Goal: Contribute content: Contribute content

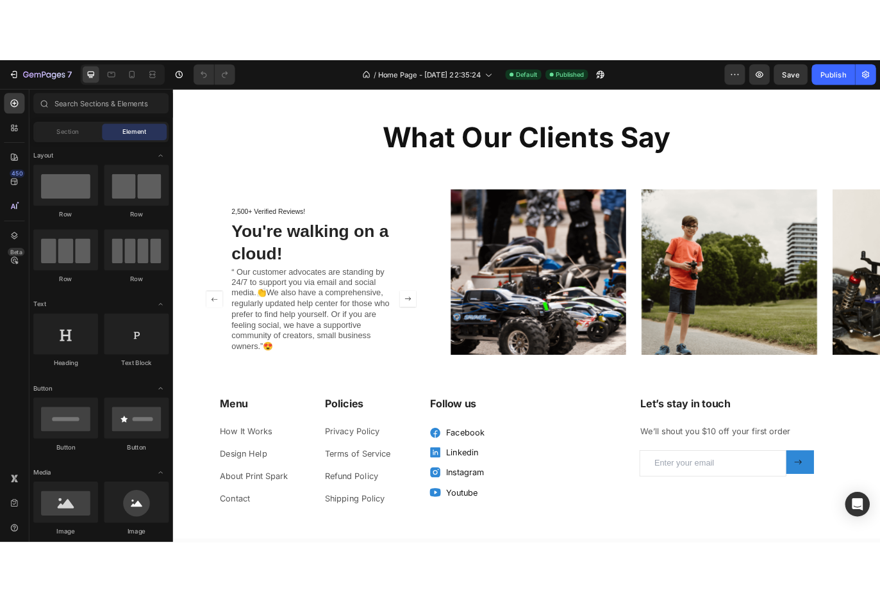
scroll to position [1861, 0]
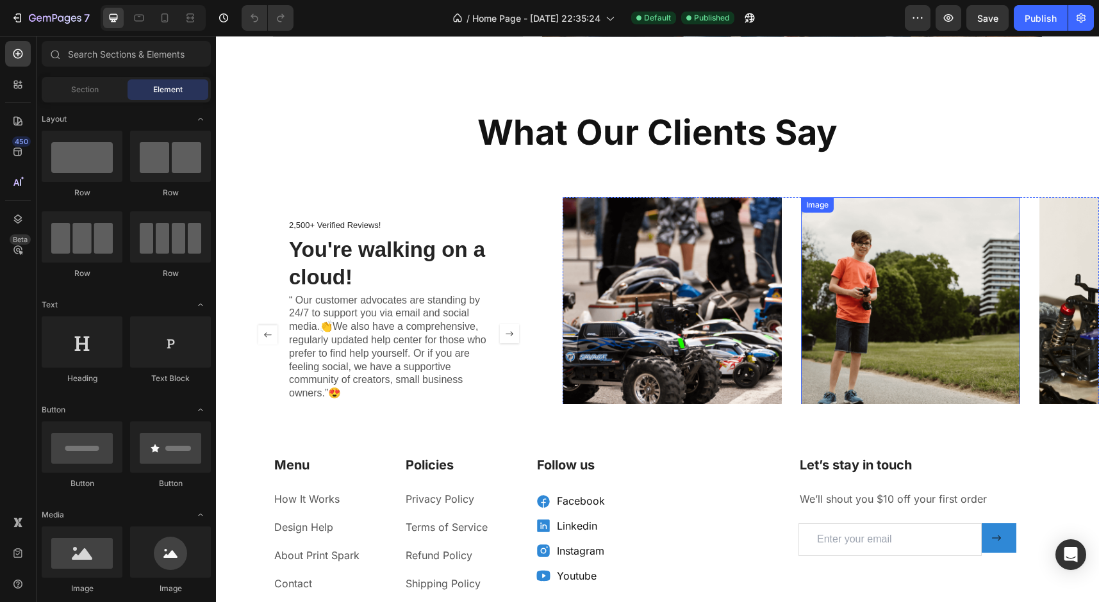
click at [755, 331] on img at bounding box center [672, 334] width 219 height 274
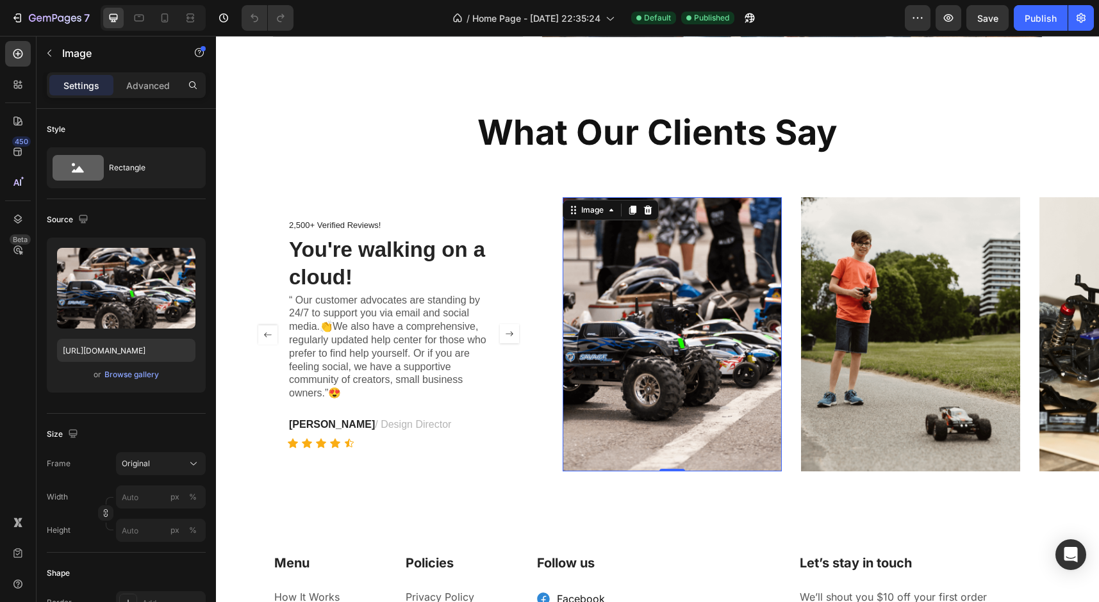
click at [711, 308] on img at bounding box center [672, 334] width 219 height 274
click at [145, 377] on div "Browse gallery" at bounding box center [131, 375] width 54 height 12
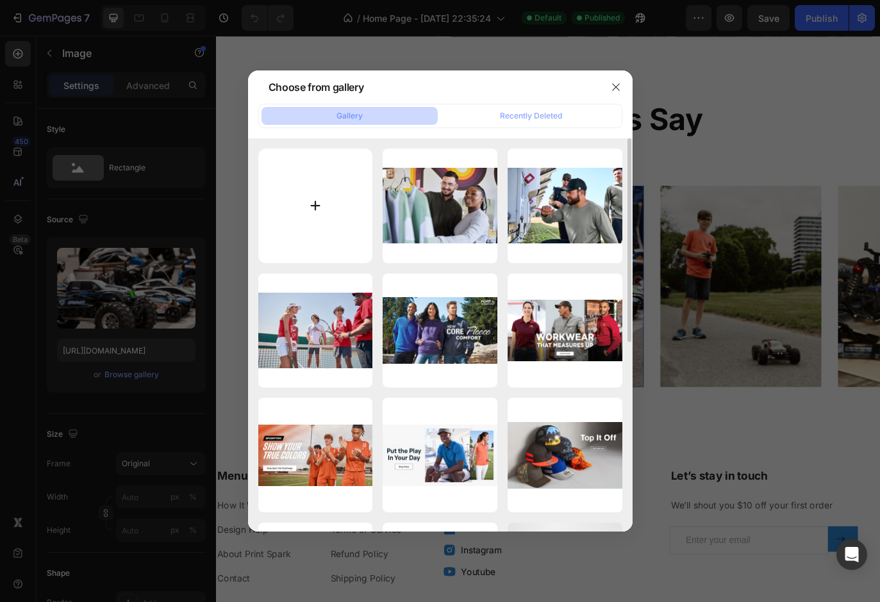
click at [318, 202] on input "file" at bounding box center [315, 206] width 115 height 115
click at [210, 202] on div "Choose from gallery Gallery Recently Deleted garment.png 8535.77 kb Carhartt.pn…" at bounding box center [440, 301] width 880 height 602
type input "C:\fakepath\R4.png"
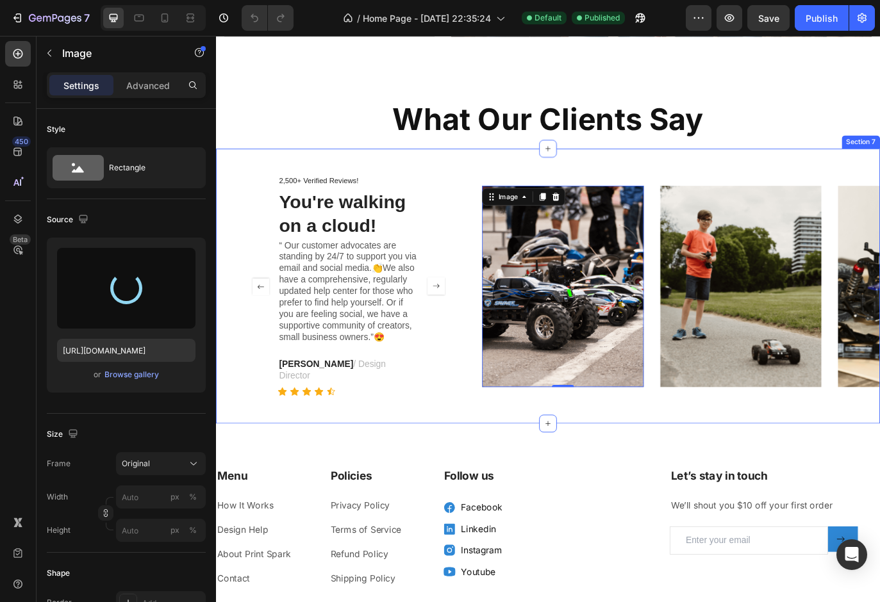
type input "https://cdn.shopify.com/s/files/1/0697/3462/9575/files/gempages_561510901459452…"
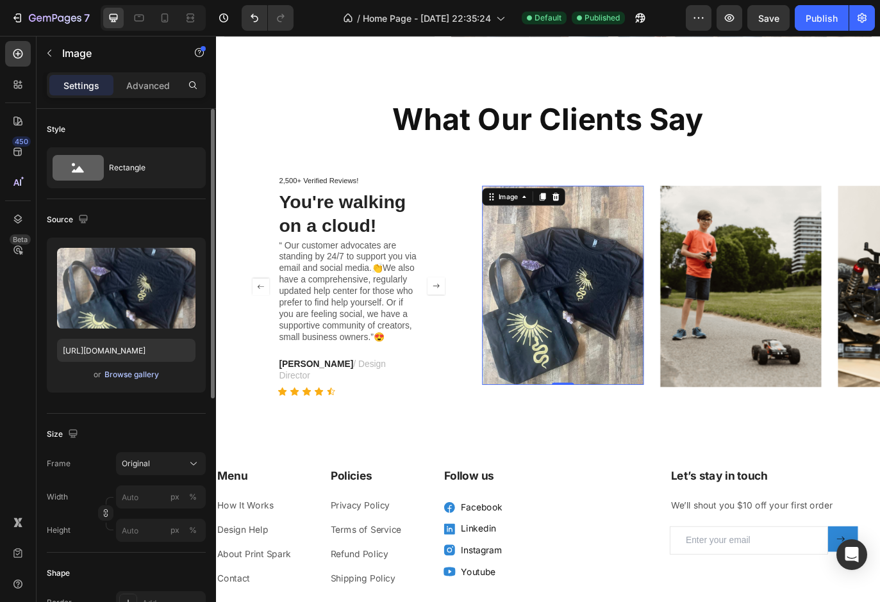
click at [133, 375] on div "Browse gallery" at bounding box center [131, 375] width 54 height 12
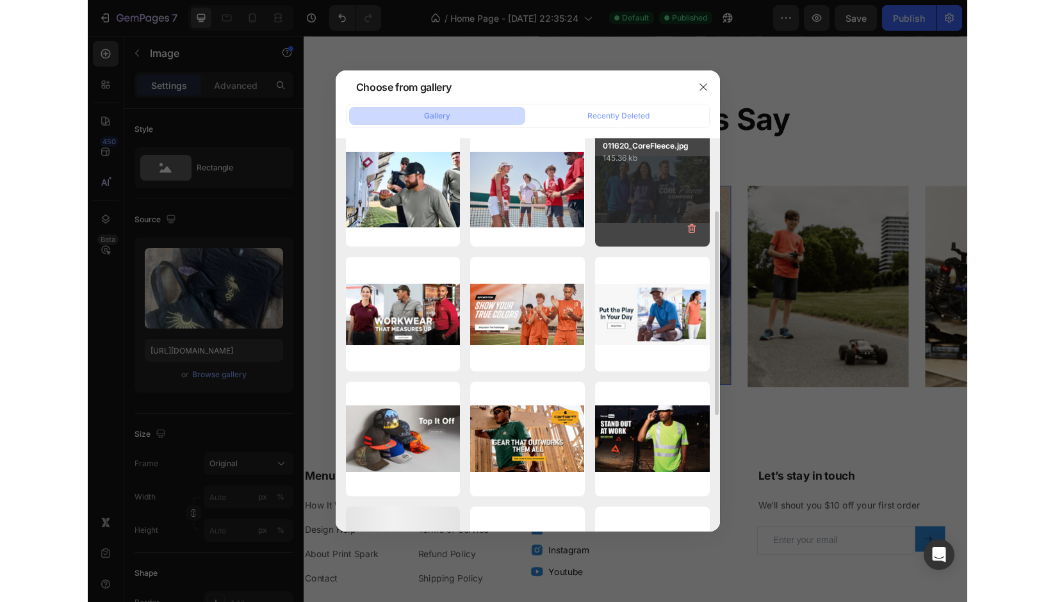
scroll to position [0, 0]
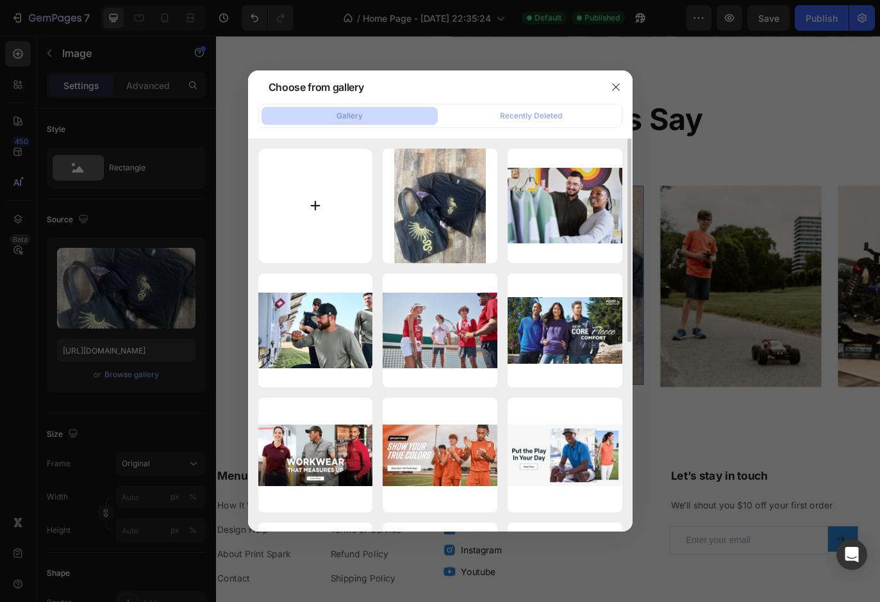
click at [315, 210] on input "file" at bounding box center [315, 206] width 115 height 115
type input "C:\fakepath\R2.png"
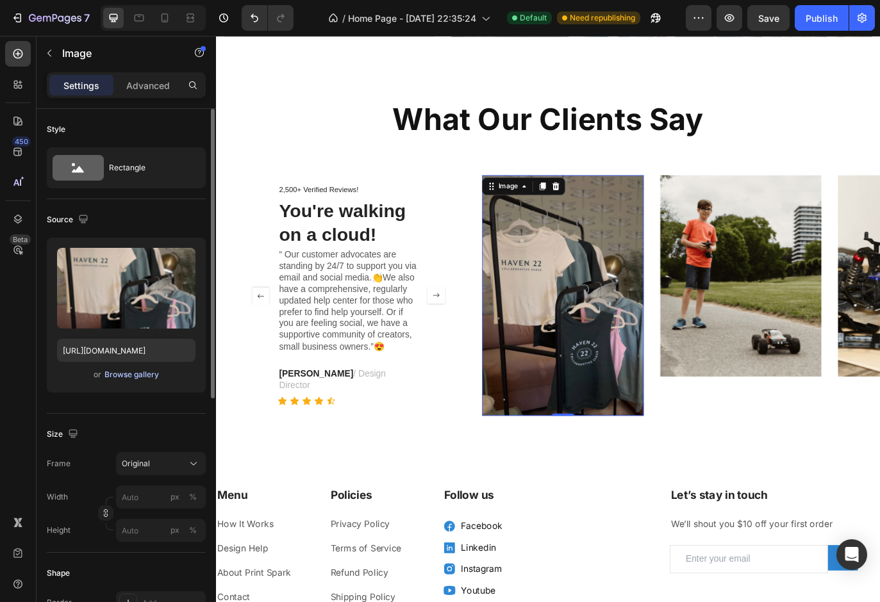
click at [135, 377] on div "Browse gallery" at bounding box center [131, 375] width 54 height 12
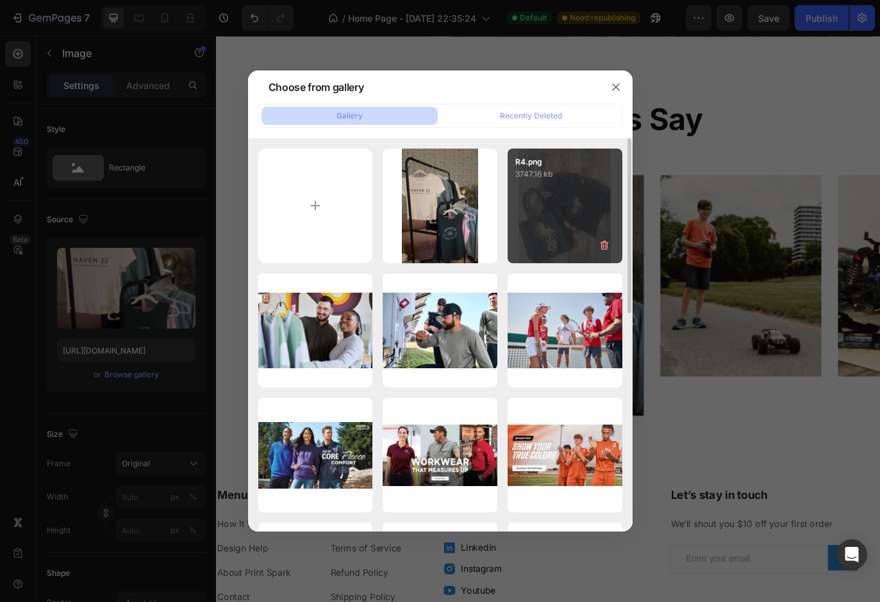
click at [554, 215] on div "R4.png 3747.16 kb" at bounding box center [564, 206] width 115 height 115
type input "https://cdn.shopify.com/s/files/1/0697/3462/9575/files/gempages_561510901459452…"
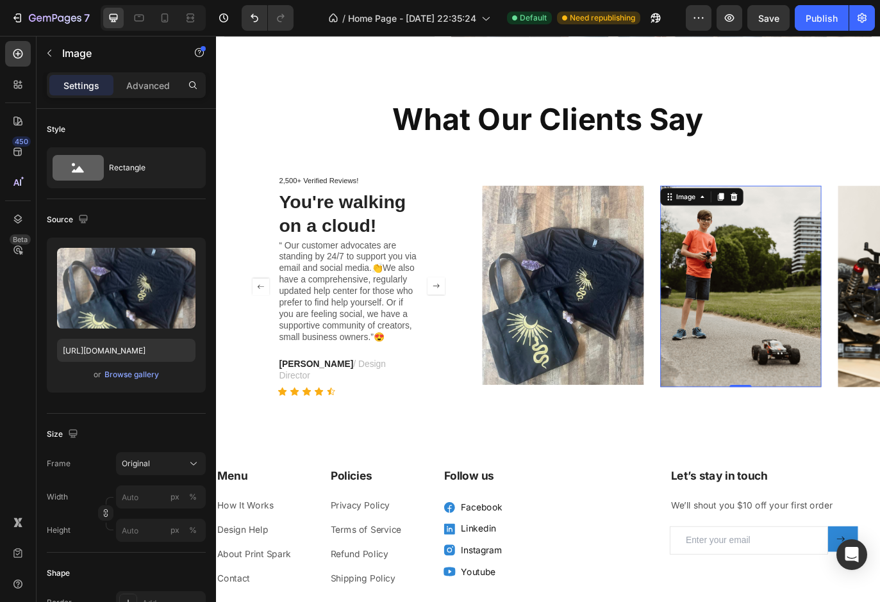
click at [853, 344] on img at bounding box center [823, 326] width 186 height 233
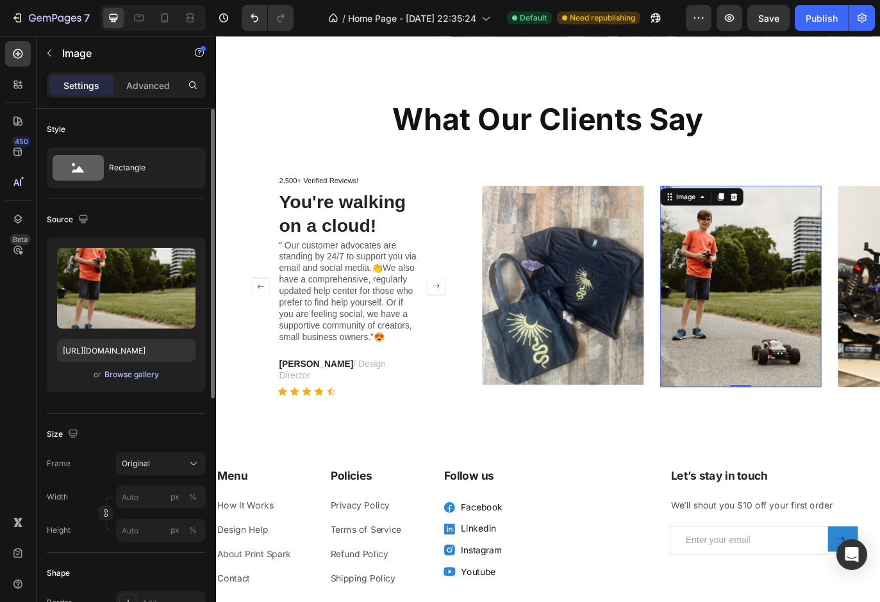
click at [128, 380] on div "Browse gallery" at bounding box center [131, 375] width 54 height 12
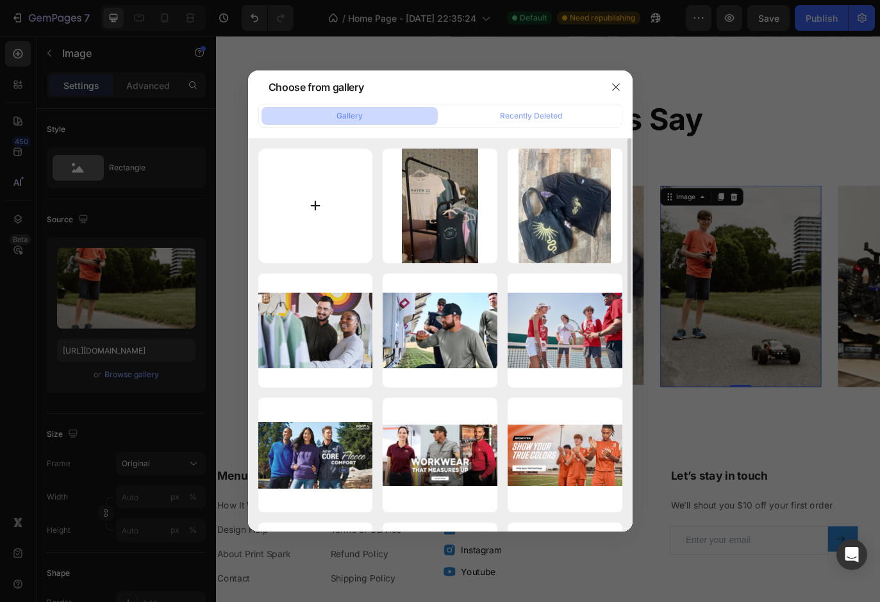
click at [317, 206] on input "file" at bounding box center [315, 206] width 115 height 115
type input "C:\fakepath\R3.png"
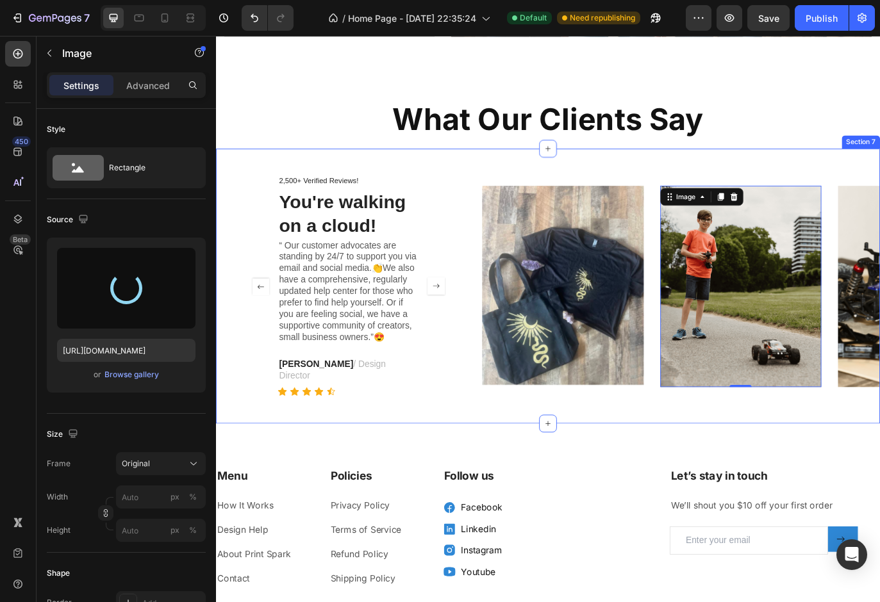
type input "https://cdn.shopify.com/s/files/1/0697/3462/9575/files/gempages_561510901459452…"
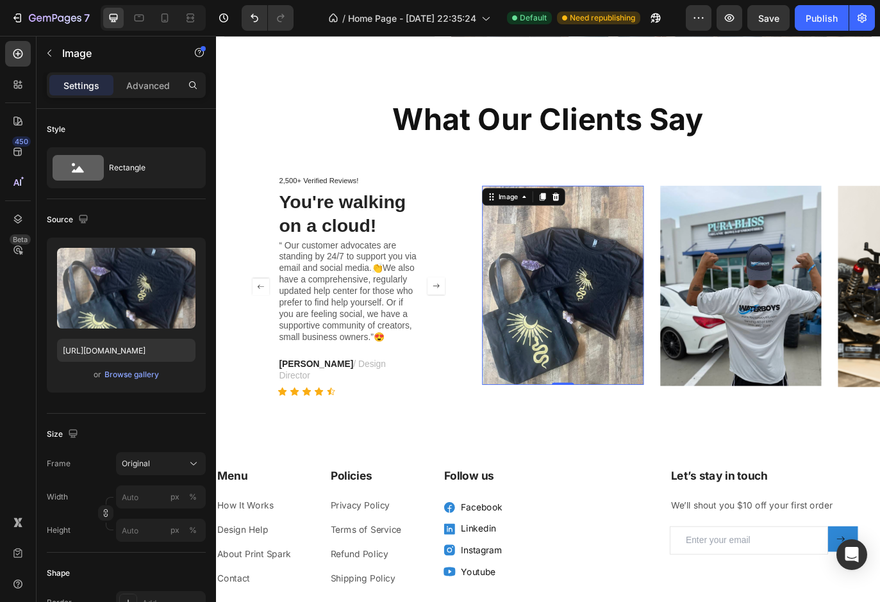
click at [644, 351] on img at bounding box center [617, 325] width 186 height 231
click at [132, 376] on div "Browse gallery" at bounding box center [131, 375] width 54 height 12
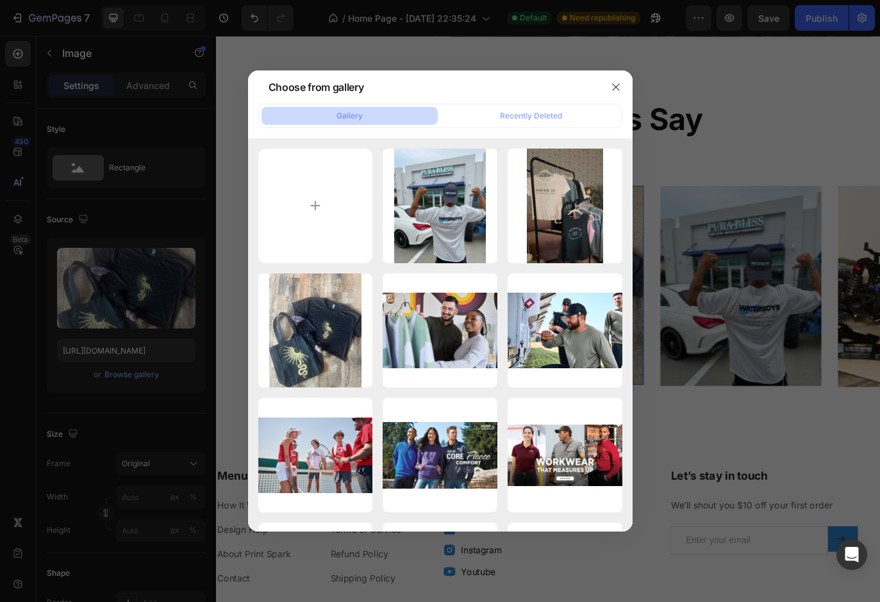
click at [832, 351] on div at bounding box center [440, 301] width 880 height 602
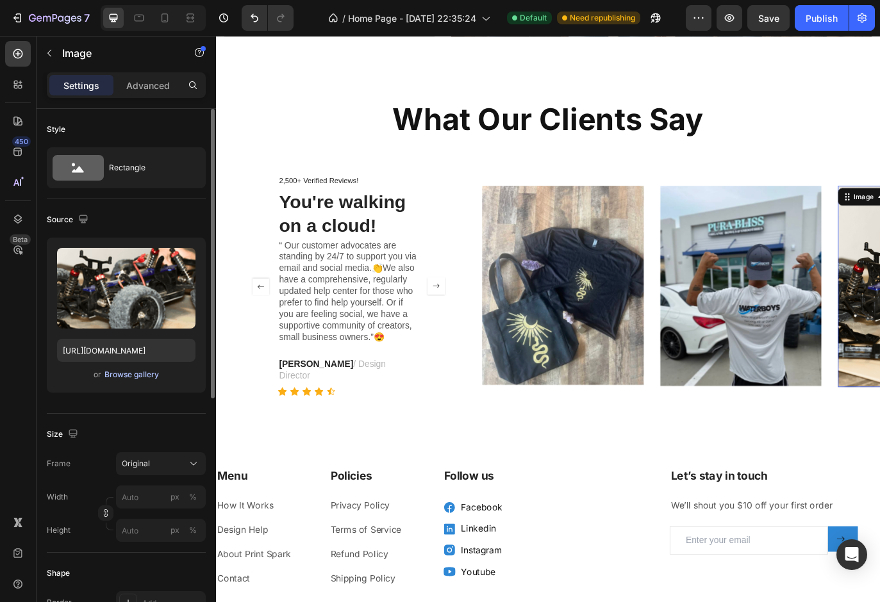
click at [135, 378] on div "Browse gallery" at bounding box center [131, 375] width 54 height 12
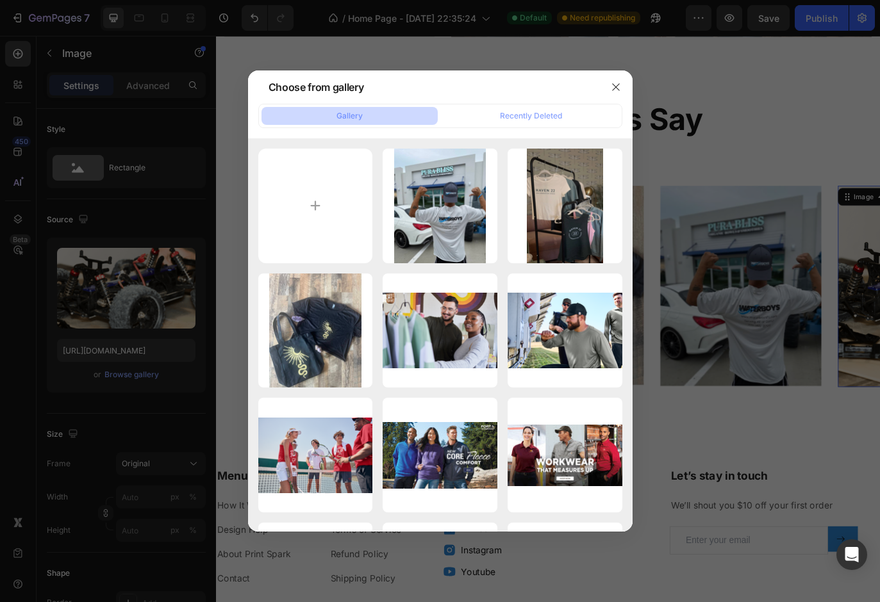
click at [750, 417] on div at bounding box center [440, 301] width 880 height 602
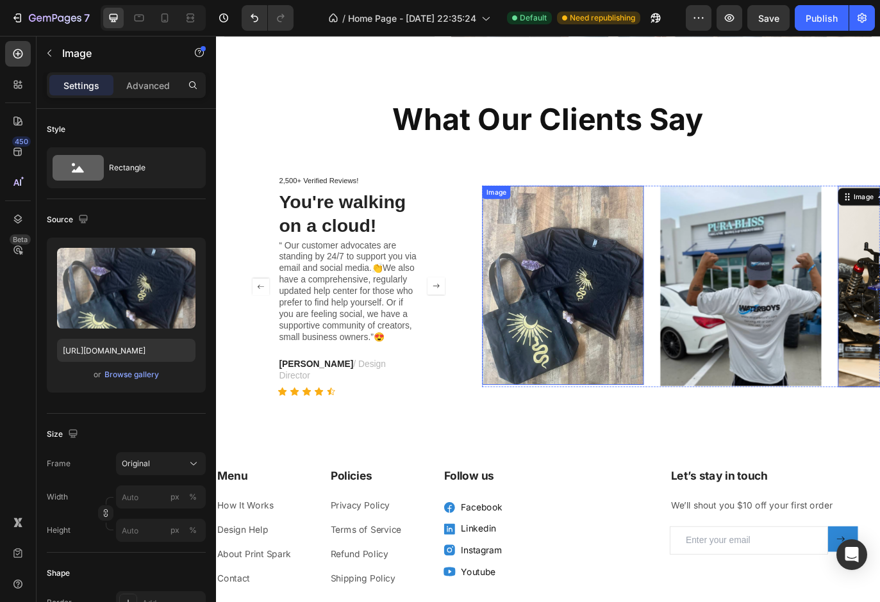
click at [667, 358] on img at bounding box center [617, 325] width 186 height 231
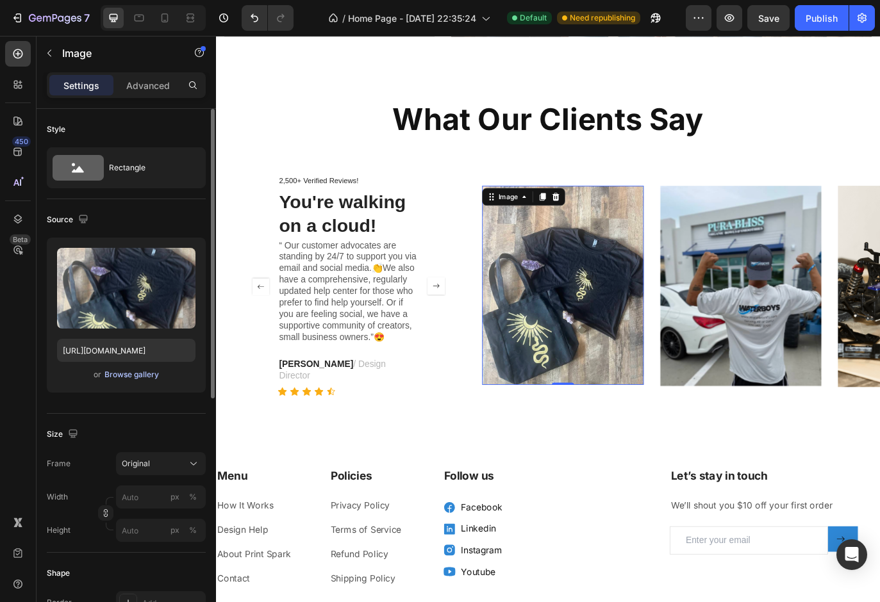
click at [127, 376] on div "Browse gallery" at bounding box center [131, 375] width 54 height 12
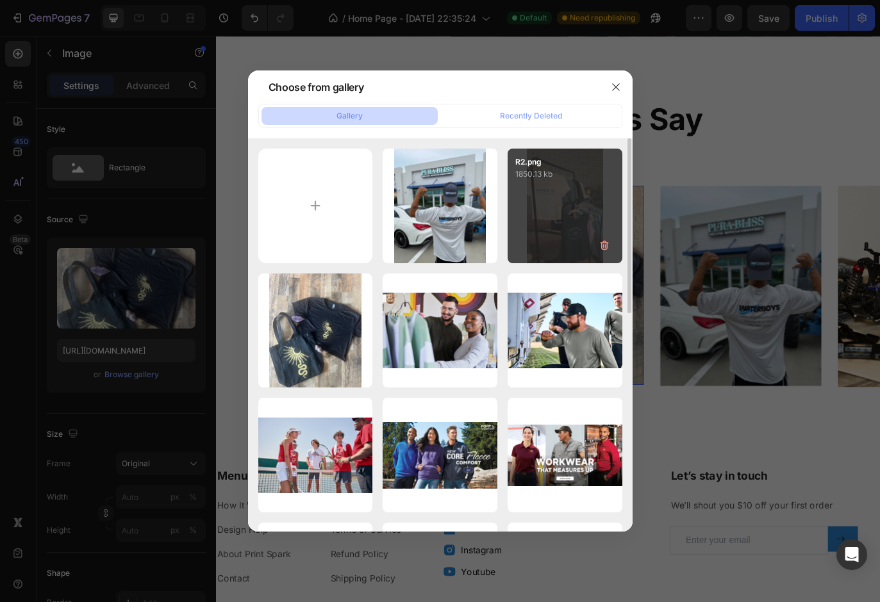
click at [546, 216] on div "R2.png 1850.13 kb" at bounding box center [564, 206] width 115 height 115
type input "https://cdn.shopify.com/s/files/1/0697/3462/9575/files/gempages_561510901459452…"
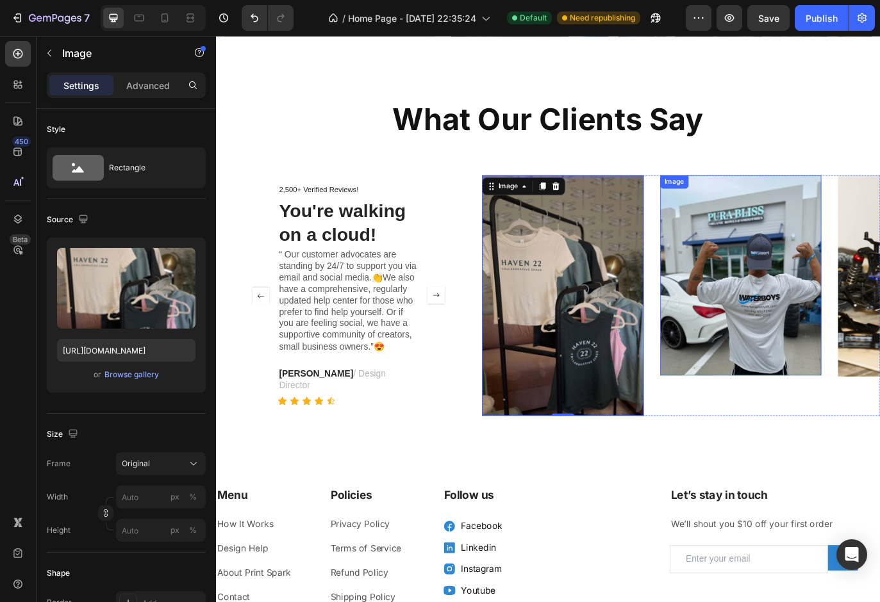
click at [804, 390] on img at bounding box center [823, 313] width 186 height 232
click at [635, 415] on img at bounding box center [617, 336] width 186 height 279
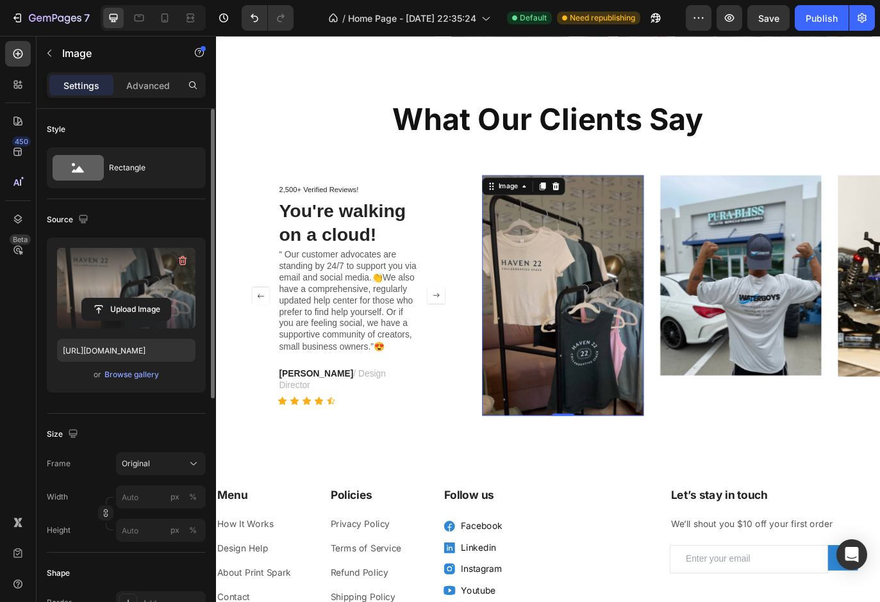
click at [122, 292] on label at bounding box center [126, 288] width 138 height 81
click at [122, 299] on input "file" at bounding box center [126, 310] width 88 height 22
click at [136, 304] on input "file" at bounding box center [126, 310] width 88 height 22
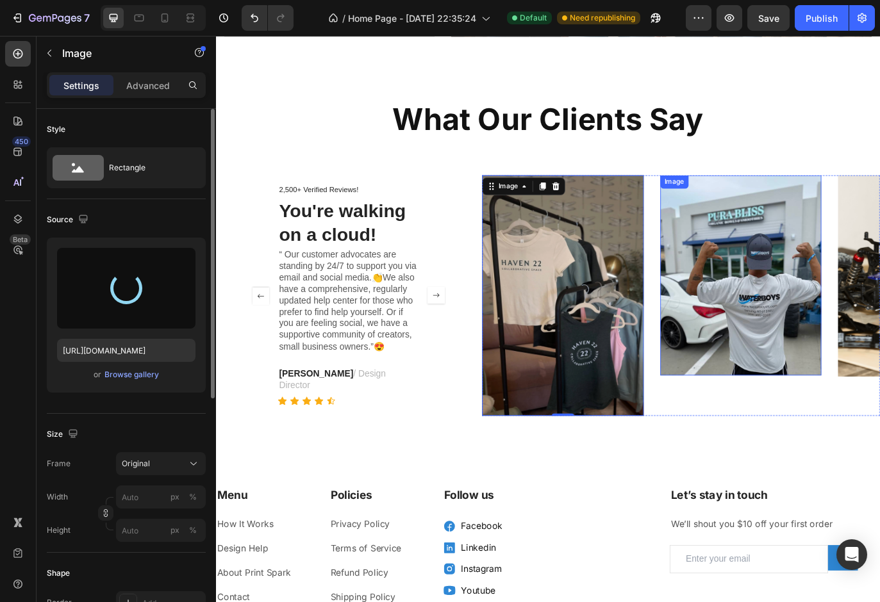
type input "https://cdn.shopify.com/s/files/1/0697/3462/9575/files/gempages_561510901459452…"
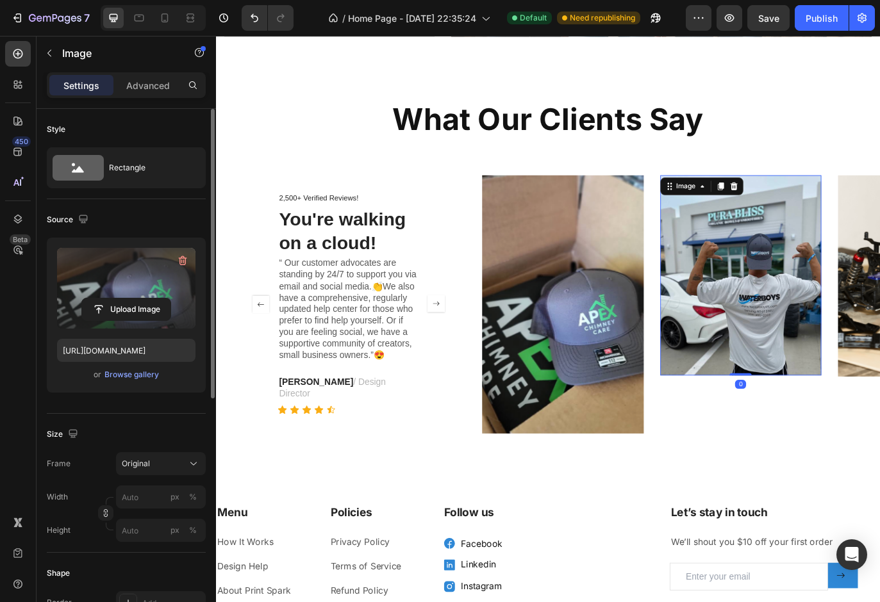
click at [817, 386] on img at bounding box center [823, 313] width 186 height 232
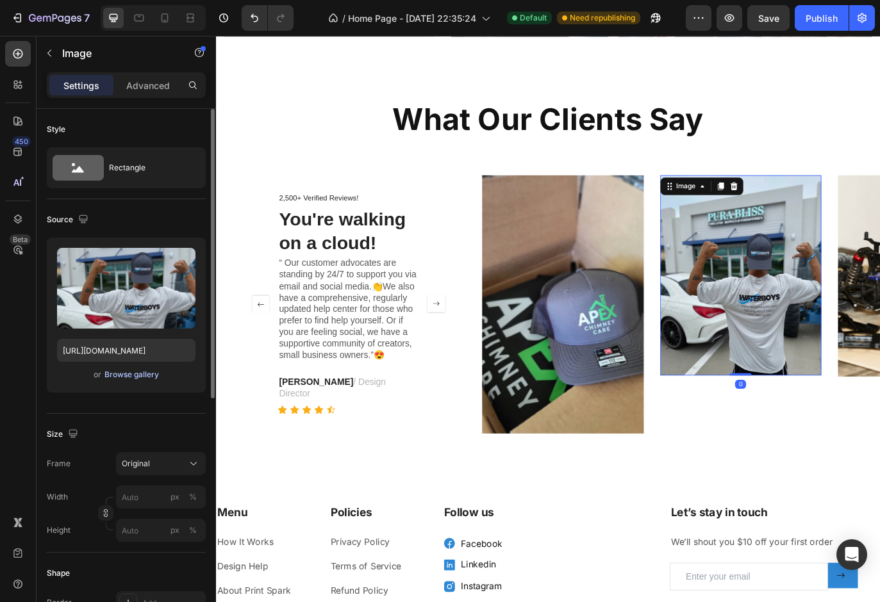
click at [124, 377] on div "Browse gallery" at bounding box center [131, 375] width 54 height 12
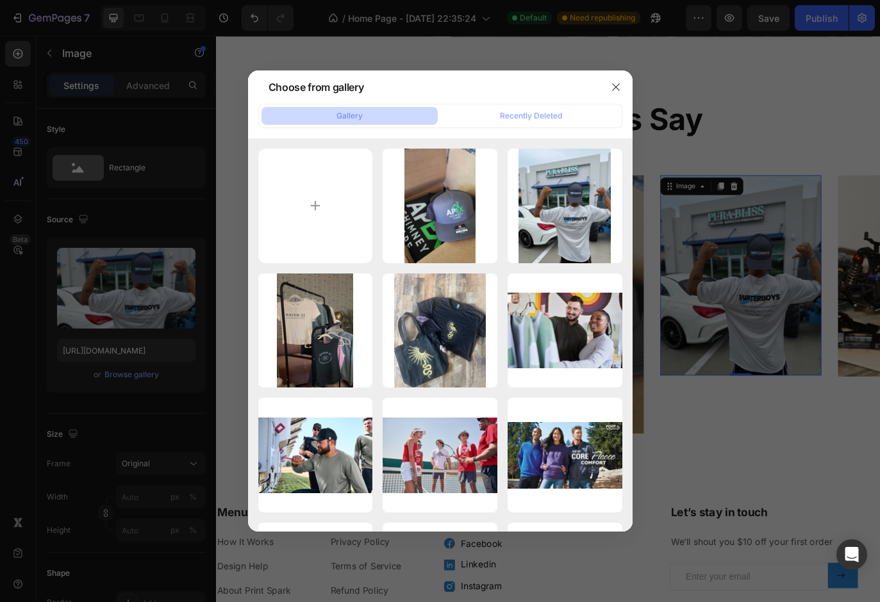
click at [786, 452] on div at bounding box center [440, 301] width 880 height 602
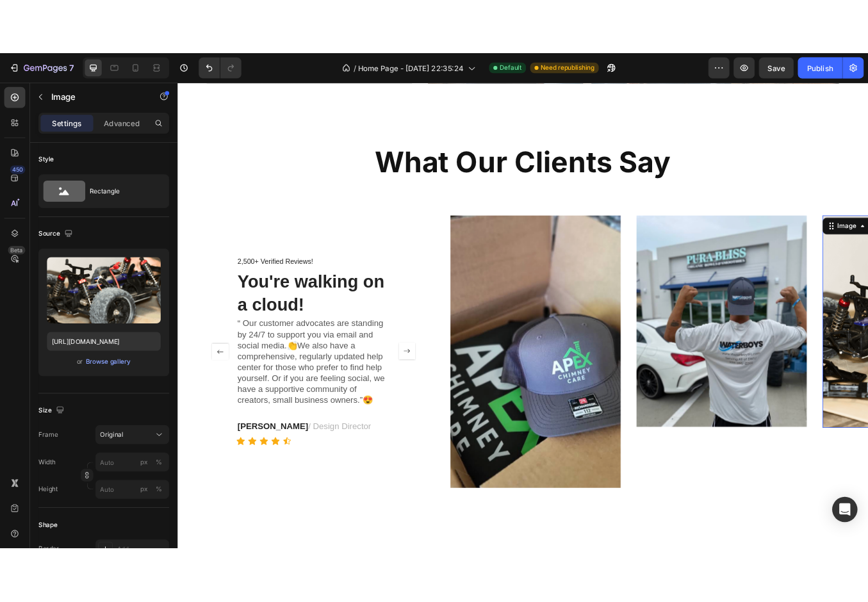
scroll to position [1897, 0]
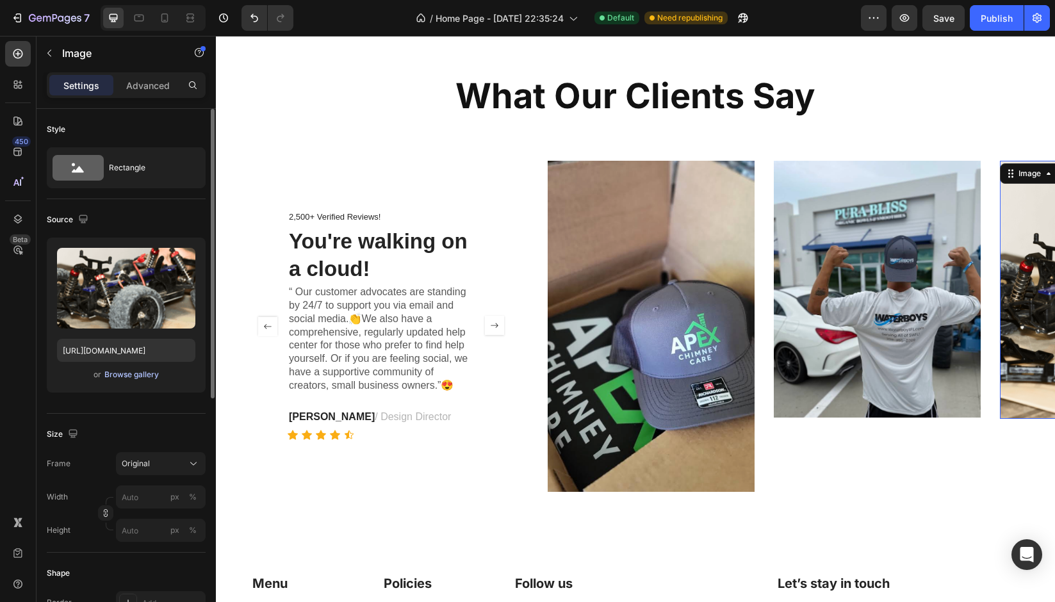
click at [135, 374] on div "Browse gallery" at bounding box center [131, 375] width 54 height 12
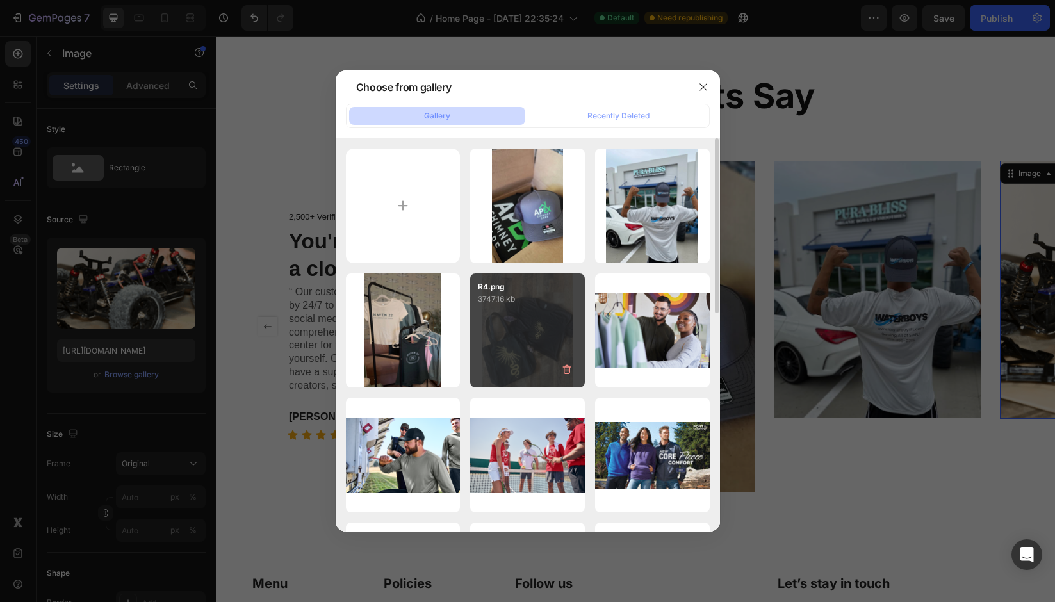
click at [507, 327] on div "R4.png 3747.16 kb" at bounding box center [527, 331] width 115 height 115
type input "https://cdn.shopify.com/s/files/1/0697/3462/9575/files/gempages_561510901459452…"
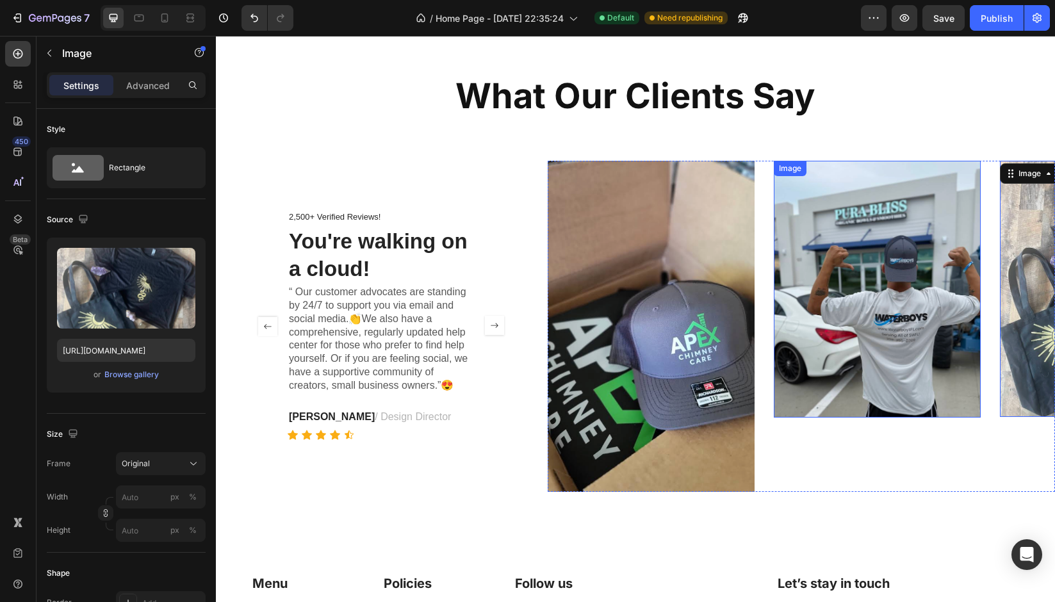
click at [805, 359] on img at bounding box center [877, 290] width 207 height 258
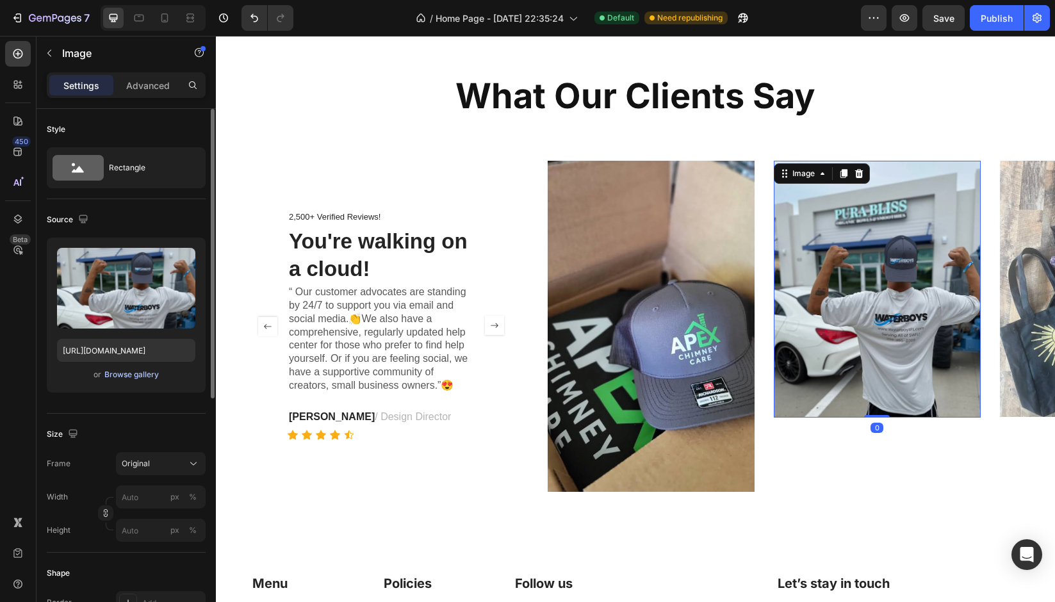
click at [119, 375] on div "Browse gallery" at bounding box center [131, 375] width 54 height 12
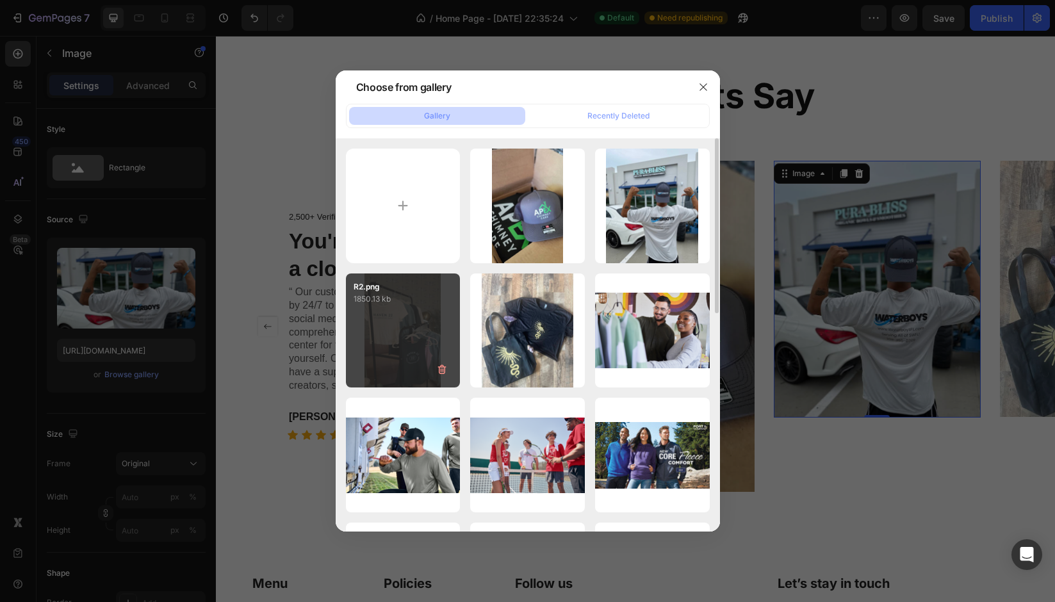
click at [413, 330] on div "R2.png 1850.13 kb" at bounding box center [403, 331] width 115 height 115
type input "https://cdn.shopify.com/s/files/1/0697/3462/9575/files/gempages_561510901459452…"
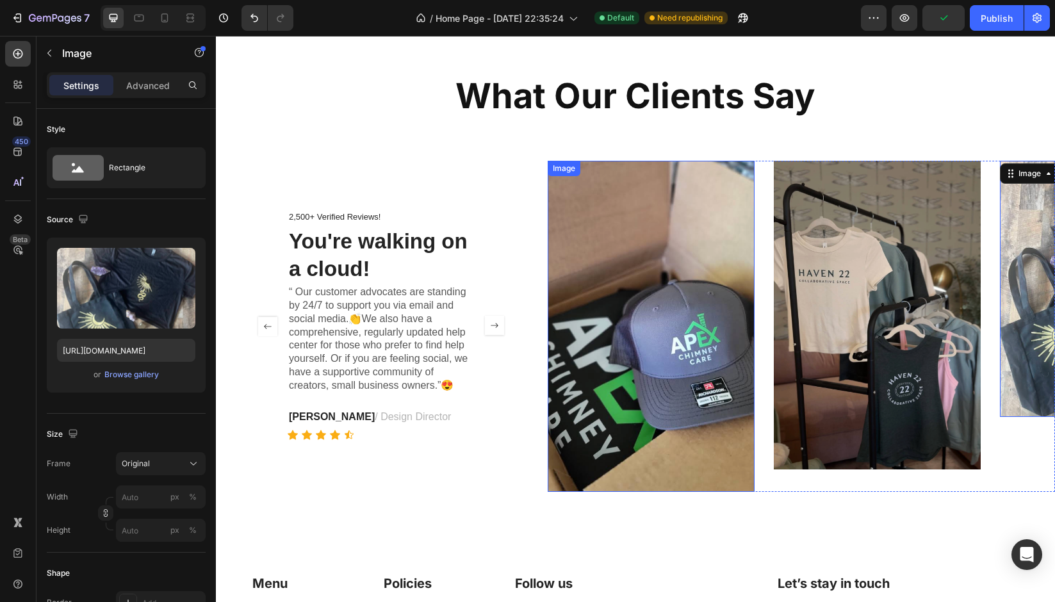
click at [636, 256] on img at bounding box center [651, 326] width 207 height 331
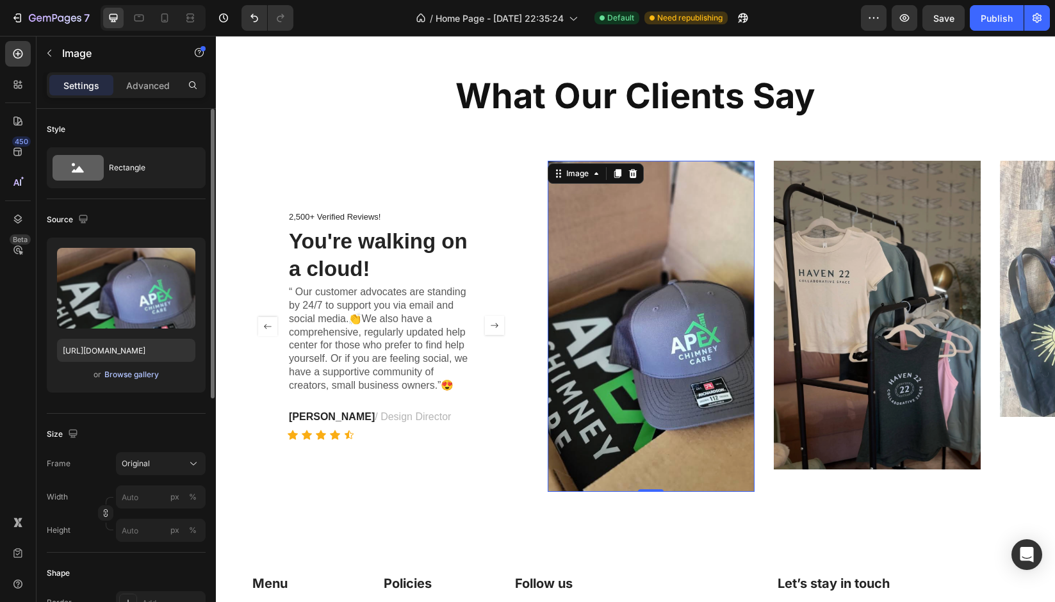
click at [127, 374] on div "Browse gallery" at bounding box center [131, 375] width 54 height 12
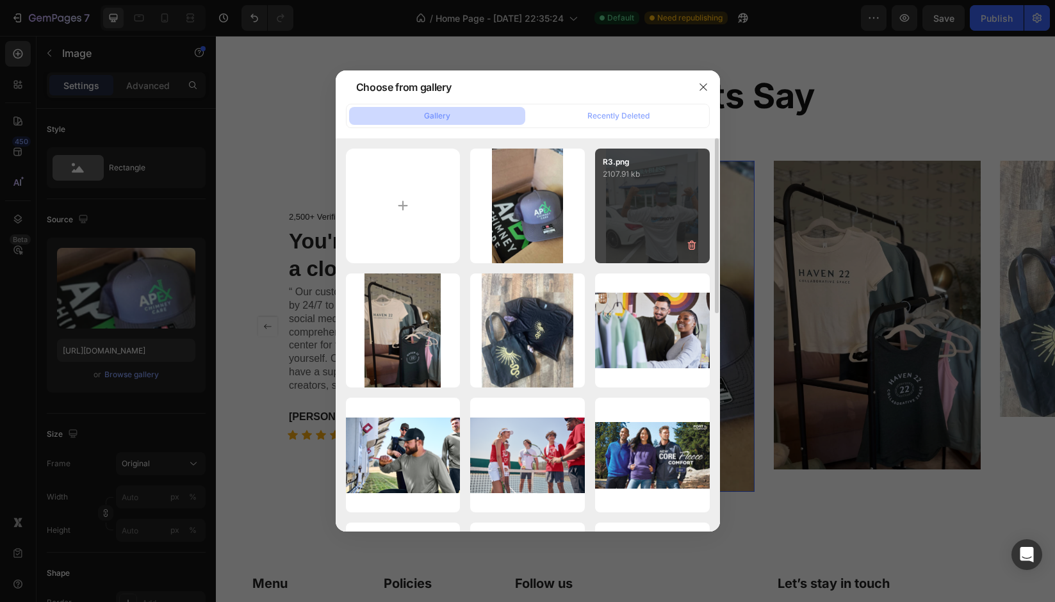
click at [638, 218] on div "R3.png 2107.91 kb" at bounding box center [652, 206] width 115 height 115
type input "https://cdn.shopify.com/s/files/1/0697/3462/9575/files/gempages_561510901459452…"
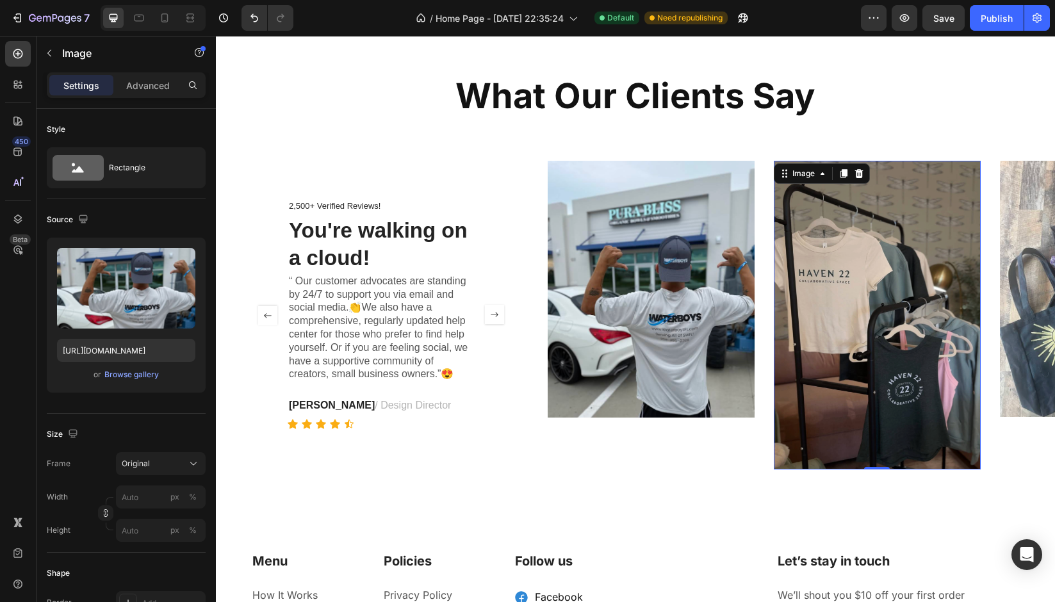
click at [861, 399] on img at bounding box center [877, 315] width 207 height 309
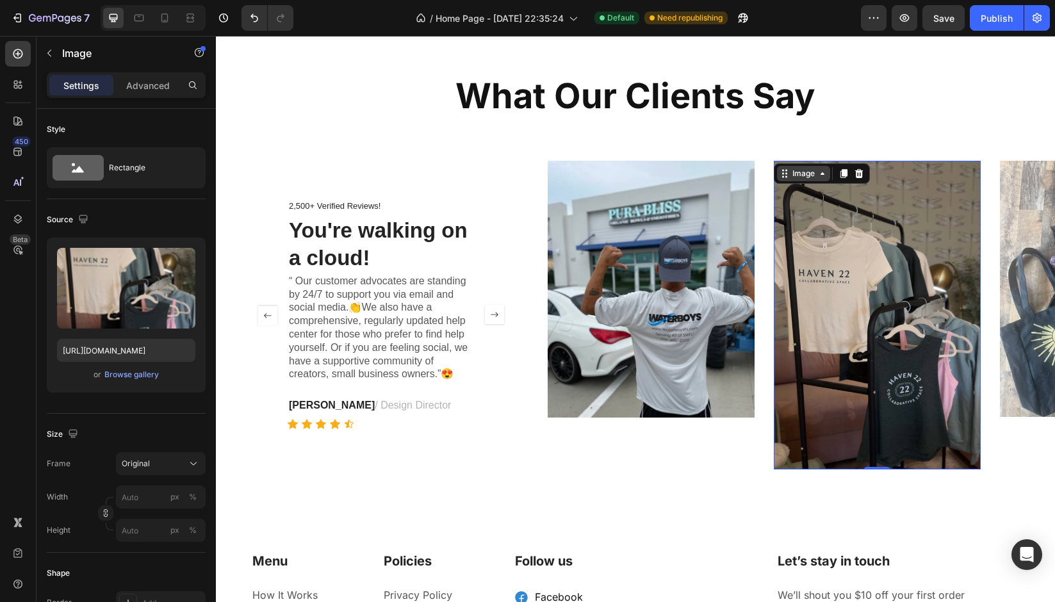
click at [799, 173] on div "Image" at bounding box center [804, 174] width 28 height 12
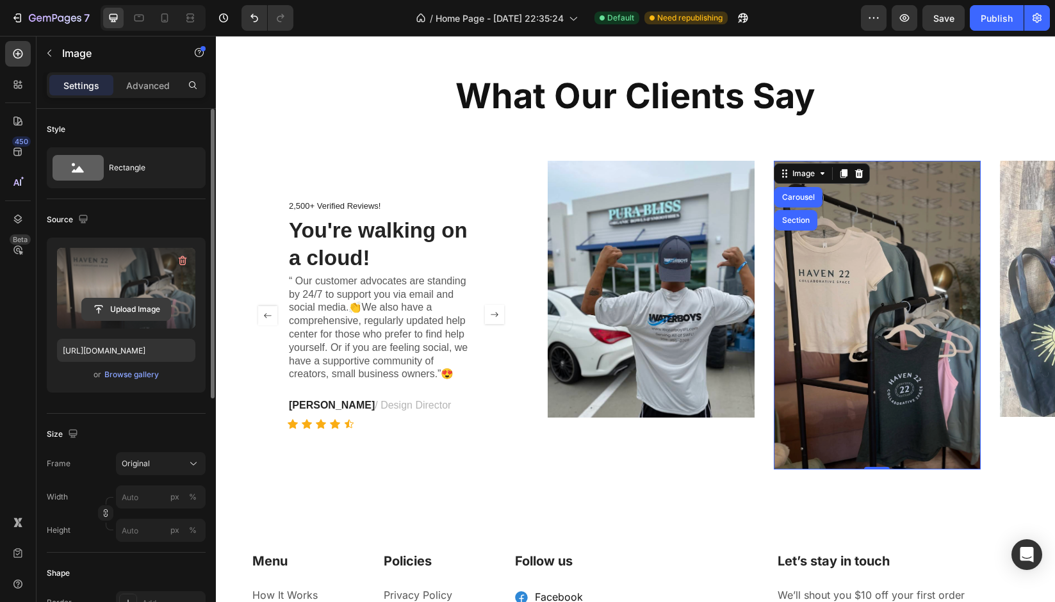
click at [88, 314] on input "file" at bounding box center [126, 310] width 88 height 22
click at [149, 290] on label at bounding box center [126, 288] width 138 height 81
click at [149, 299] on input "file" at bounding box center [126, 310] width 88 height 22
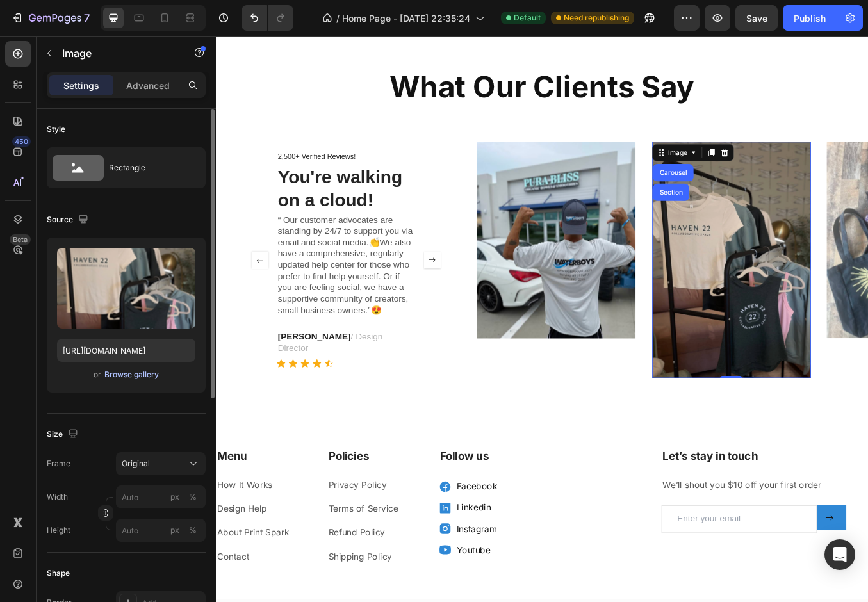
click at [138, 378] on div "Browse gallery" at bounding box center [131, 375] width 54 height 12
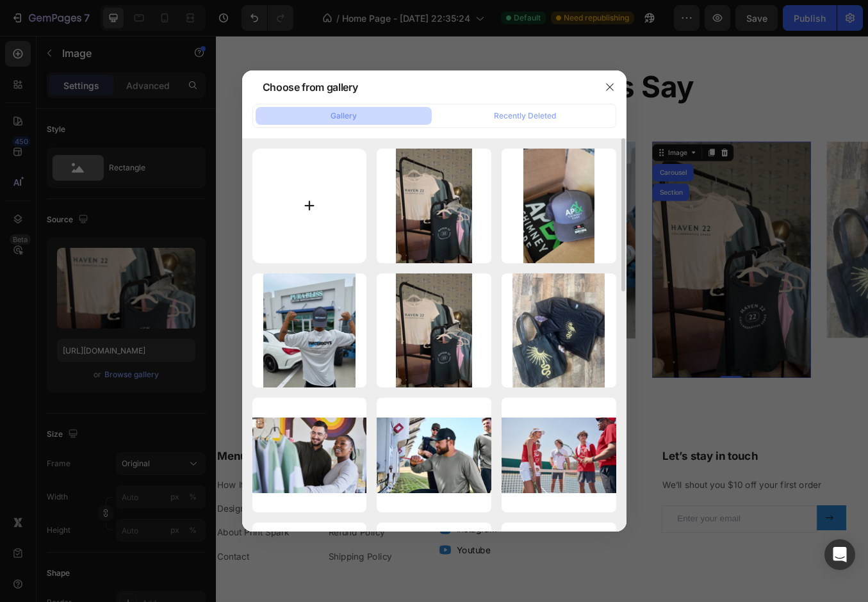
click at [327, 211] on input "file" at bounding box center [309, 206] width 115 height 115
type input "C:\fakepath\R2.png"
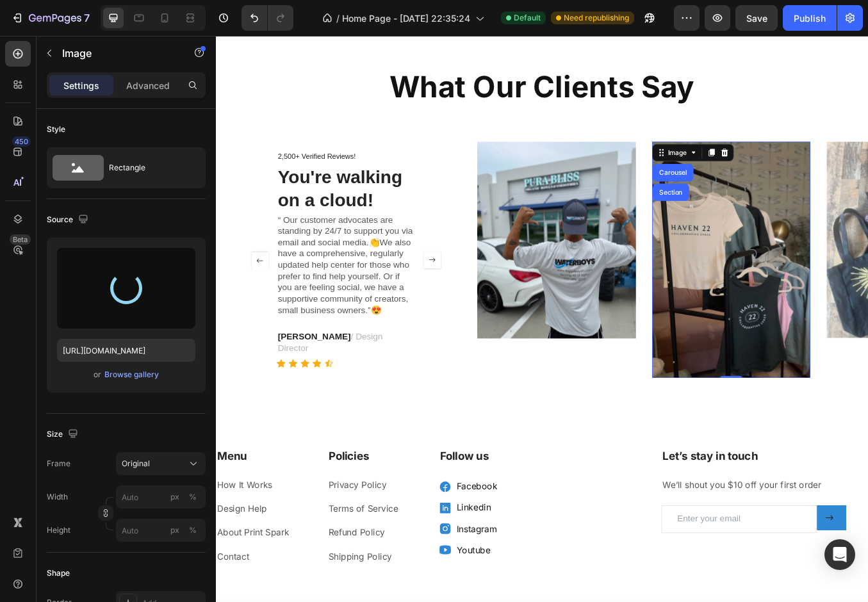
type input "https://cdn.shopify.com/s/files/1/0697/3462/9575/files/gempages_561510901459452…"
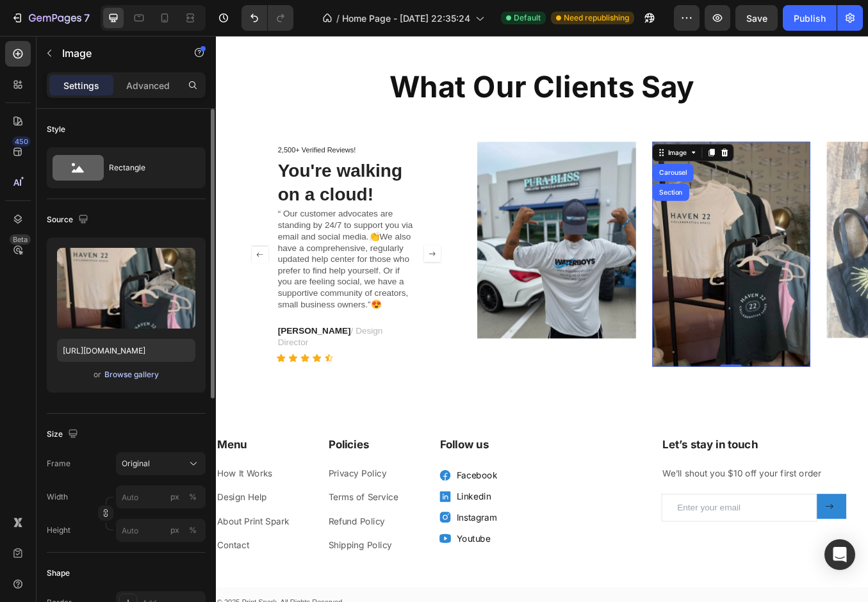
click at [129, 379] on div "Browse gallery" at bounding box center [131, 375] width 54 height 12
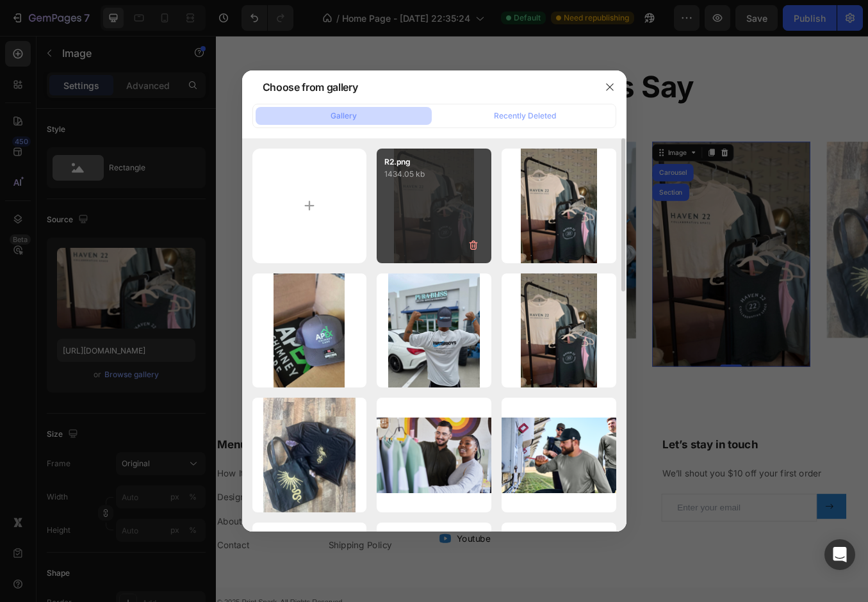
click at [434, 231] on div "R2.png 1434.05 kb" at bounding box center [434, 206] width 115 height 115
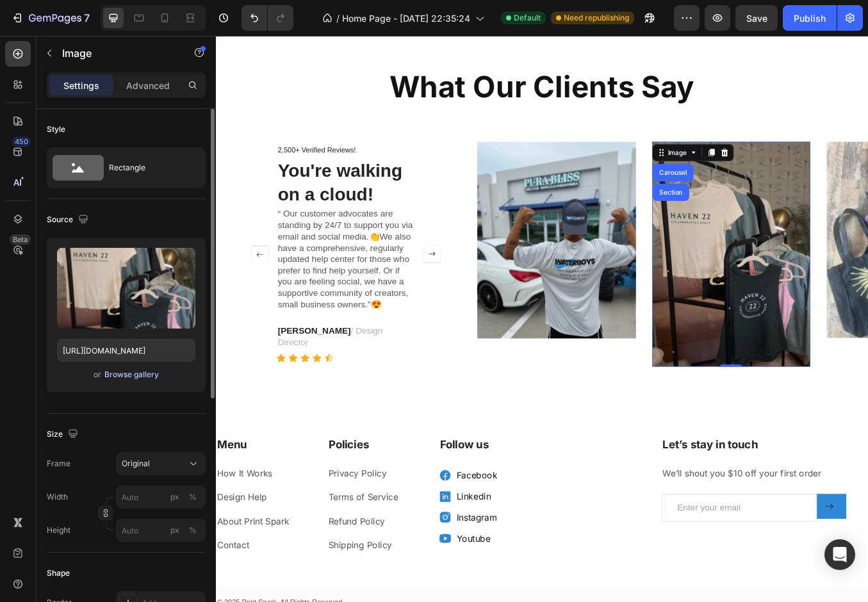
click at [144, 374] on div "Browse gallery" at bounding box center [131, 375] width 54 height 12
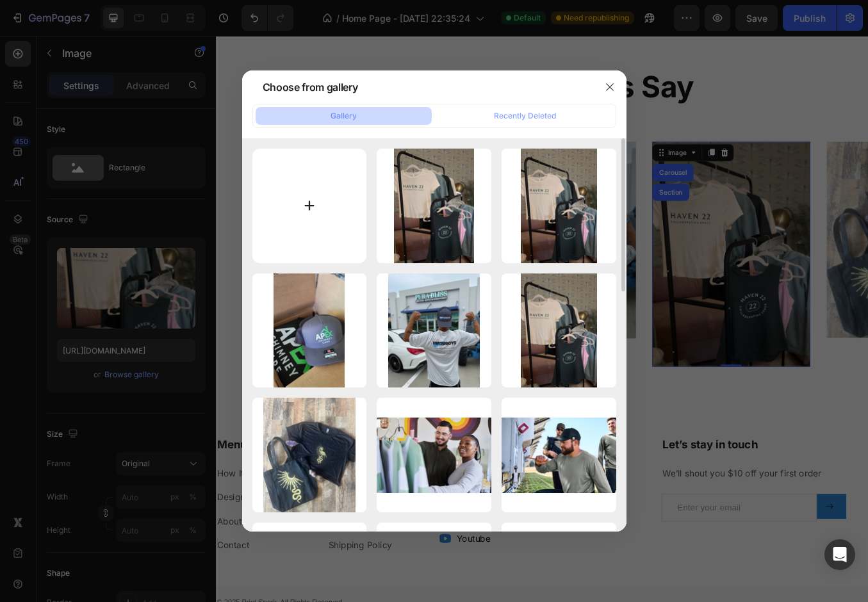
click at [301, 192] on input "file" at bounding box center [309, 206] width 115 height 115
type input "C:\fakepath\R2.png"
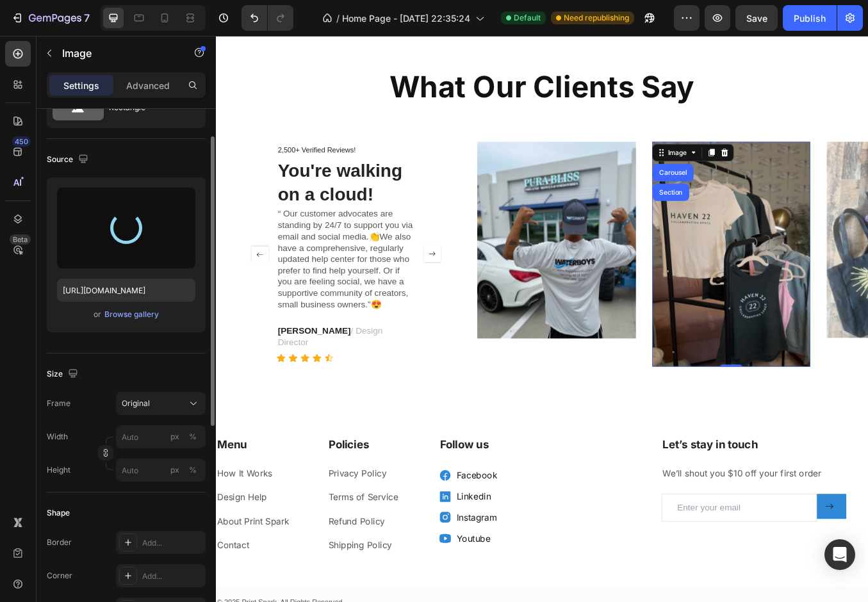
scroll to position [67, 0]
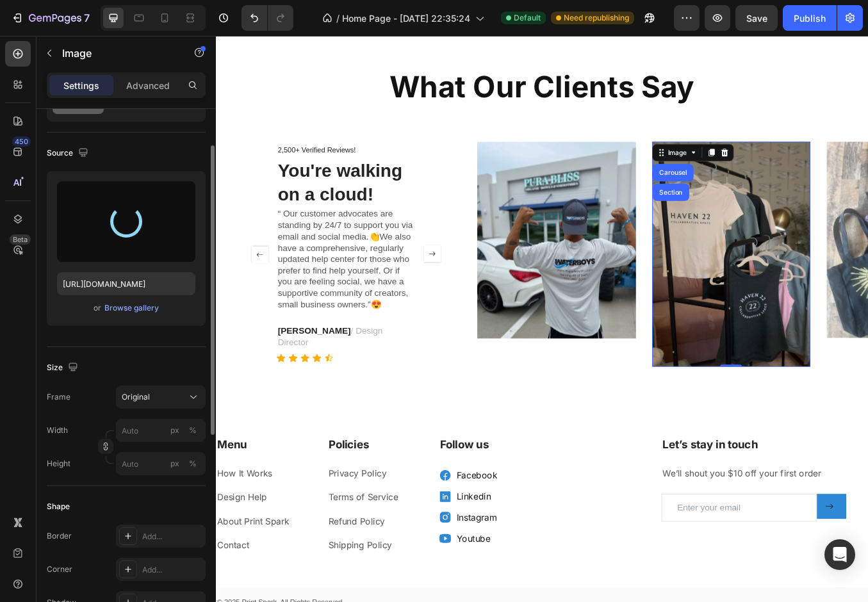
type input "https://cdn.shopify.com/s/files/1/0697/3462/9575/files/gempages_561510901459452…"
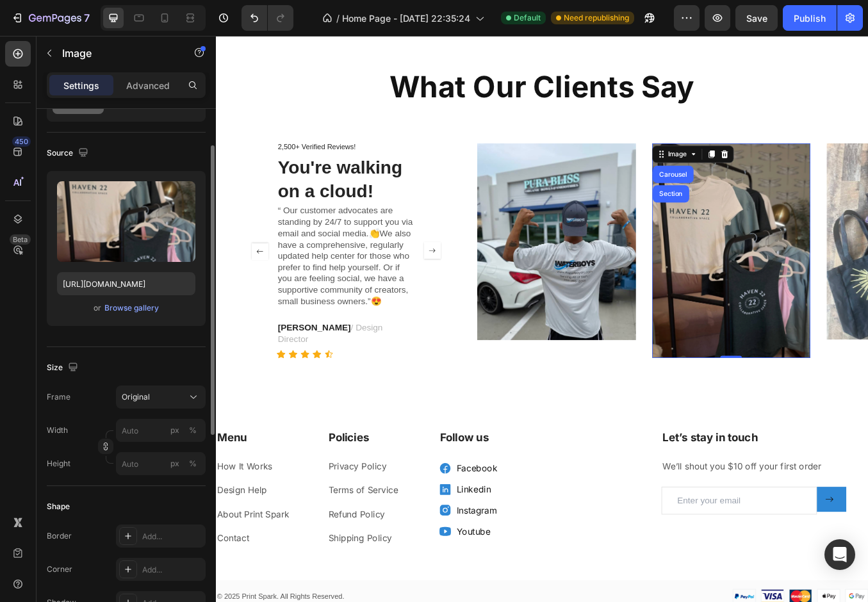
click at [149, 410] on div "Frame Original Width px % Height px %" at bounding box center [126, 431] width 159 height 90
click at [149, 399] on span "Original" at bounding box center [136, 398] width 28 height 12
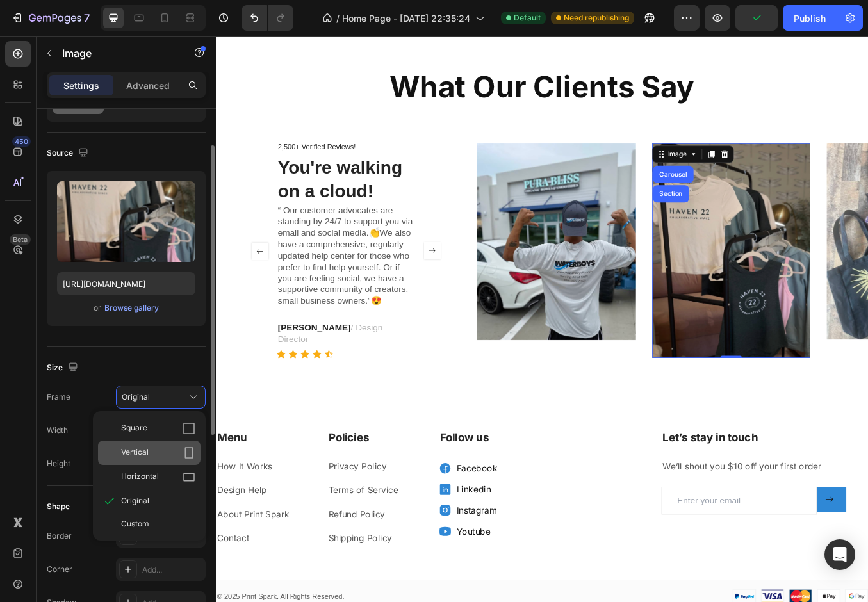
click at [162, 456] on div "Vertical" at bounding box center [158, 453] width 74 height 13
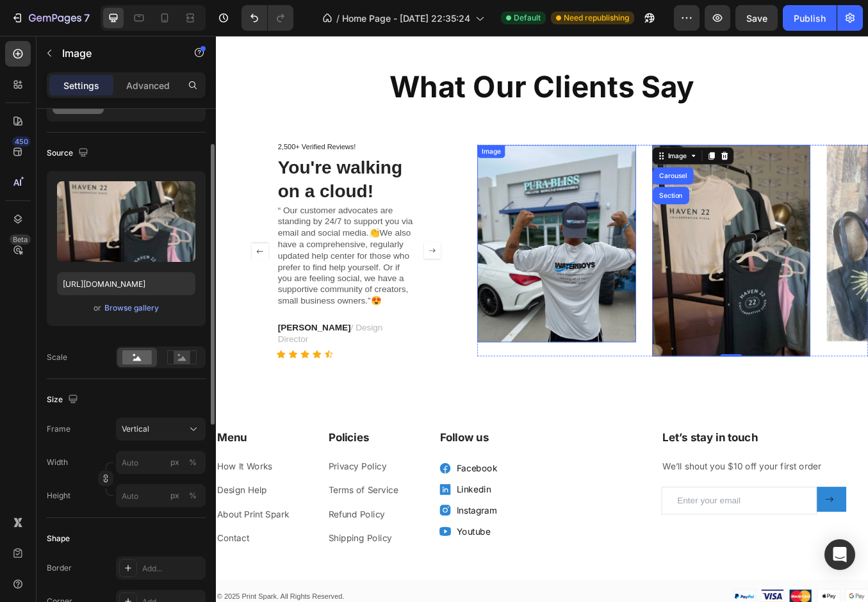
click at [652, 295] on img at bounding box center [617, 281] width 186 height 232
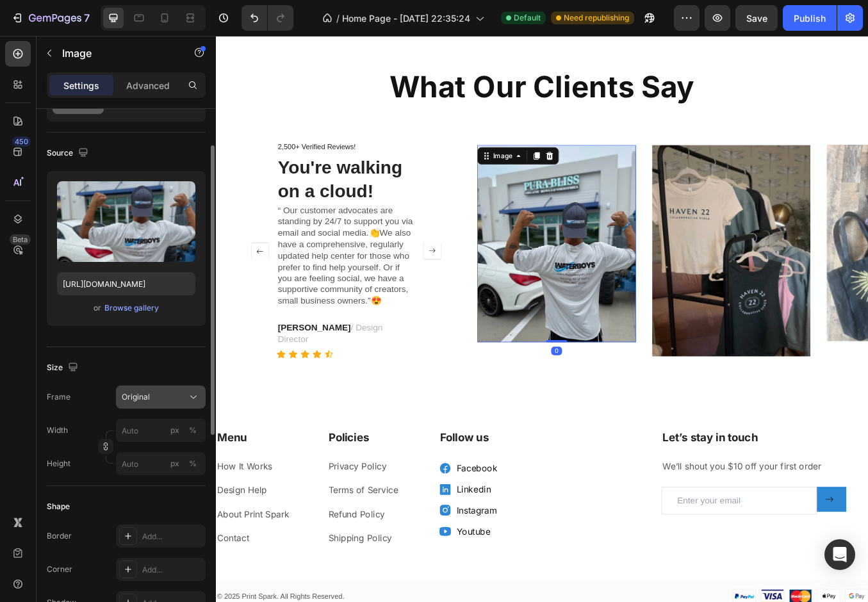
click at [143, 402] on span "Original" at bounding box center [136, 398] width 28 height 12
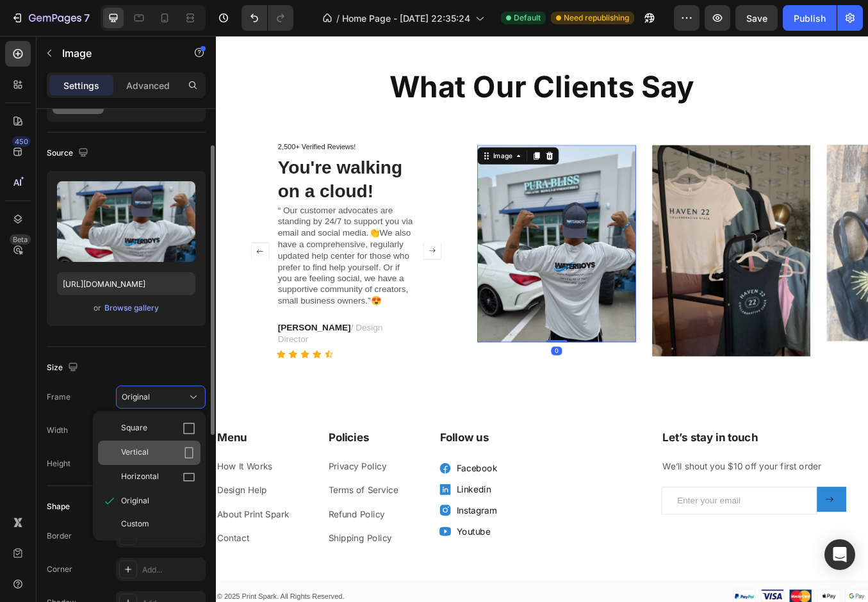
click at [148, 456] on span "Vertical" at bounding box center [135, 453] width 28 height 13
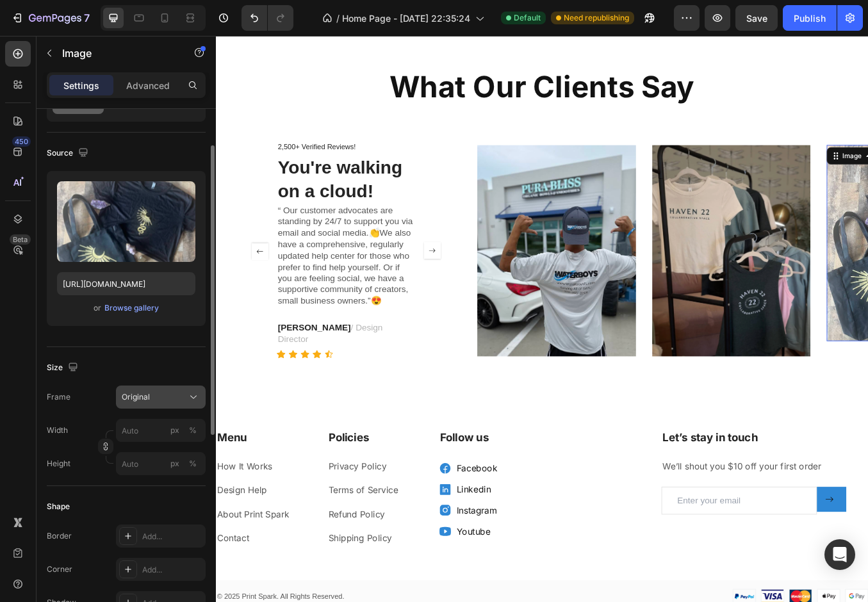
click at [135, 398] on span "Original" at bounding box center [136, 398] width 28 height 12
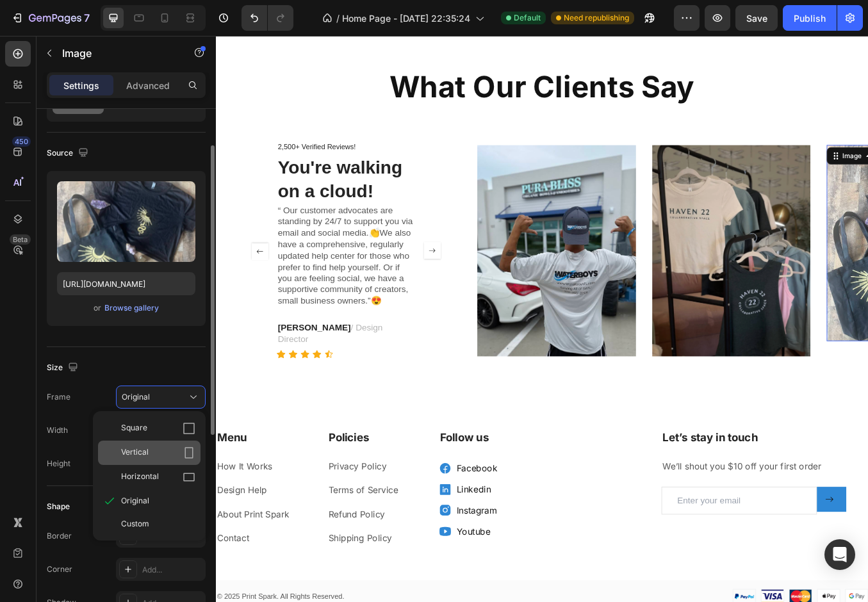
click at [151, 452] on div "Vertical" at bounding box center [158, 453] width 74 height 13
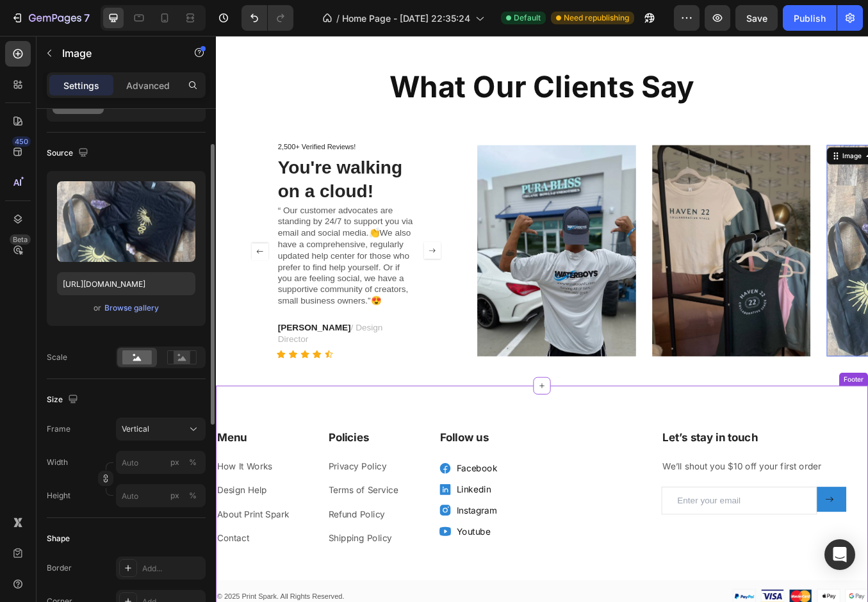
click at [738, 475] on div "Let’s stay in touch Heading We’ll shout you $10 off your first order Text block…" at bounding box center [600, 582] width 769 height 267
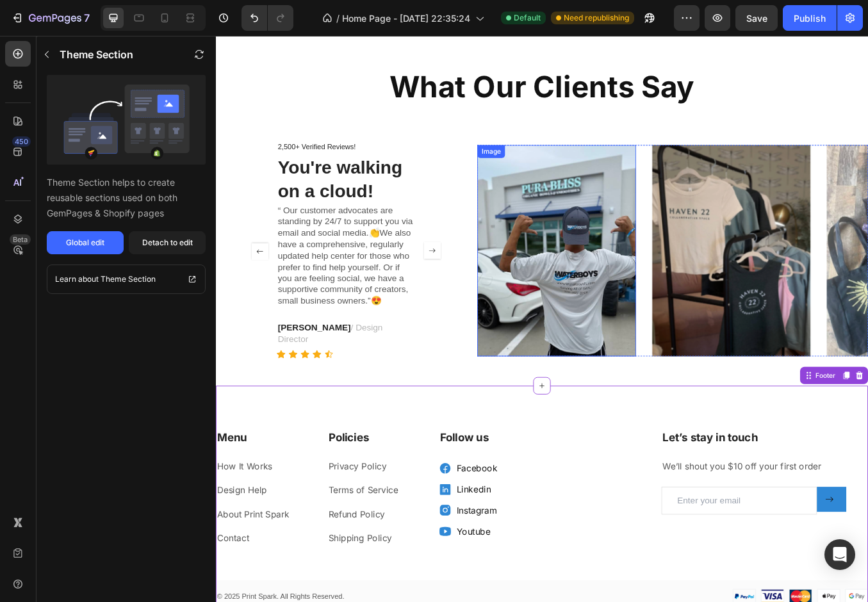
click at [598, 286] on img at bounding box center [617, 289] width 186 height 249
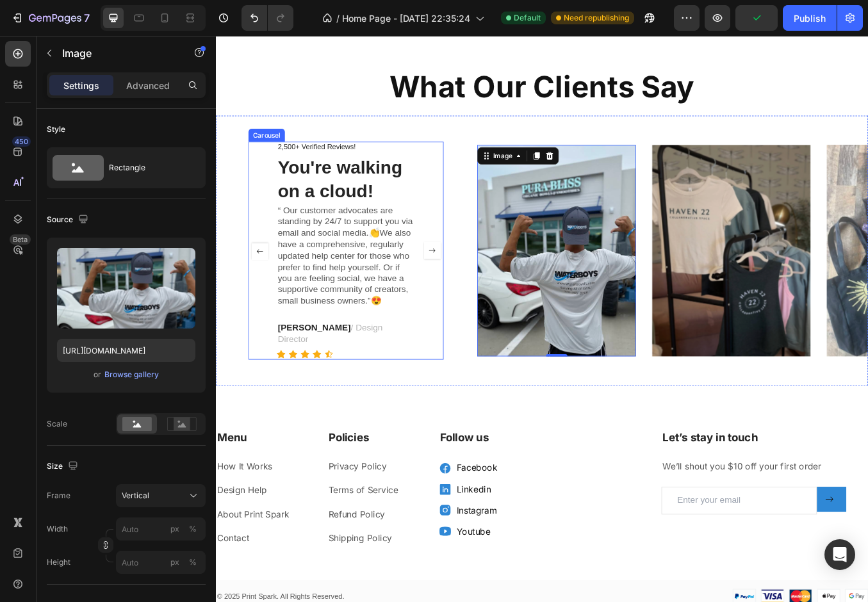
click at [484, 249] on div "2,500+ Verified Reviews! Text Block You're walking on a cloud! Heading “ Our cu…" at bounding box center [369, 289] width 230 height 257
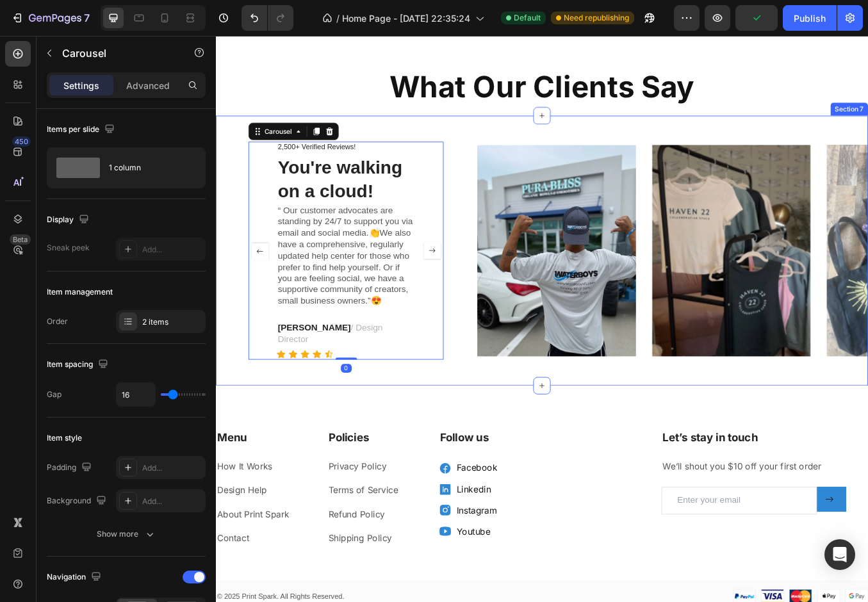
click at [516, 252] on div "2,500+ Verified Reviews! Text Block You're walking on a cloud! Heading “ Our cu…" at bounding box center [600, 289] width 769 height 318
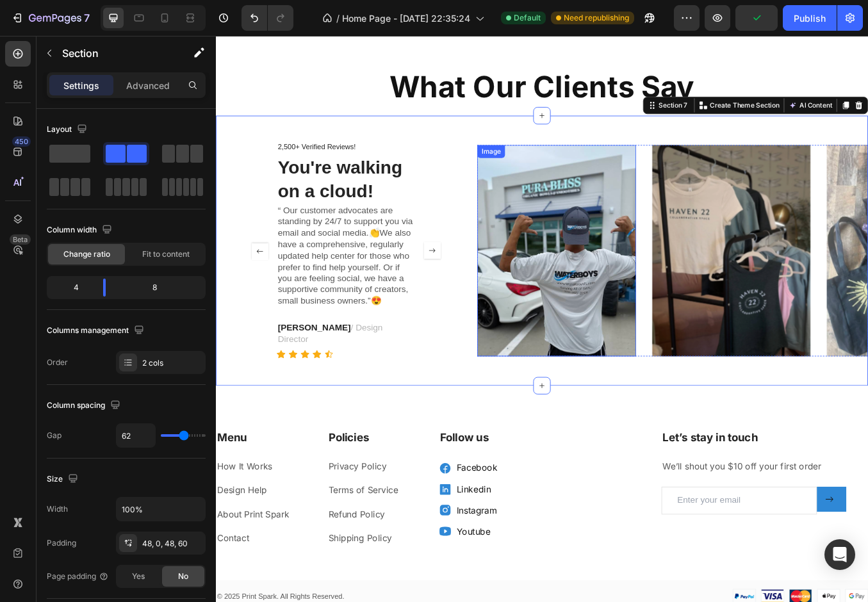
click at [586, 254] on img at bounding box center [617, 289] width 186 height 249
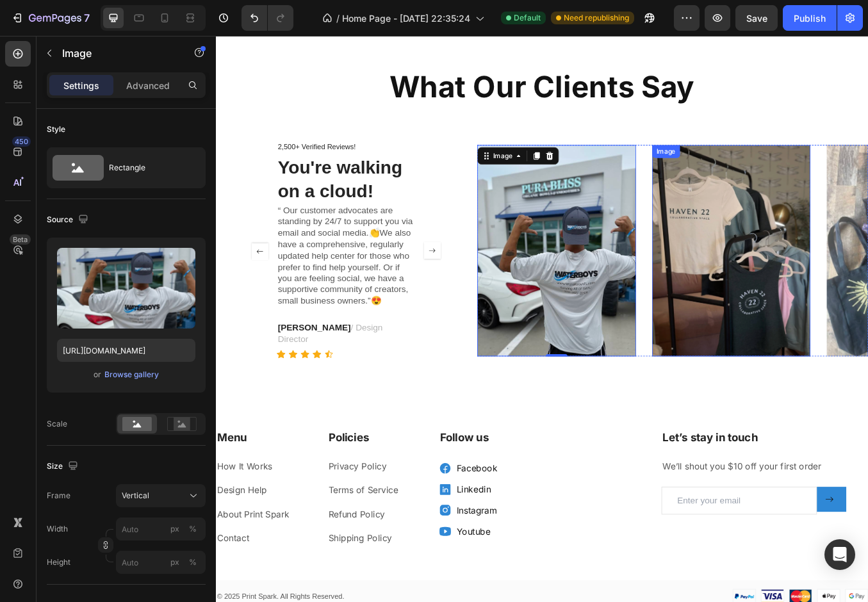
click at [833, 210] on img at bounding box center [823, 289] width 186 height 249
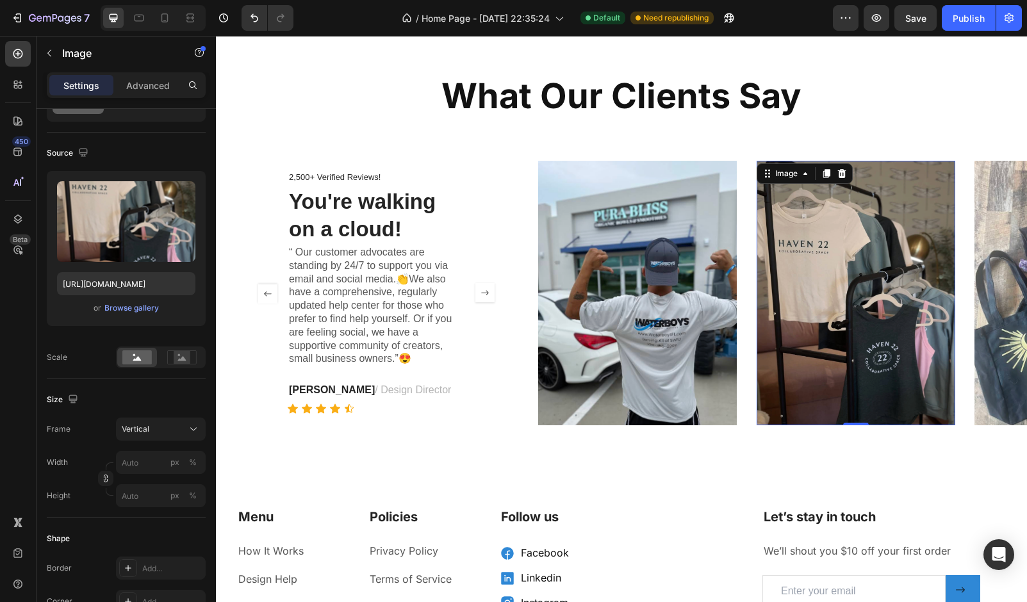
click at [928, 308] on img at bounding box center [856, 293] width 199 height 265
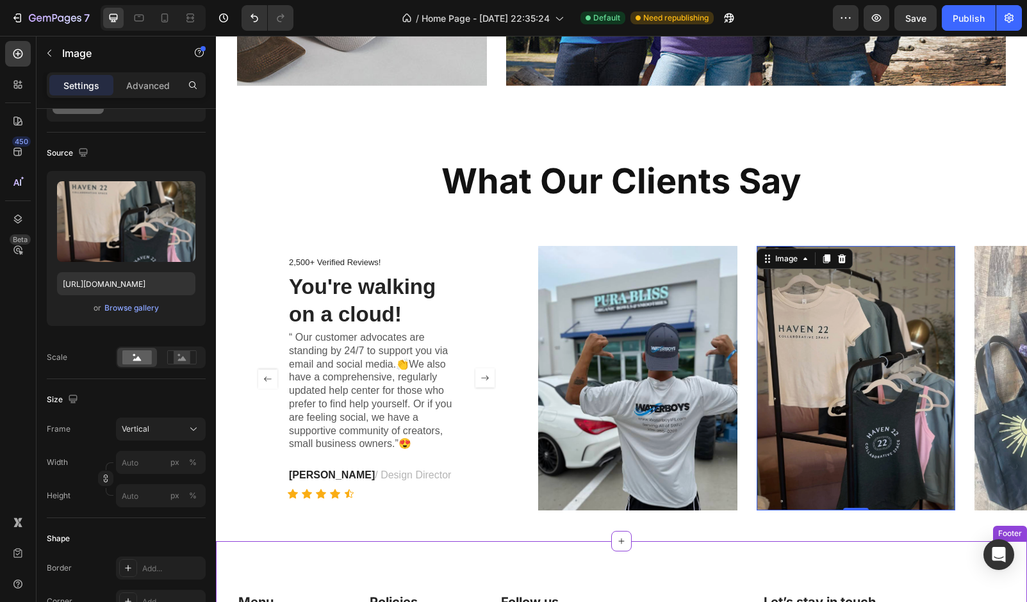
scroll to position [1802, 0]
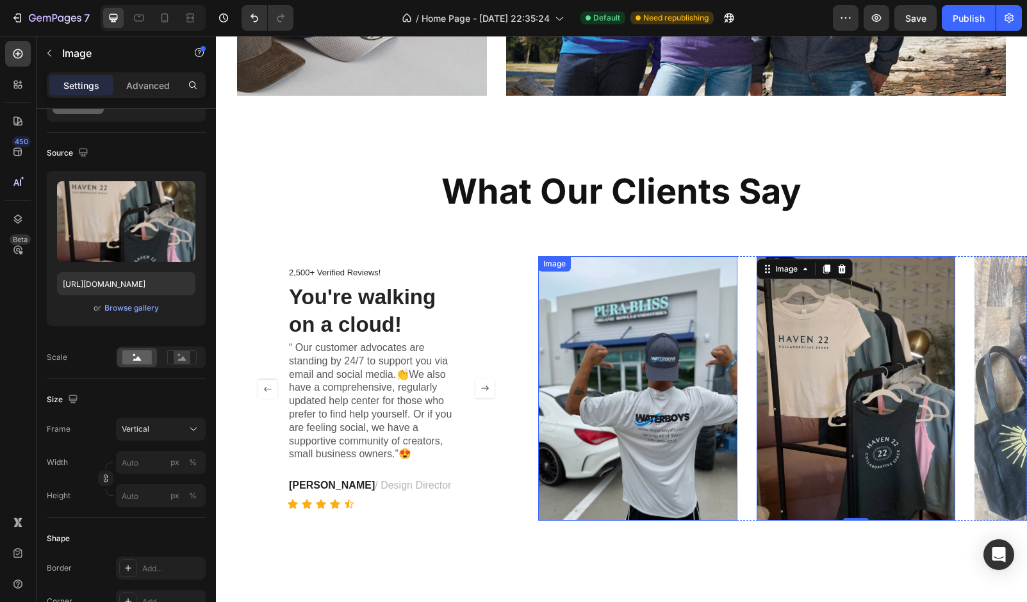
click at [661, 295] on img at bounding box center [637, 388] width 199 height 265
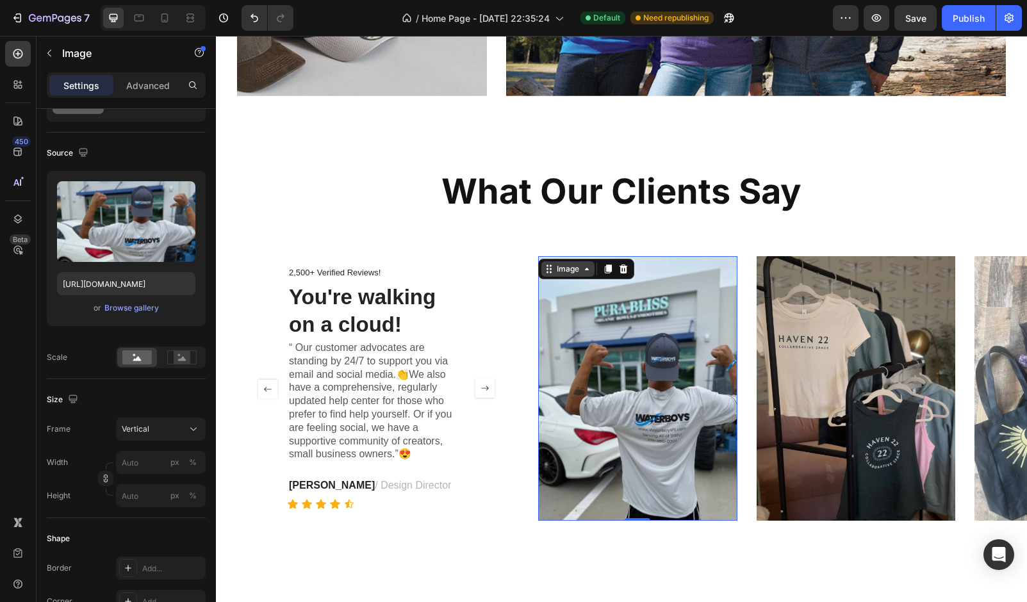
click at [568, 267] on div "Image" at bounding box center [568, 269] width 28 height 12
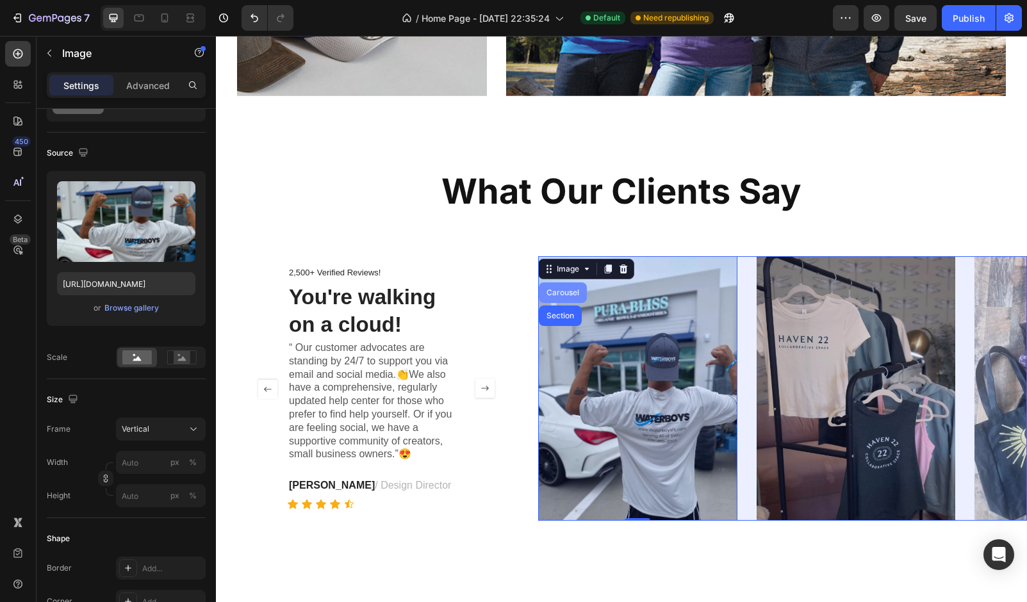
click at [568, 295] on div "Carousel" at bounding box center [563, 293] width 38 height 8
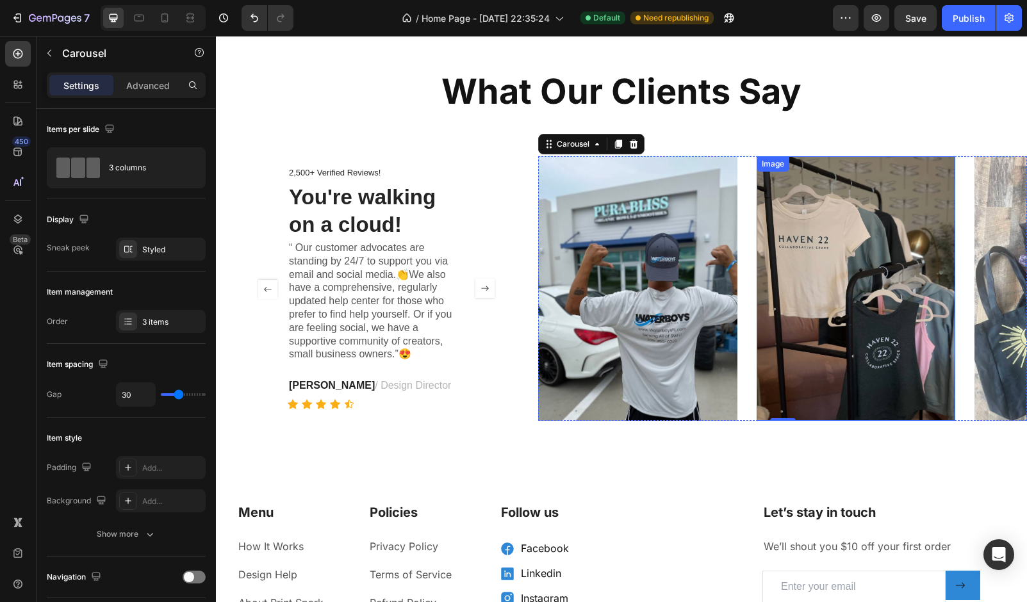
scroll to position [1895, 0]
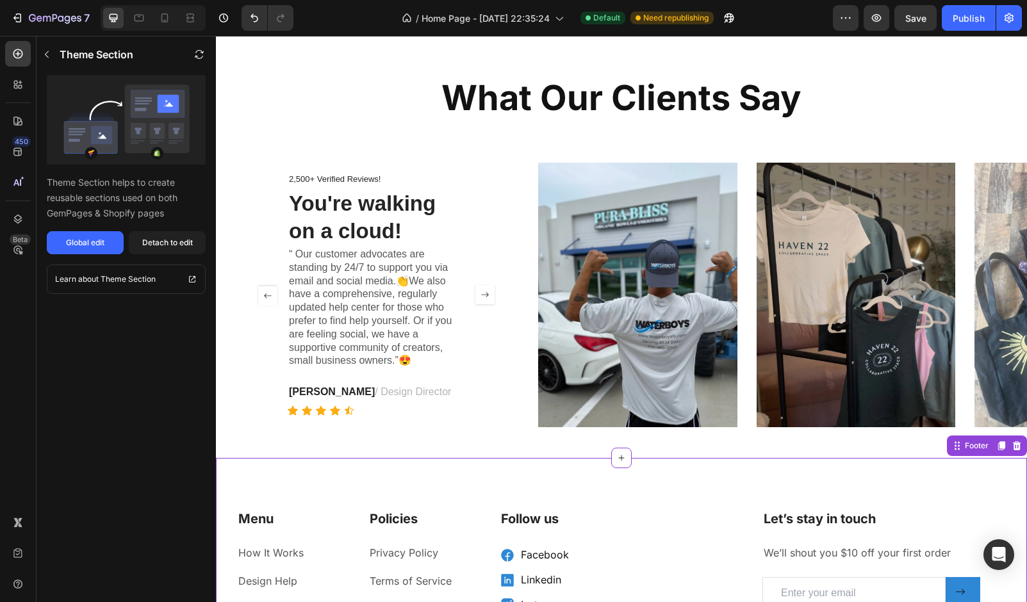
click at [510, 487] on div "Let’s stay in touch Heading We’ll shout you $10 off your first order Text block…" at bounding box center [621, 591] width 811 height 267
click at [880, 23] on icon "button" at bounding box center [876, 18] width 13 height 13
click at [647, 260] on img at bounding box center [637, 295] width 199 height 265
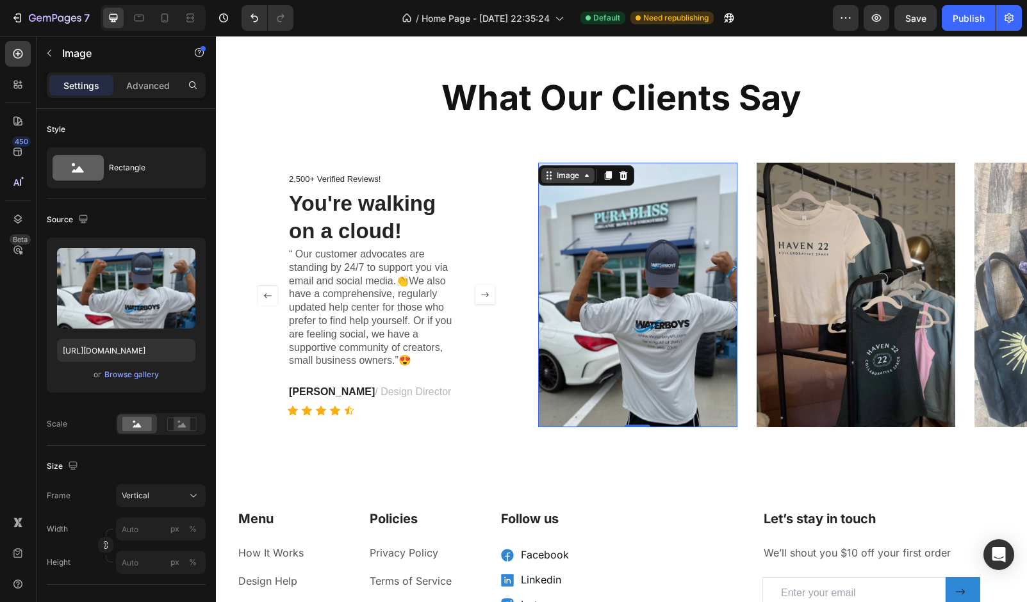
click at [566, 174] on div "Image" at bounding box center [568, 176] width 28 height 12
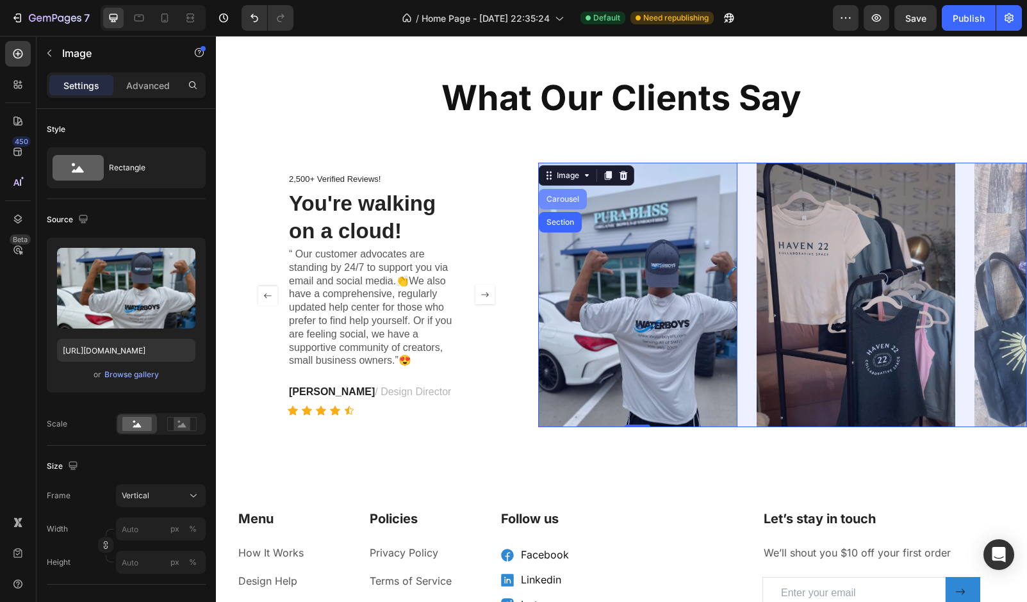
click at [565, 200] on div "Carousel" at bounding box center [563, 199] width 38 height 8
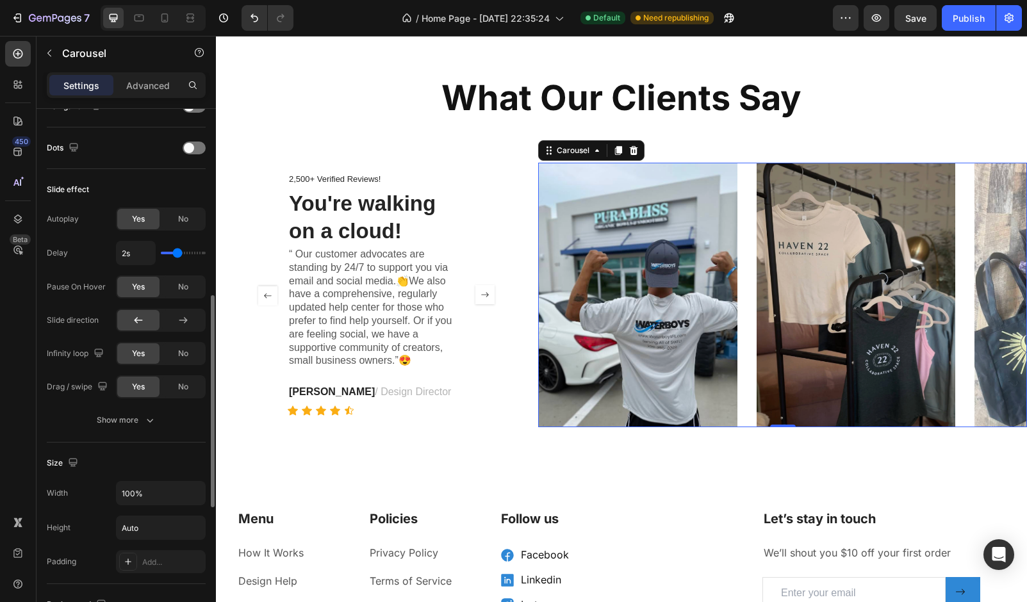
scroll to position [481, 0]
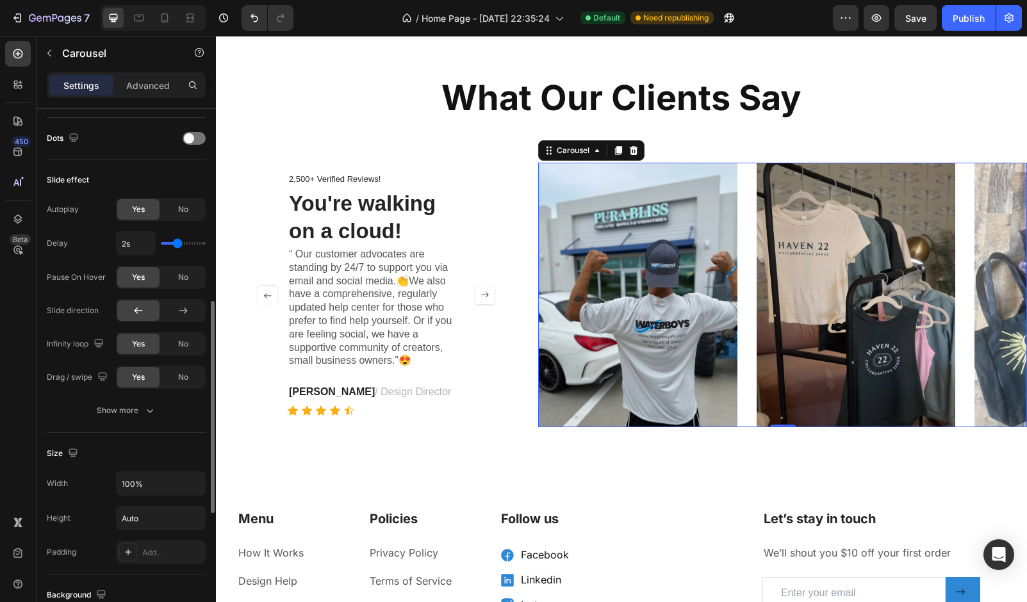
type input "1.8s"
type input "1.8"
type input "1.9s"
type input "1.9"
type input "2s"
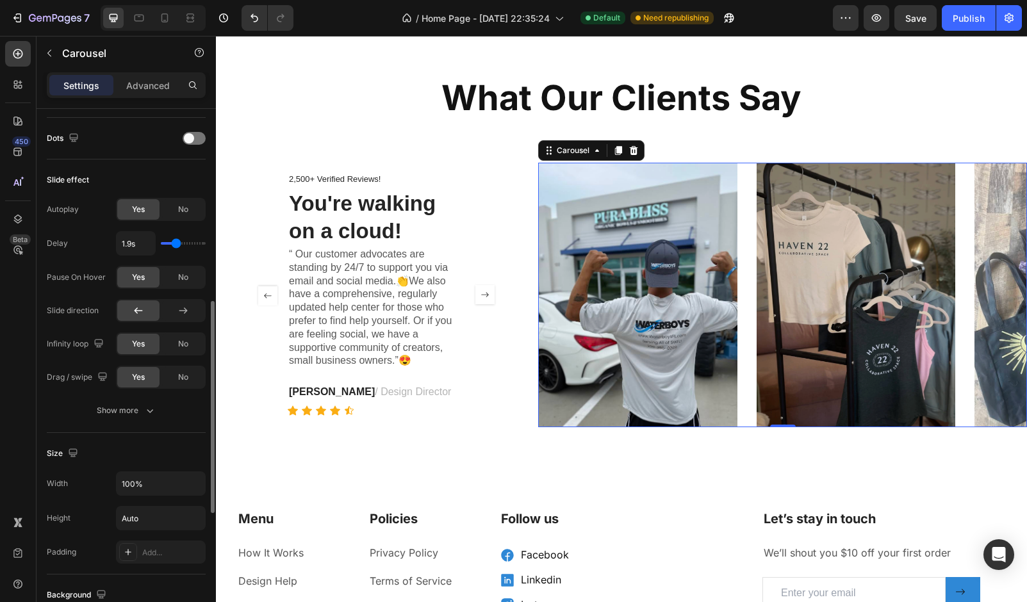
type input "2"
click at [177, 245] on input "range" at bounding box center [183, 243] width 45 height 3
click at [174, 275] on div "No" at bounding box center [183, 277] width 42 height 21
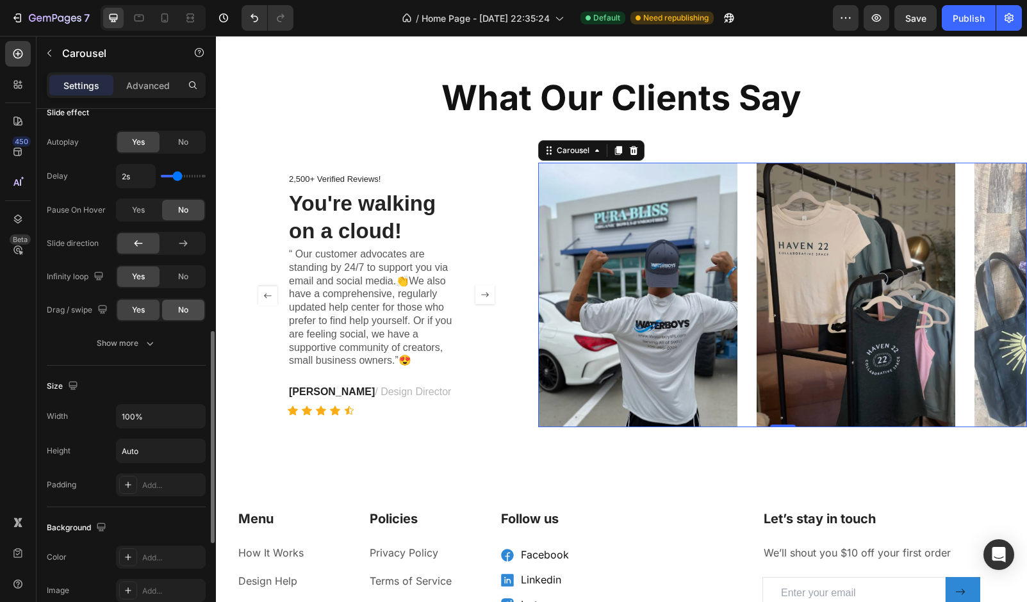
scroll to position [616, 0]
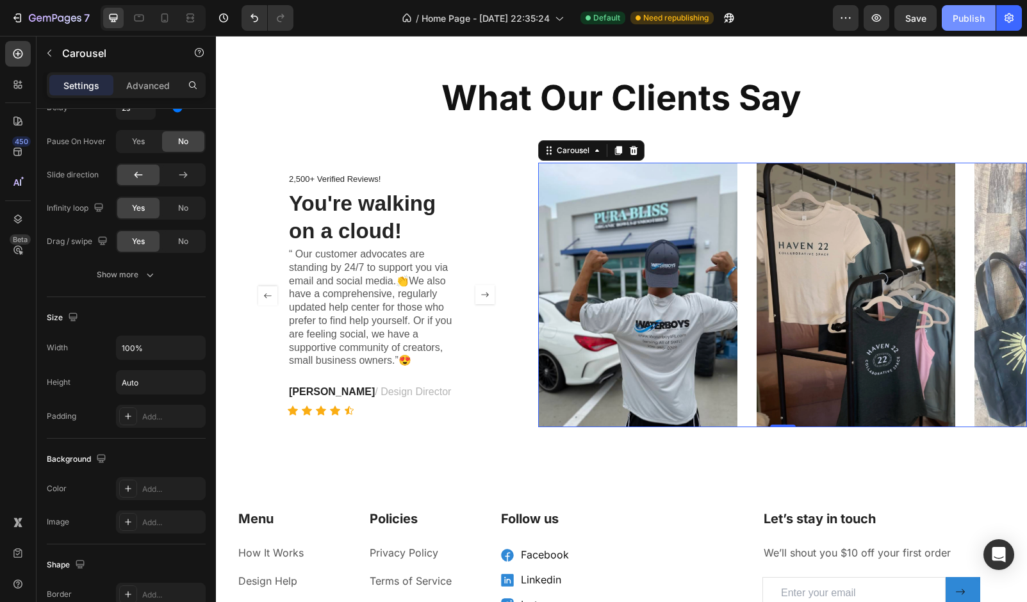
click at [974, 18] on div "Publish" at bounding box center [969, 18] width 32 height 13
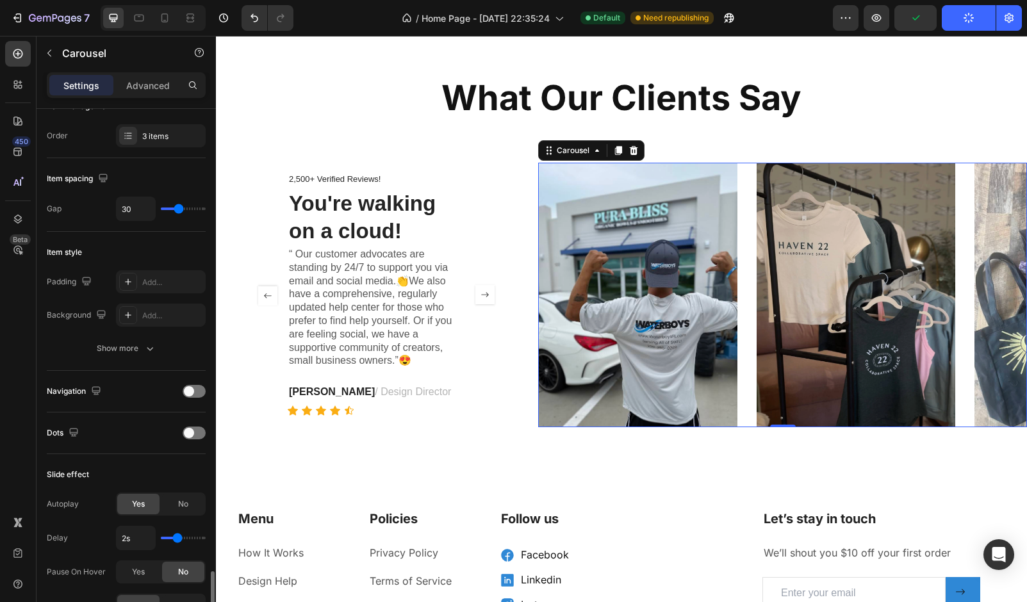
scroll to position [0, 0]
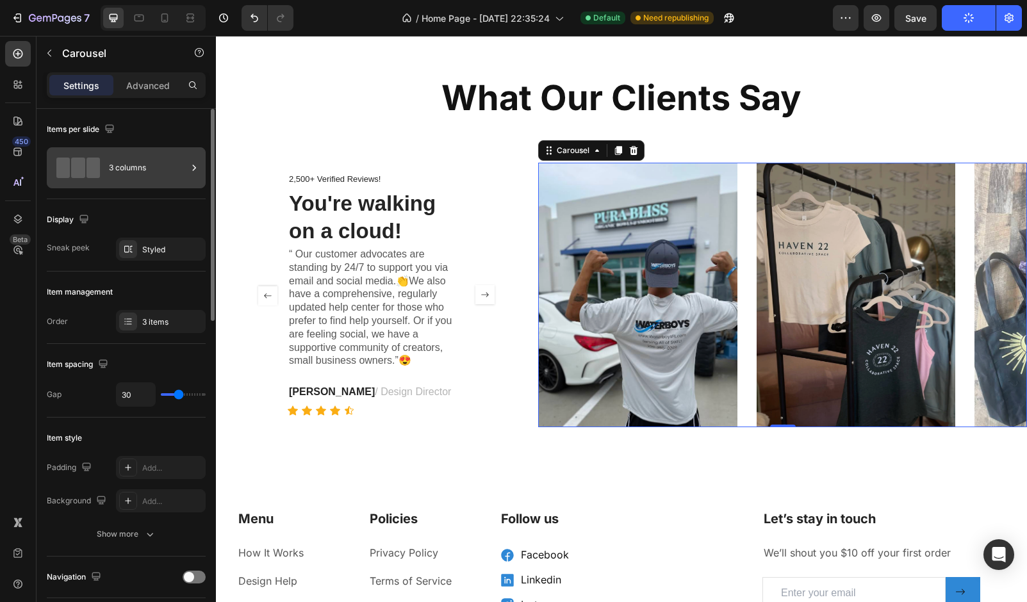
click at [98, 170] on span at bounding box center [93, 168] width 13 height 21
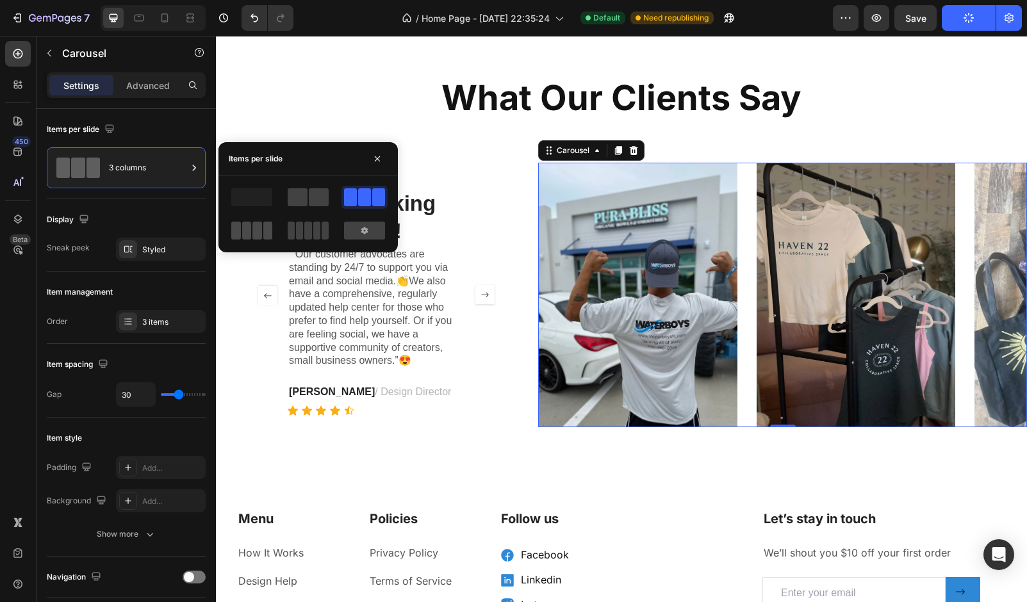
click at [263, 229] on span at bounding box center [268, 231] width 10 height 18
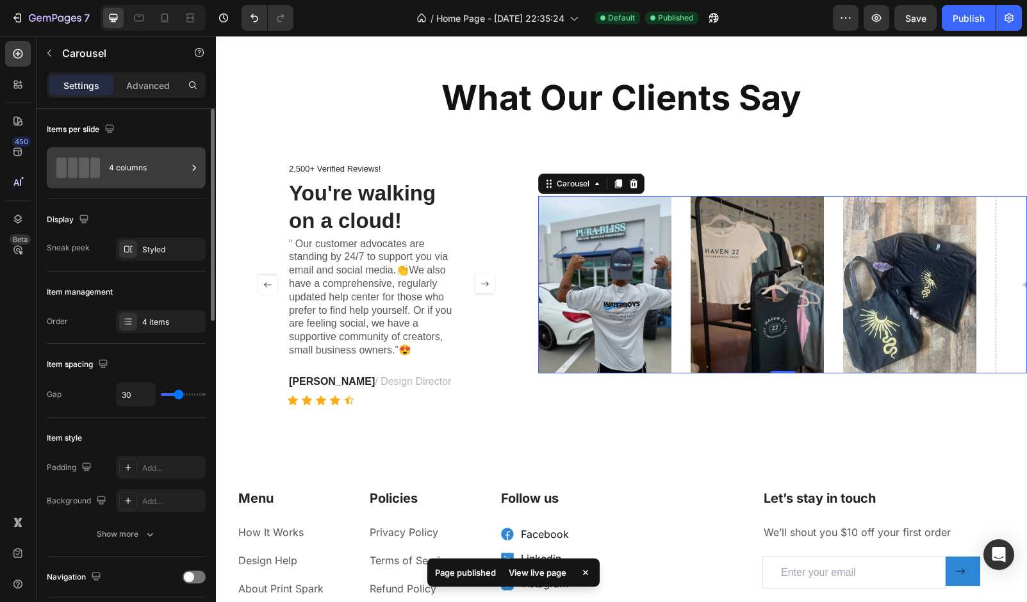
click at [114, 170] on div "4 columns" at bounding box center [148, 167] width 78 height 29
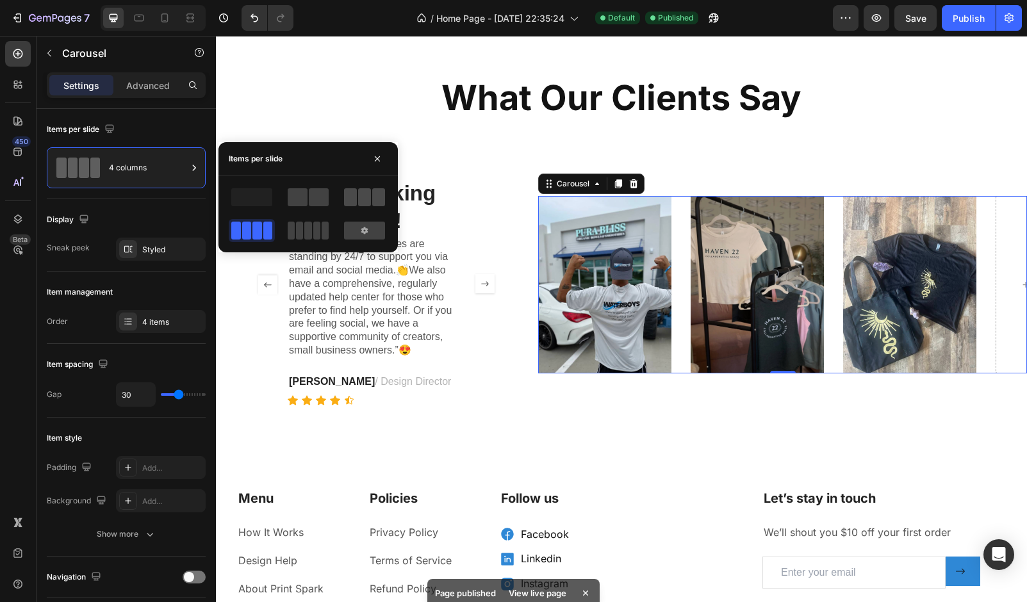
click at [359, 199] on span at bounding box center [364, 197] width 13 height 18
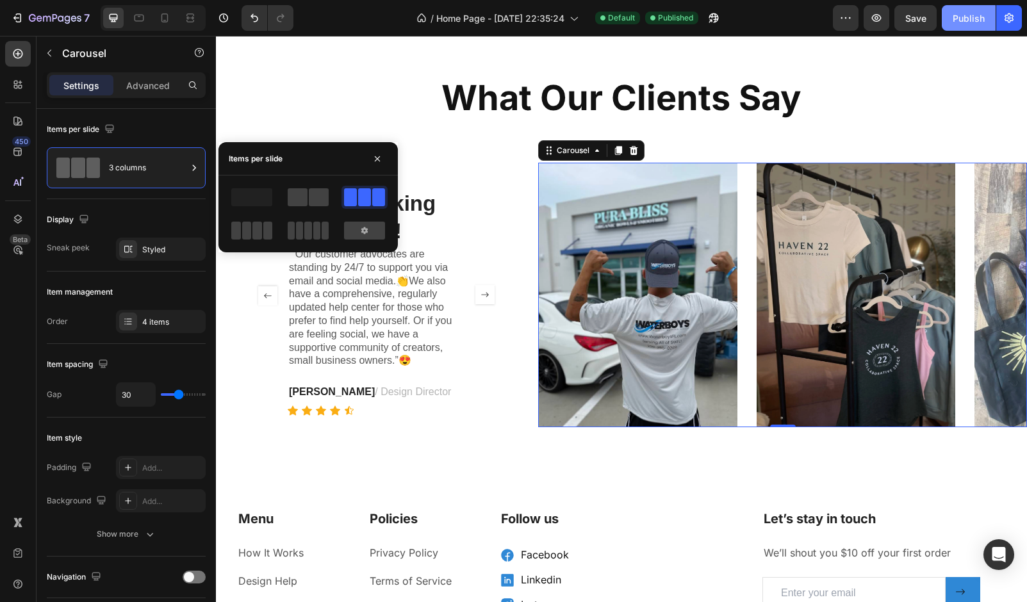
click at [968, 17] on div "Publish" at bounding box center [969, 18] width 32 height 13
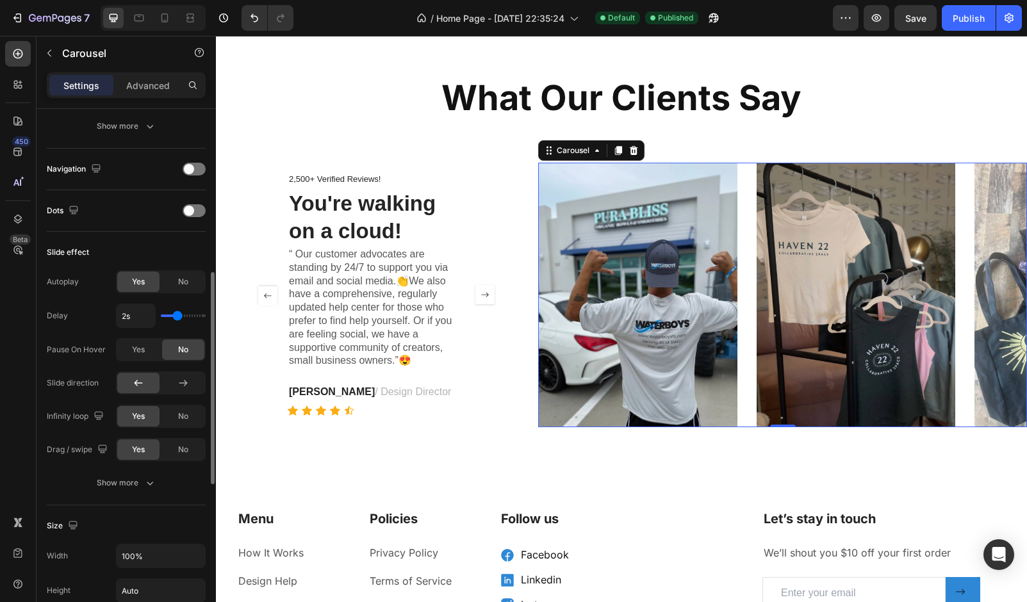
scroll to position [409, 0]
click at [138, 355] on div "Yes" at bounding box center [138, 349] width 42 height 21
click at [982, 21] on div "Publish" at bounding box center [969, 18] width 32 height 13
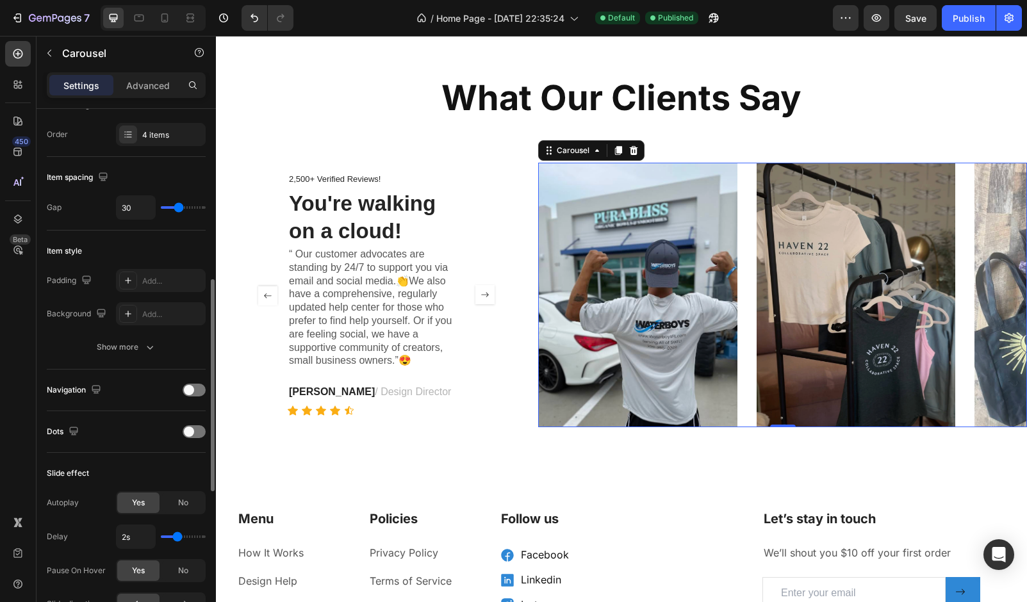
scroll to position [0, 0]
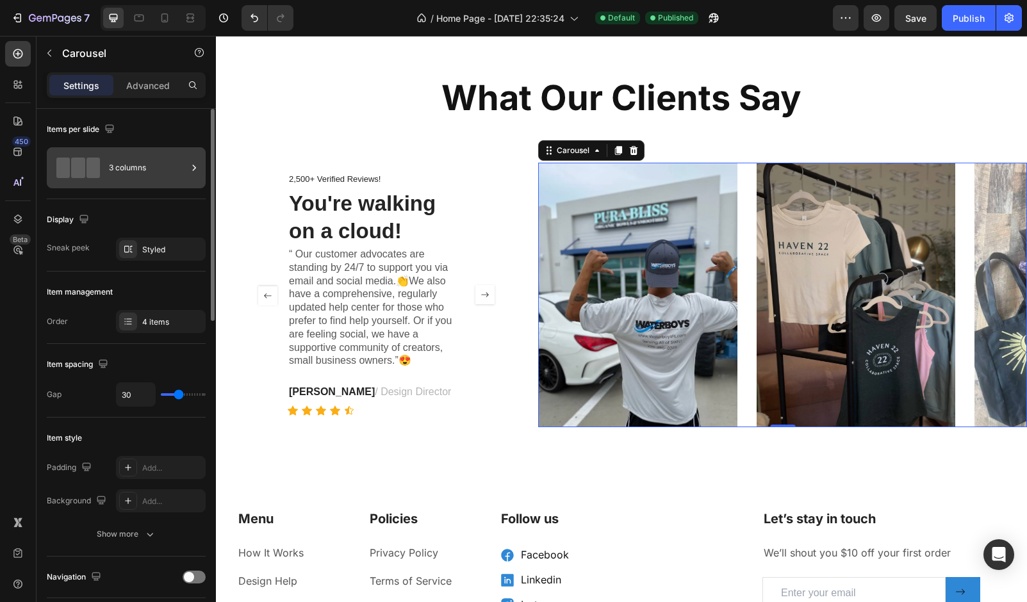
click at [103, 164] on div at bounding box center [78, 168] width 51 height 21
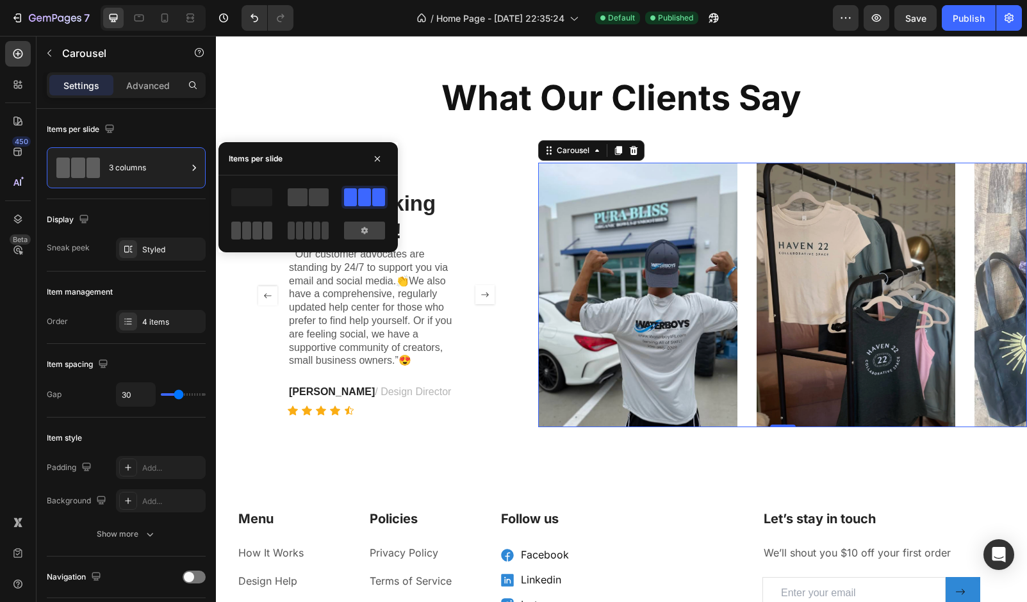
click at [265, 230] on span at bounding box center [268, 231] width 10 height 18
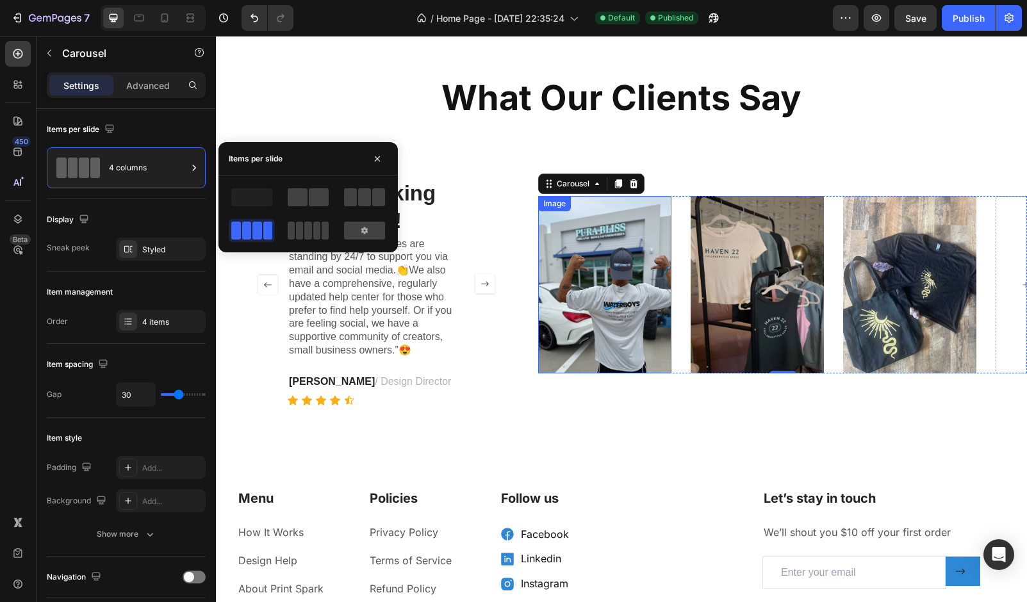
click at [637, 363] on img at bounding box center [604, 284] width 133 height 177
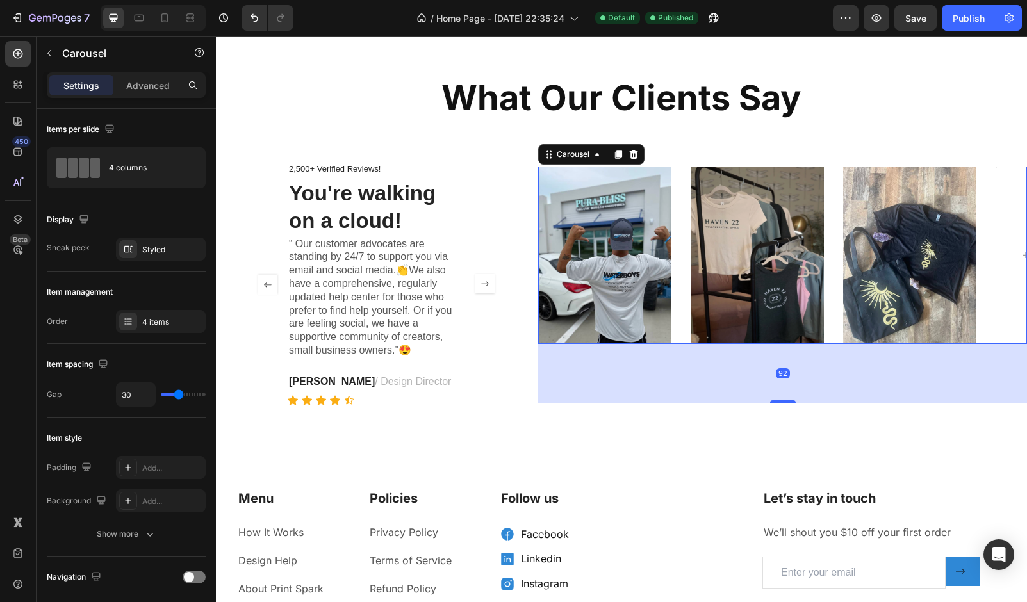
drag, startPoint x: 785, startPoint y: 373, endPoint x: 786, endPoint y: 432, distance: 59.0
click at [786, 432] on div "2,500+ Verified Reviews! Text Block You're walking on a cloud! Heading “ Our cu…" at bounding box center [621, 285] width 811 height 306
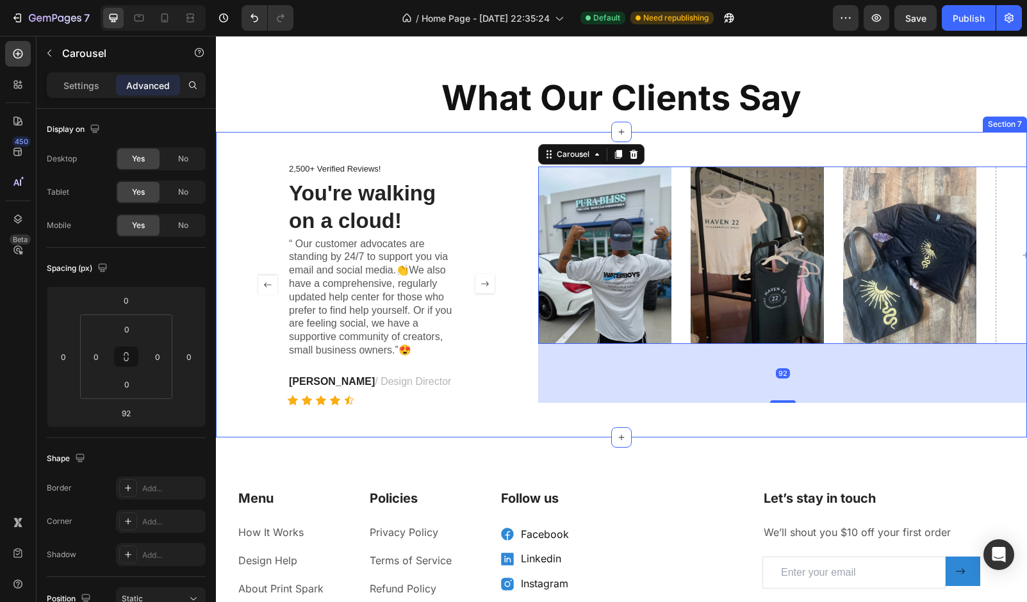
type input "0"
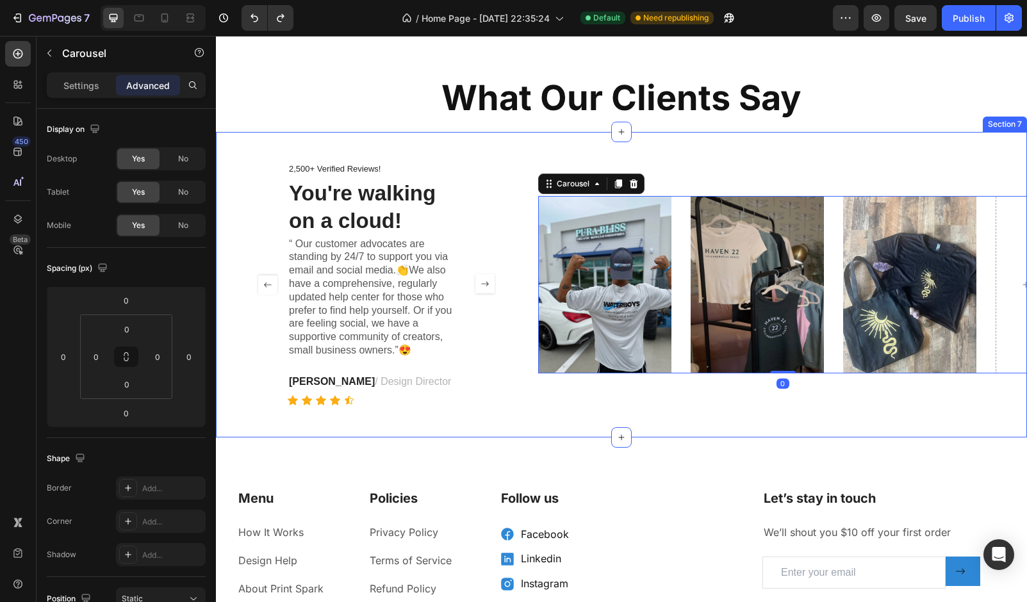
click at [718, 408] on div "2,500+ Verified Reviews! Text Block You're walking on a cloud! Heading “ Our cu…" at bounding box center [621, 285] width 811 height 306
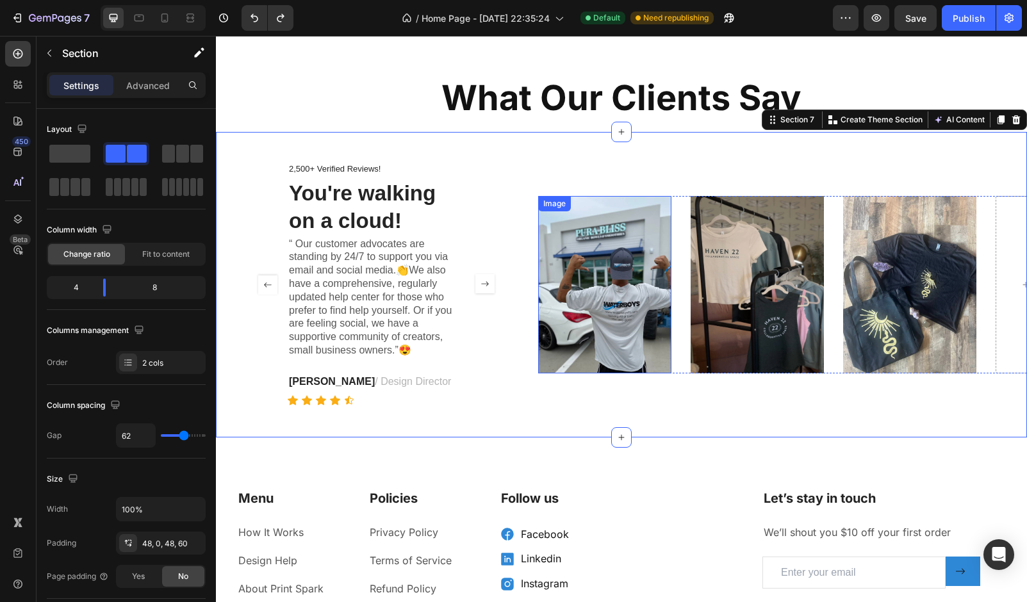
click at [611, 293] on img at bounding box center [604, 284] width 133 height 177
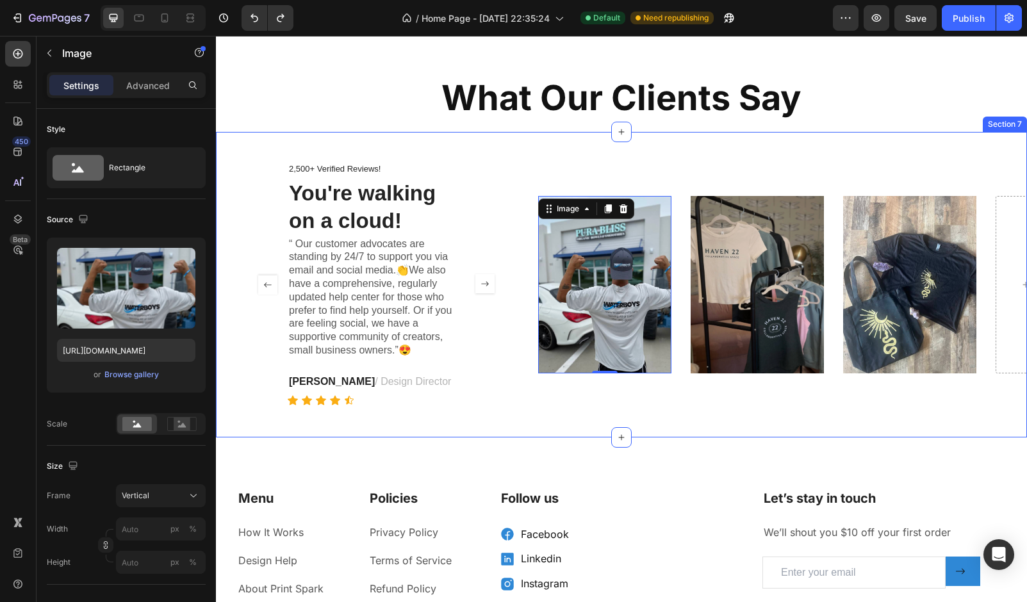
click at [564, 179] on div "Image 0 Image Image Drop element here Carousel" at bounding box center [782, 285] width 489 height 244
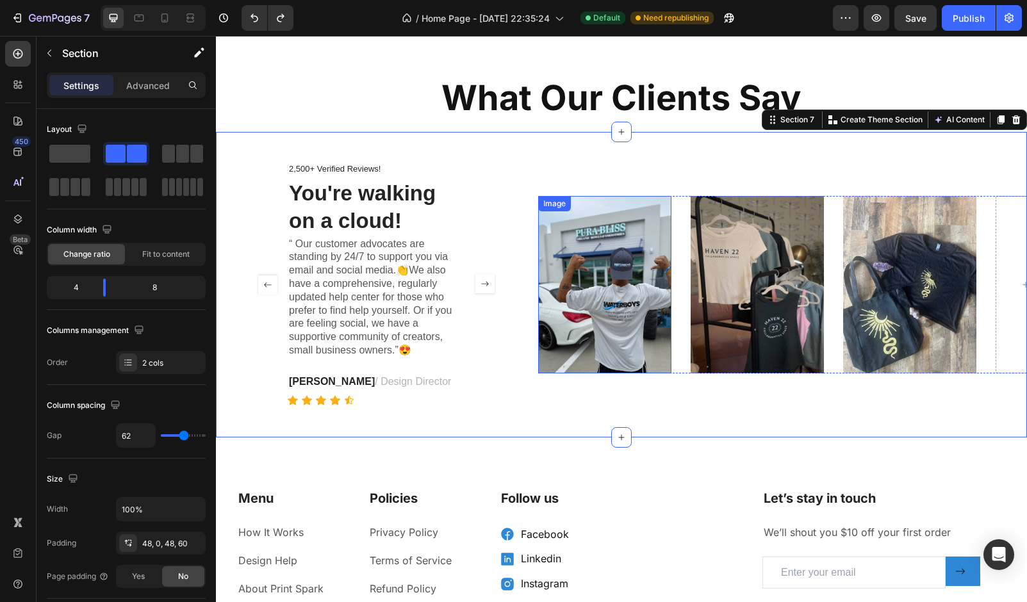
click at [566, 210] on div "Image" at bounding box center [554, 203] width 33 height 15
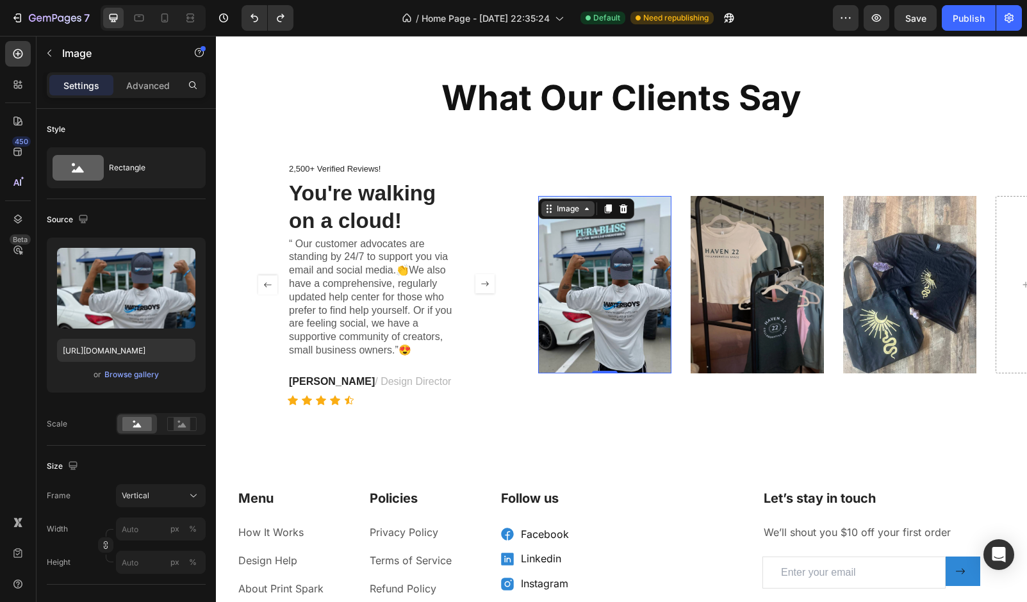
click at [577, 208] on div "Image" at bounding box center [568, 209] width 28 height 12
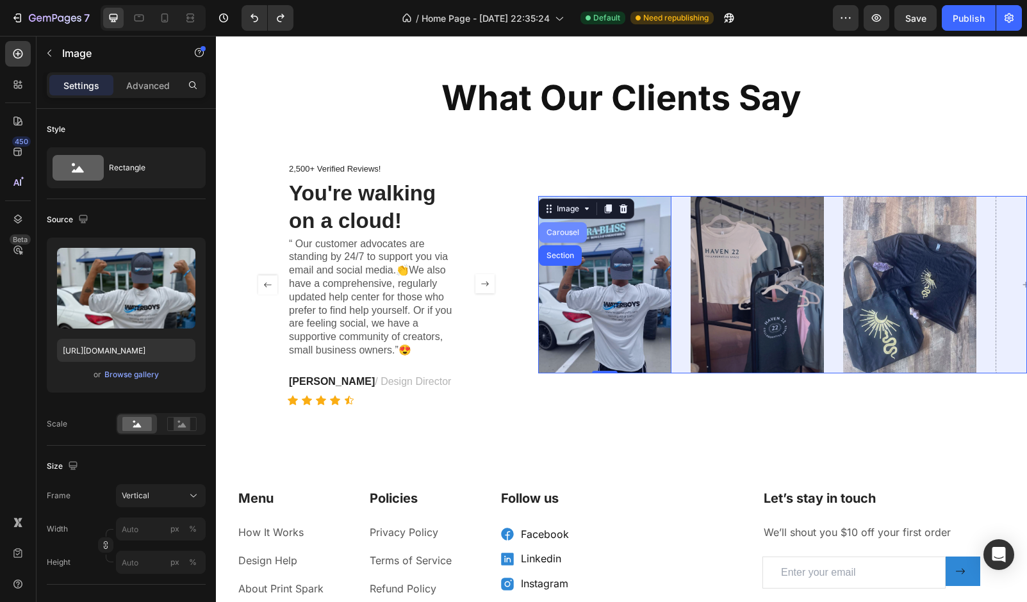
click at [566, 231] on div "Carousel" at bounding box center [563, 233] width 38 height 8
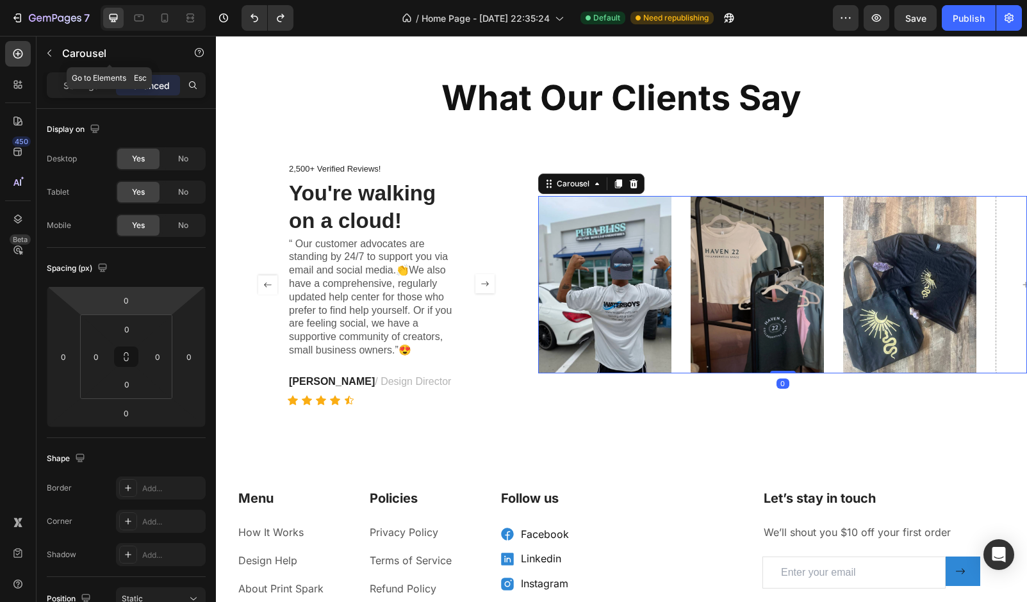
click at [68, 62] on div "Carousel" at bounding box center [110, 53] width 146 height 33
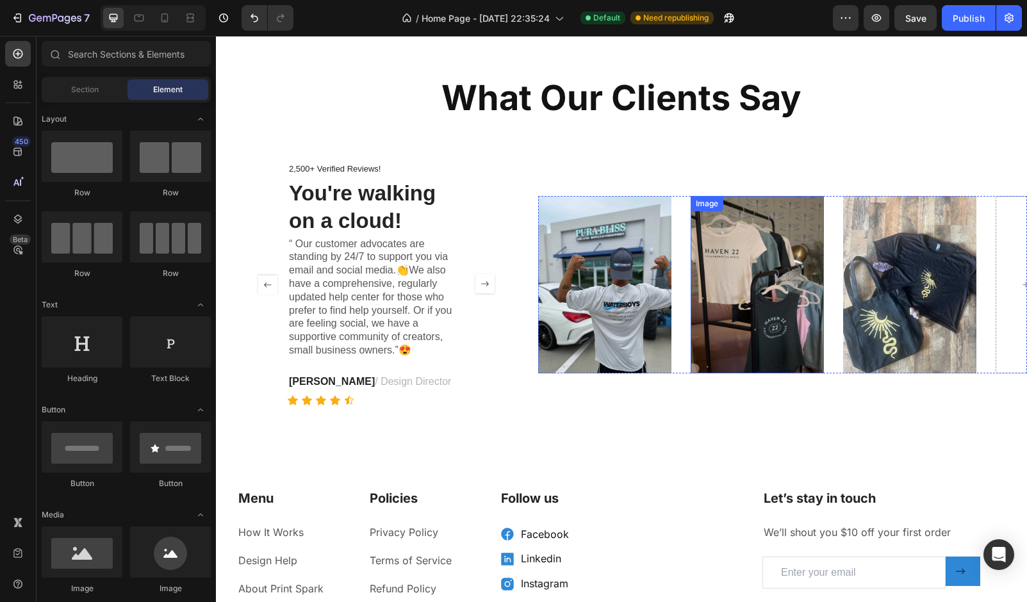
click at [666, 302] on img at bounding box center [604, 284] width 133 height 177
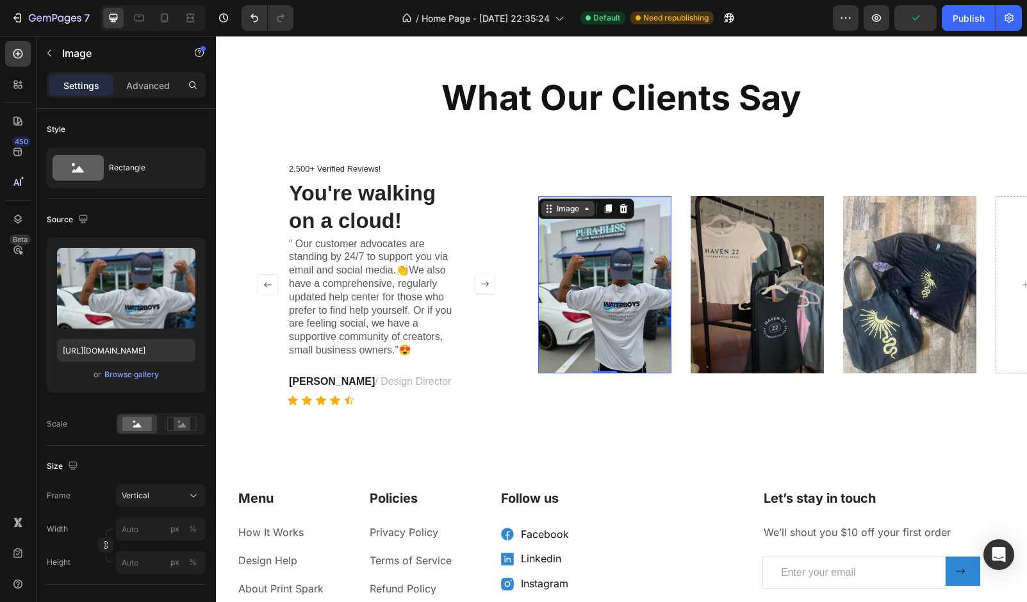
click at [568, 201] on div "Image" at bounding box center [567, 208] width 53 height 15
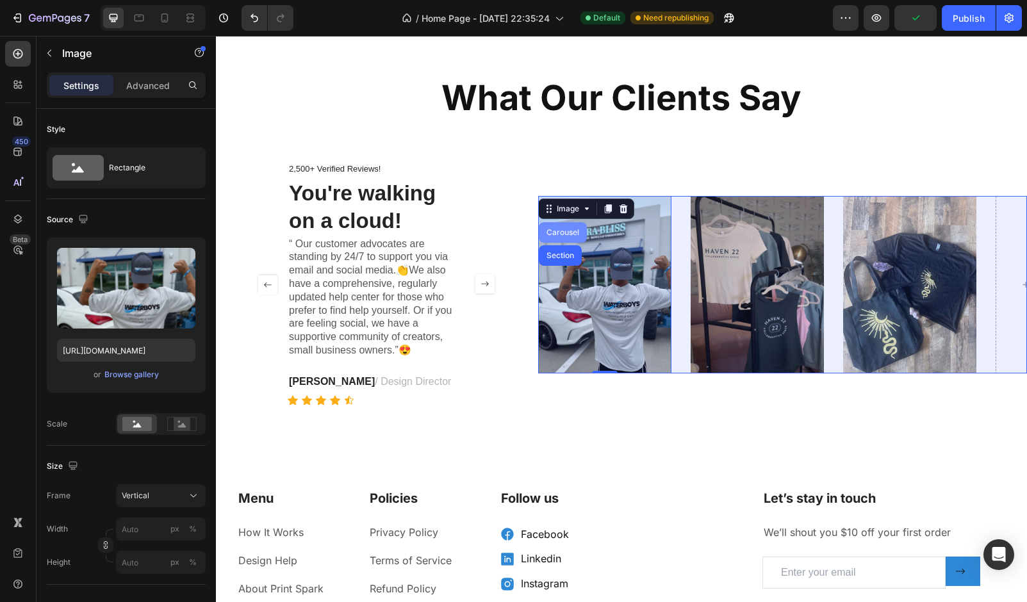
click at [563, 237] on div "Carousel" at bounding box center [563, 232] width 48 height 21
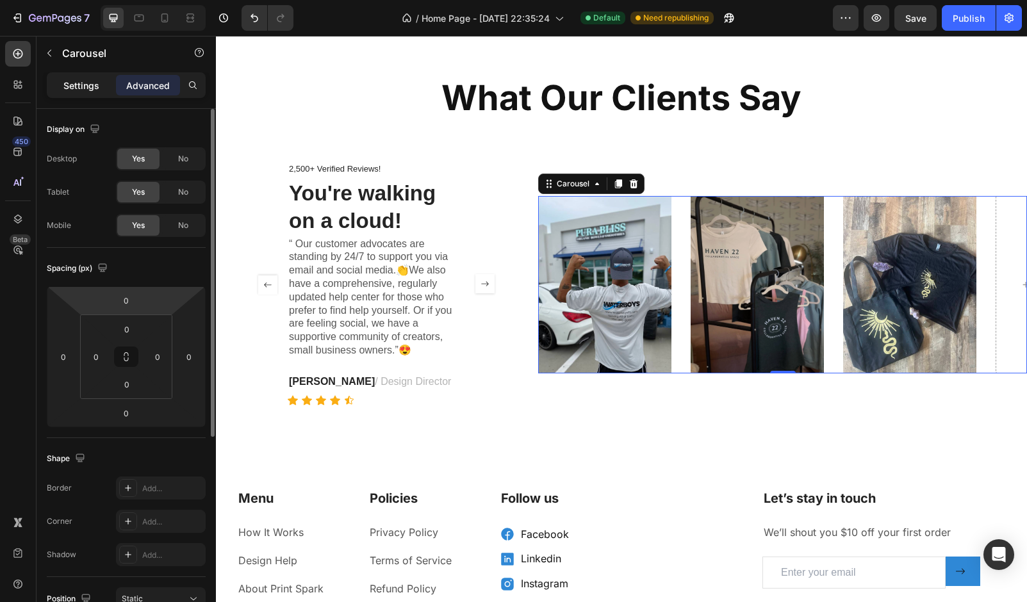
click at [79, 75] on div "Settings" at bounding box center [81, 85] width 64 height 21
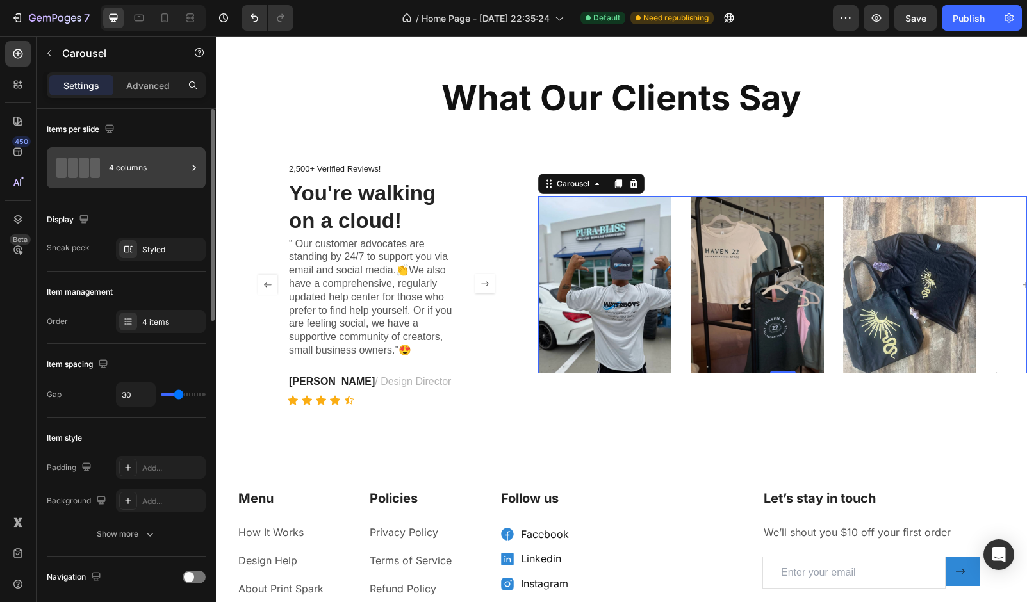
click at [142, 173] on div "4 columns" at bounding box center [148, 167] width 78 height 29
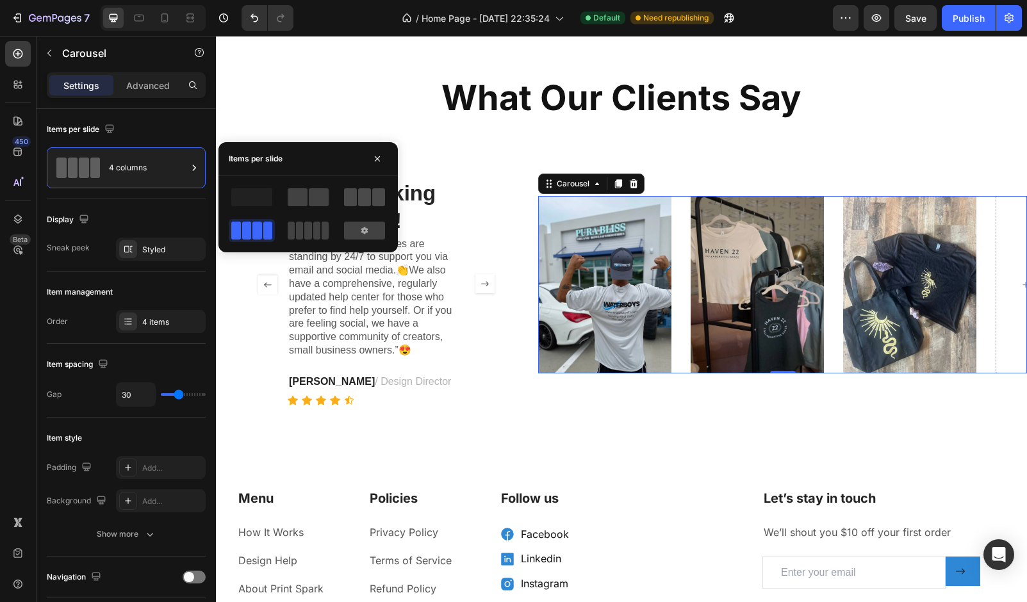
click at [368, 199] on span at bounding box center [364, 197] width 13 height 18
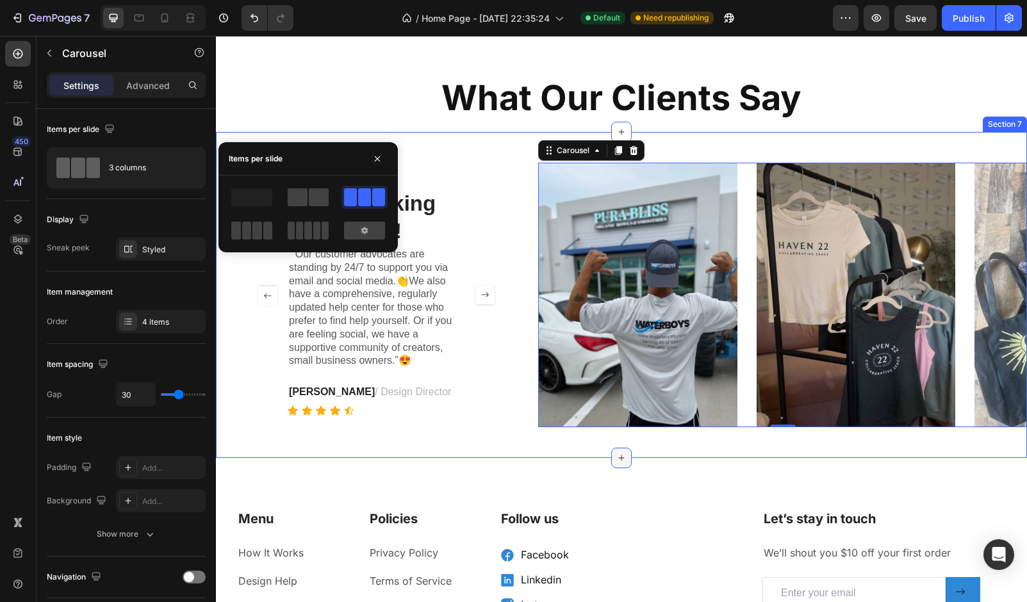
click at [624, 468] on div at bounding box center [621, 458] width 21 height 21
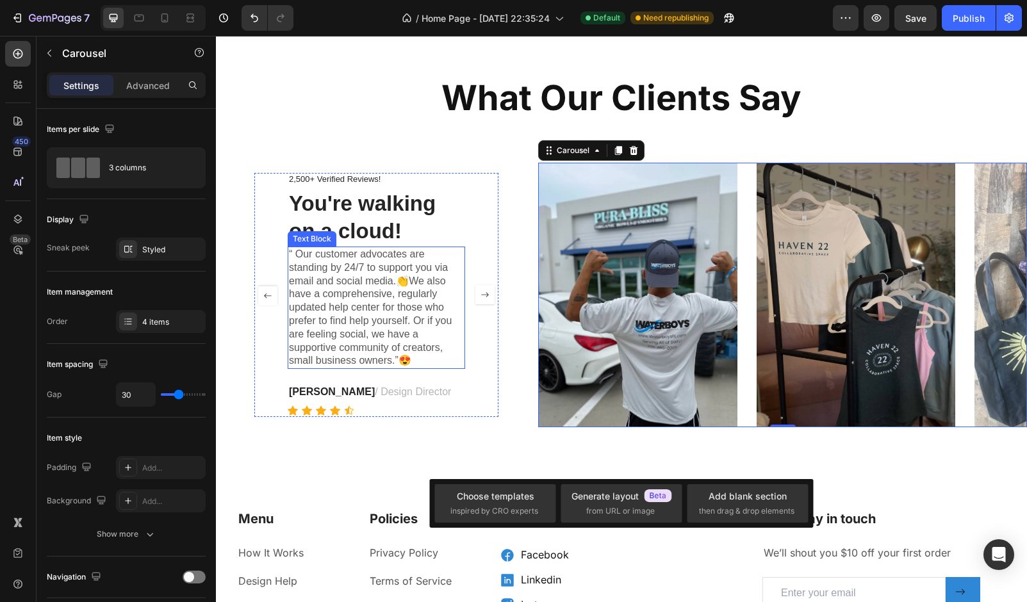
click at [365, 282] on p "“ Our customer advocates are standing by 24/7 to support you via email and soci…" at bounding box center [376, 308] width 175 height 120
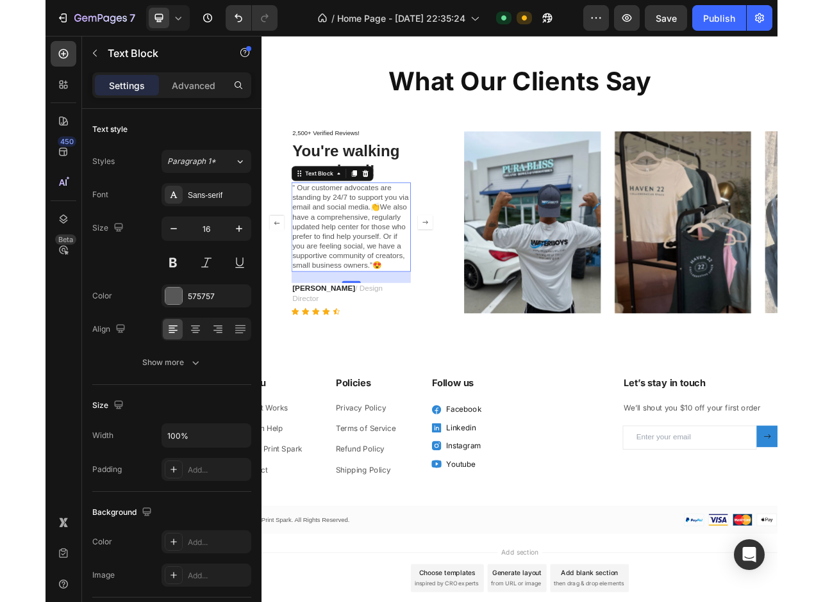
scroll to position [1876, 0]
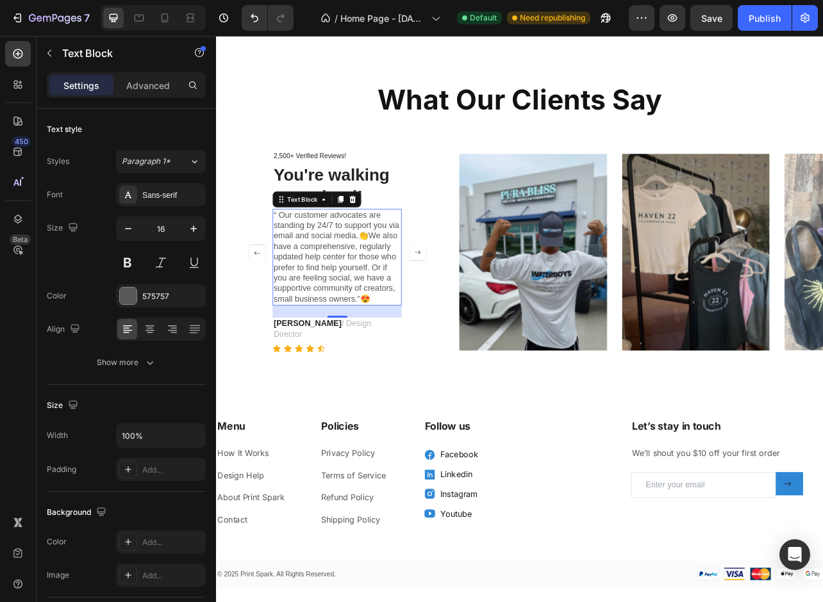
click at [330, 309] on p "“ Our customer advocates are standing by 24/7 to support you via email and soci…" at bounding box center [369, 317] width 161 height 120
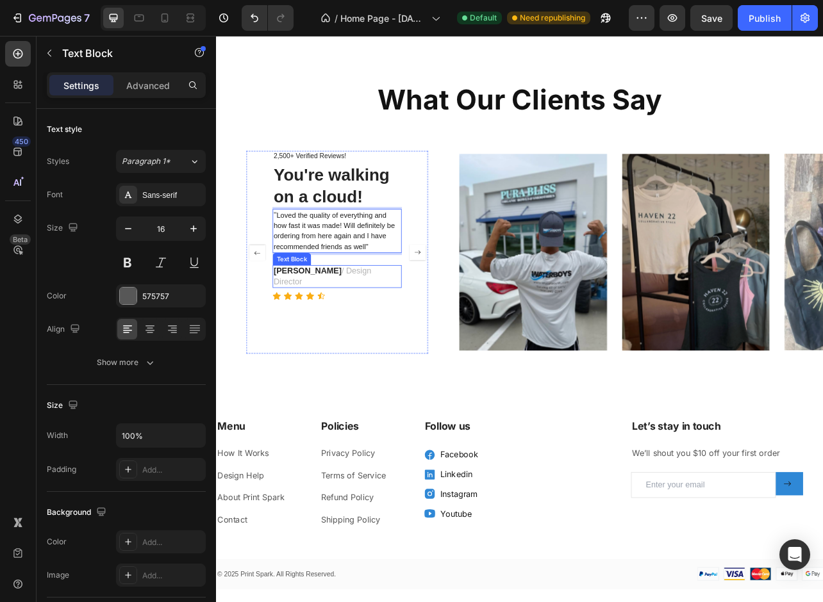
click at [308, 337] on strong "RYAN S." at bounding box center [332, 334] width 86 height 11
click at [325, 340] on strong "RYAN S." at bounding box center [332, 334] width 86 height 11
drag, startPoint x: 434, startPoint y: 337, endPoint x: 355, endPoint y: 341, distance: 79.5
click at [355, 341] on p "Liam Russel / Design Director" at bounding box center [369, 341] width 161 height 27
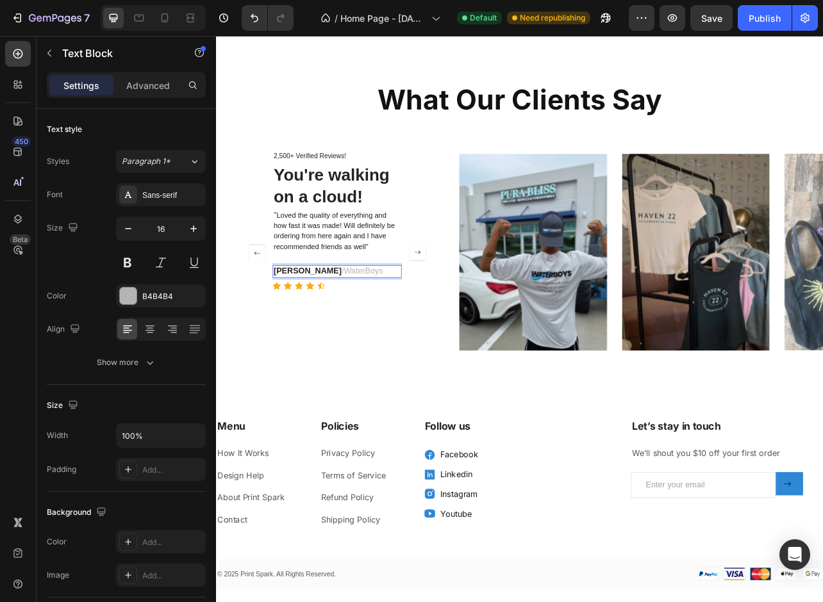
click at [356, 341] on p "Liam Russel /WaterBoys" at bounding box center [369, 334] width 161 height 13
click at [438, 379] on div "2,500+ Verified Reviews! Text Block You're walking on a cloud! Heading " Loved …" at bounding box center [369, 310] width 163 height 257
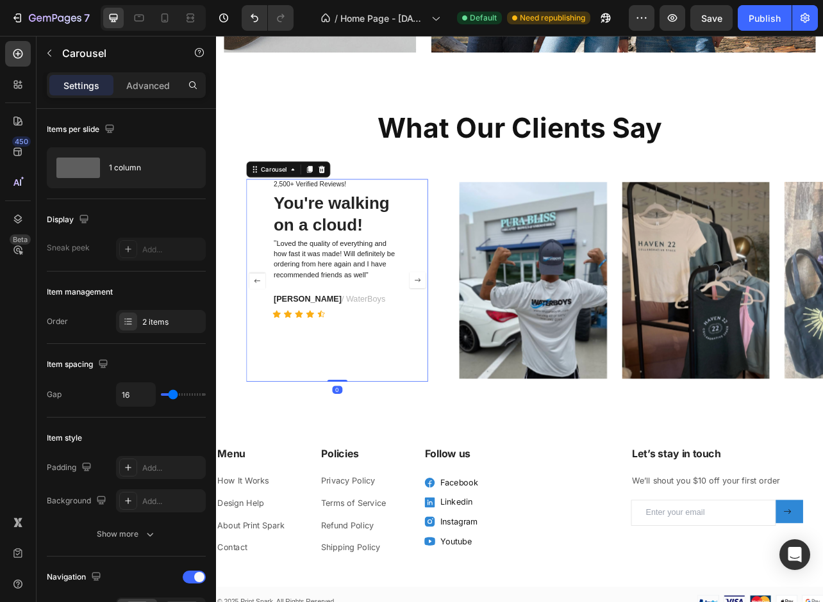
scroll to position [1829, 0]
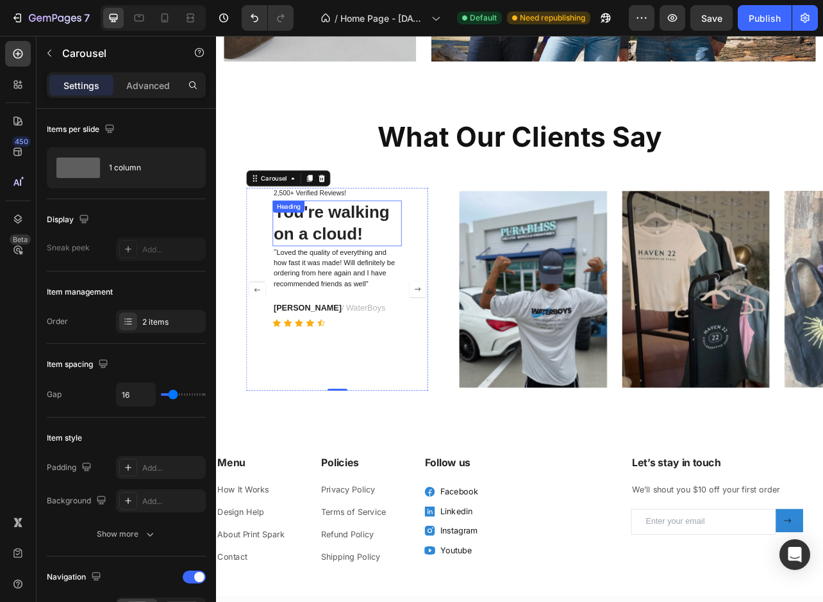
click at [340, 272] on h3 "You're walking on a cloud!" at bounding box center [369, 274] width 163 height 58
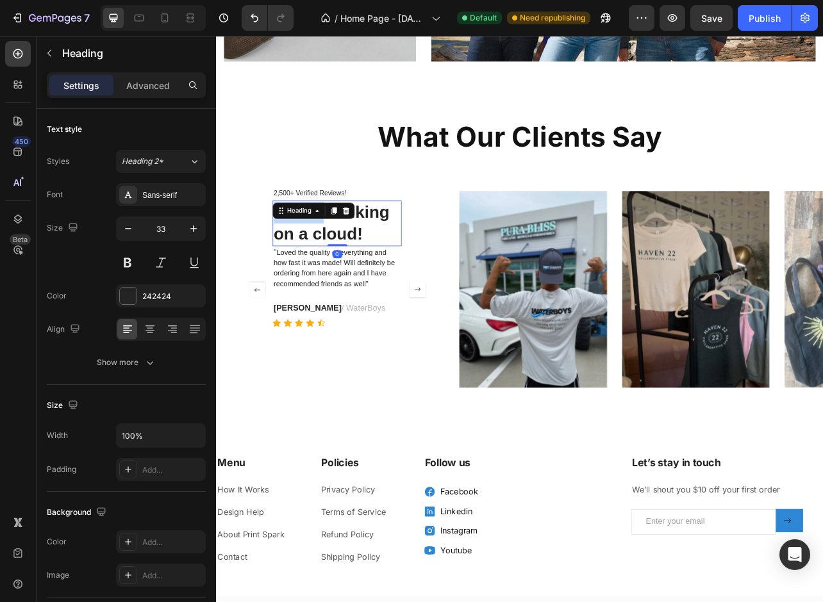
click at [340, 272] on h3 "You're walking on a cloud!" at bounding box center [369, 274] width 163 height 58
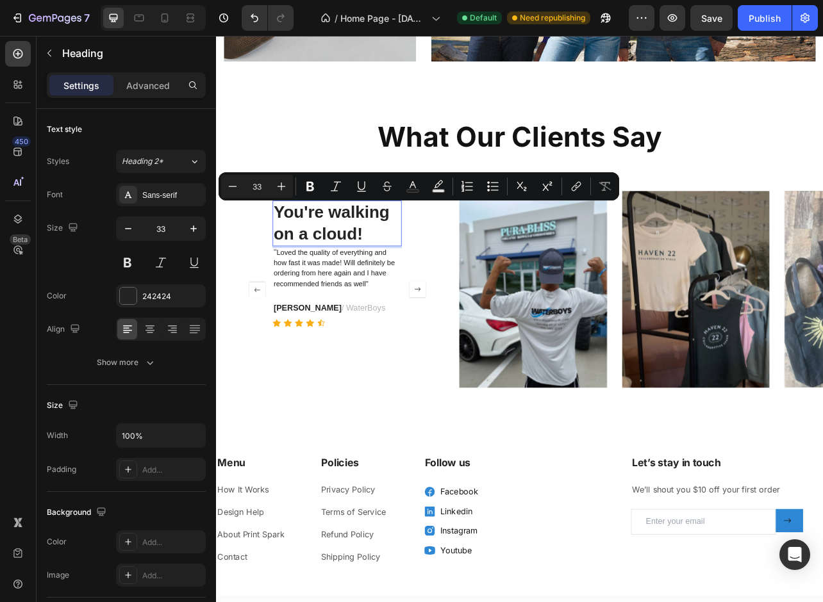
click at [392, 299] on p "You're walking on a cloud!" at bounding box center [369, 273] width 161 height 55
drag, startPoint x: 406, startPoint y: 293, endPoint x: 288, endPoint y: 264, distance: 120.8
click at [289, 264] on p "You're walking on a cloud!" at bounding box center [369, 273] width 161 height 55
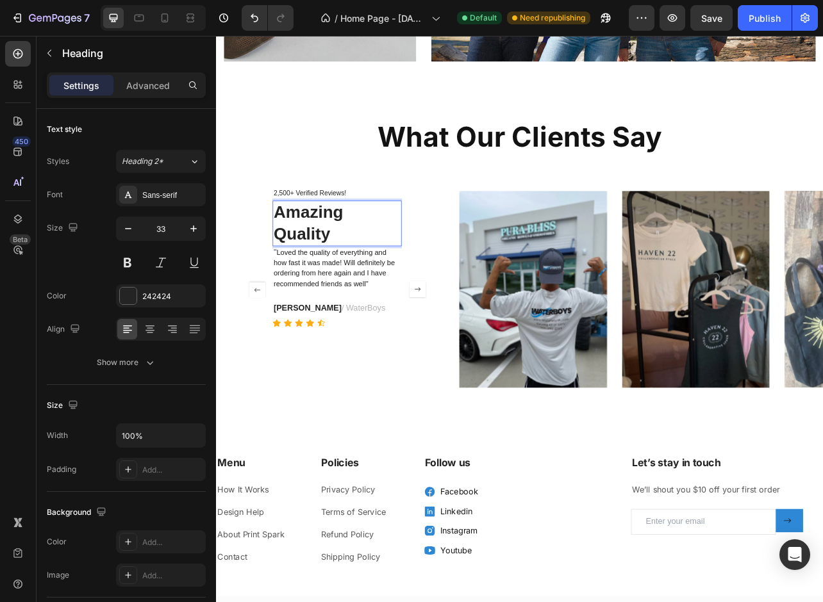
click at [418, 286] on p "Amazing Quality" at bounding box center [369, 273] width 161 height 55
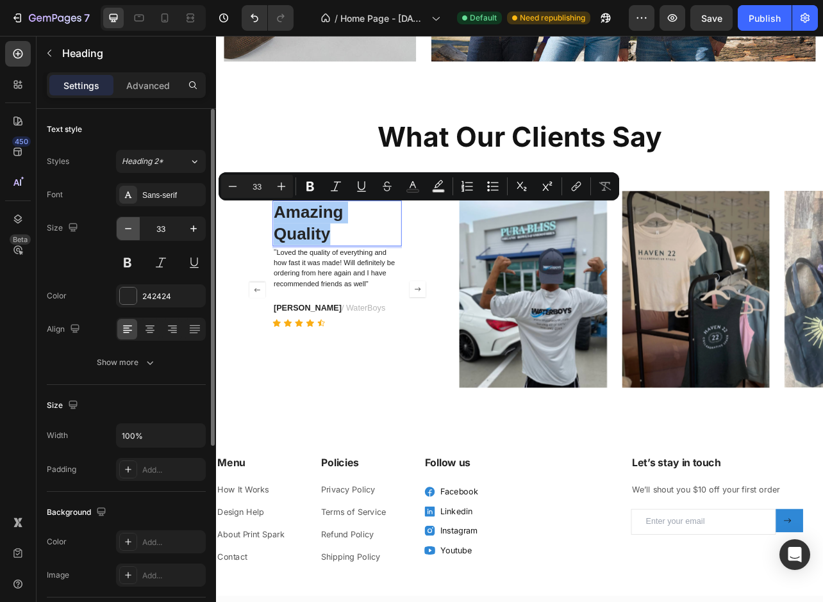
click at [133, 231] on icon "button" at bounding box center [128, 228] width 13 height 13
type input "32"
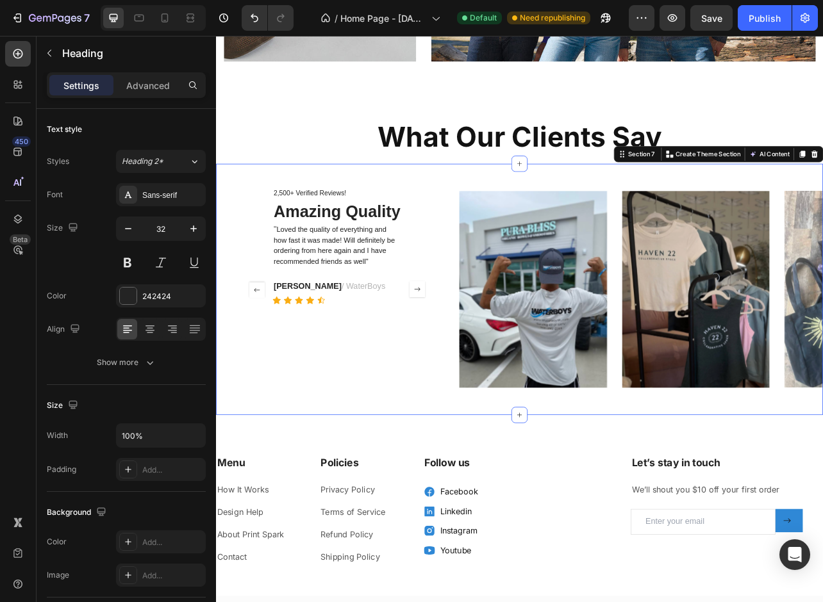
click at [354, 484] on div "2,500+ Verified Reviews! Text Block Amazing Quality Heading " Loved the quality…" at bounding box center [600, 357] width 769 height 318
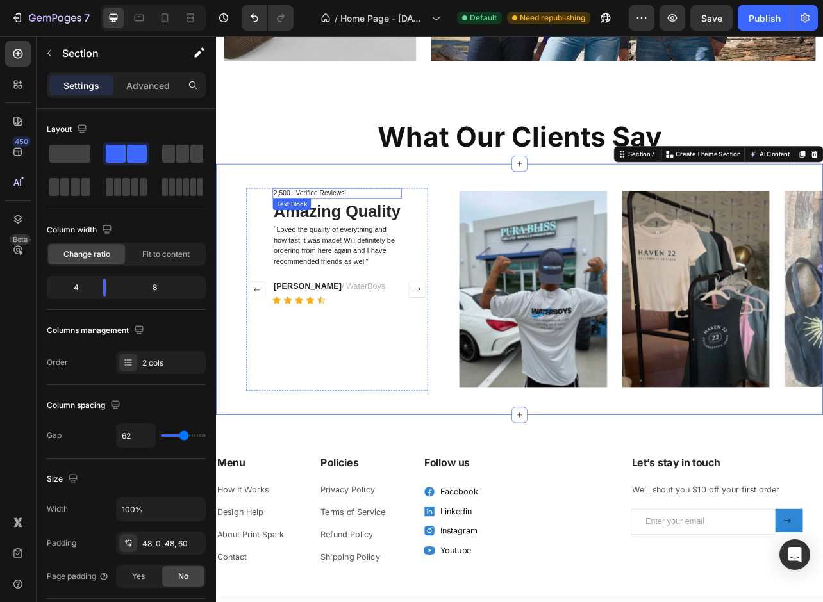
click at [334, 236] on p "2,500+ Verified Reviews!" at bounding box center [369, 235] width 161 height 11
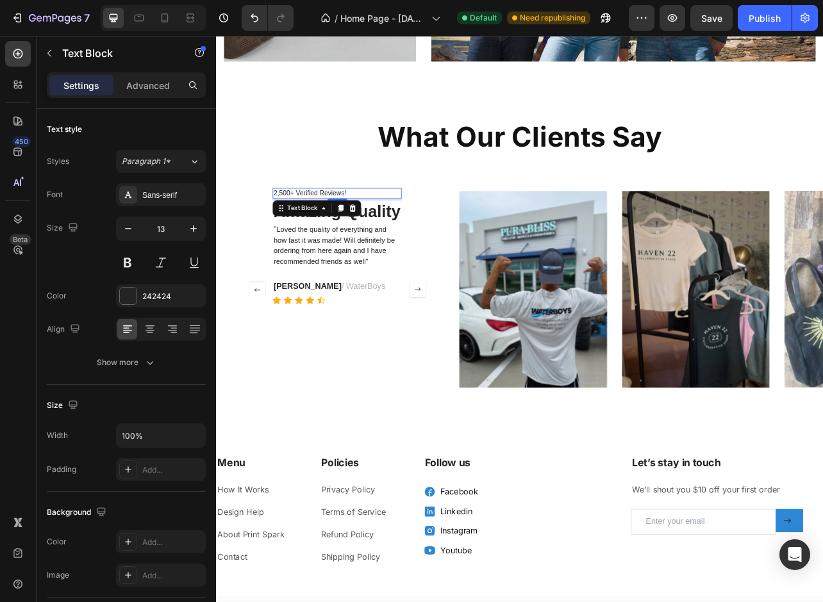
click at [334, 236] on p "2,500+ Verified Reviews!" at bounding box center [369, 235] width 161 height 11
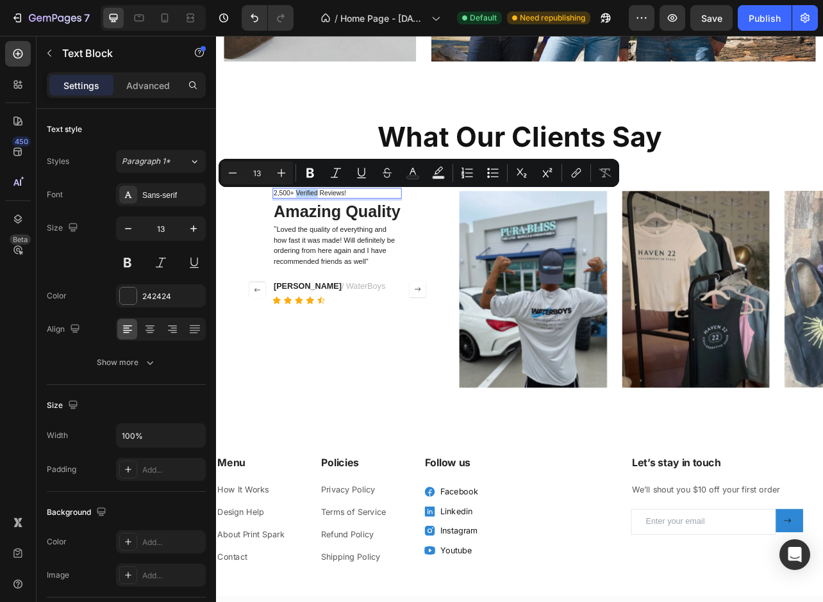
click at [334, 236] on p "2,500+ Verified Reviews!" at bounding box center [369, 235] width 161 height 11
drag, startPoint x: 315, startPoint y: 238, endPoint x: 289, endPoint y: 238, distance: 26.3
click at [289, 238] on p "2,500+ Verified Reviews!" at bounding box center [369, 235] width 161 height 11
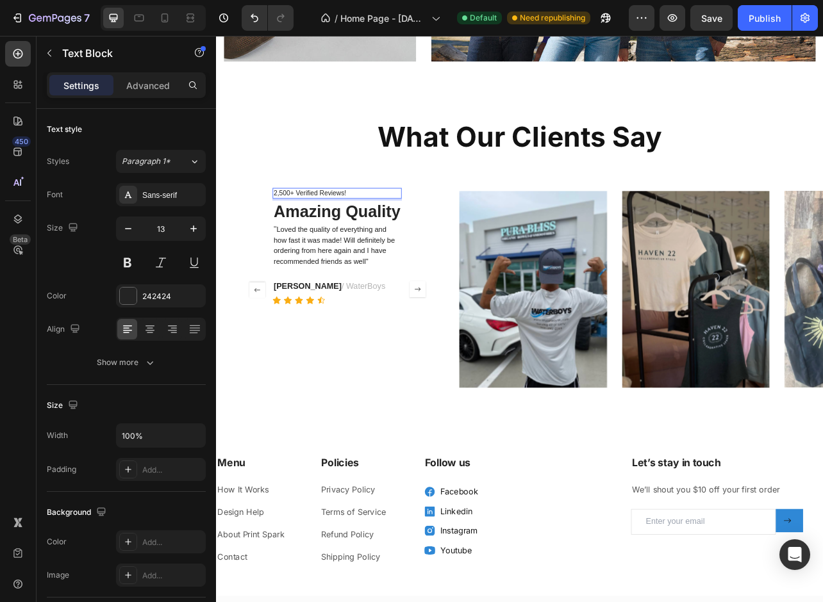
click at [388, 240] on p "2,500+ Verified Reviews!" at bounding box center [369, 235] width 161 height 11
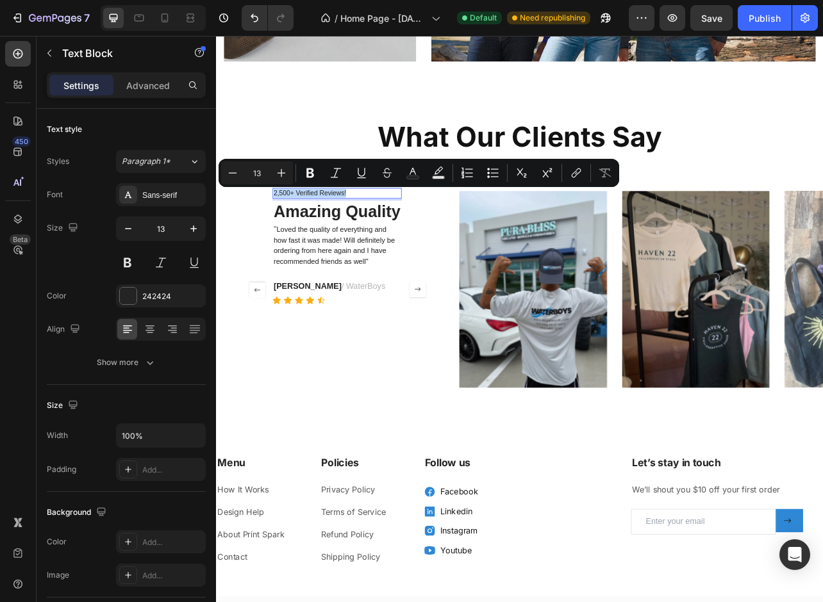
click at [311, 238] on p "2,500+ Verified Reviews!" at bounding box center [369, 235] width 161 height 11
drag, startPoint x: 315, startPoint y: 239, endPoint x: 288, endPoint y: 238, distance: 26.3
click at [289, 238] on p "2,500+ Verified Reviews!" at bounding box center [369, 235] width 161 height 11
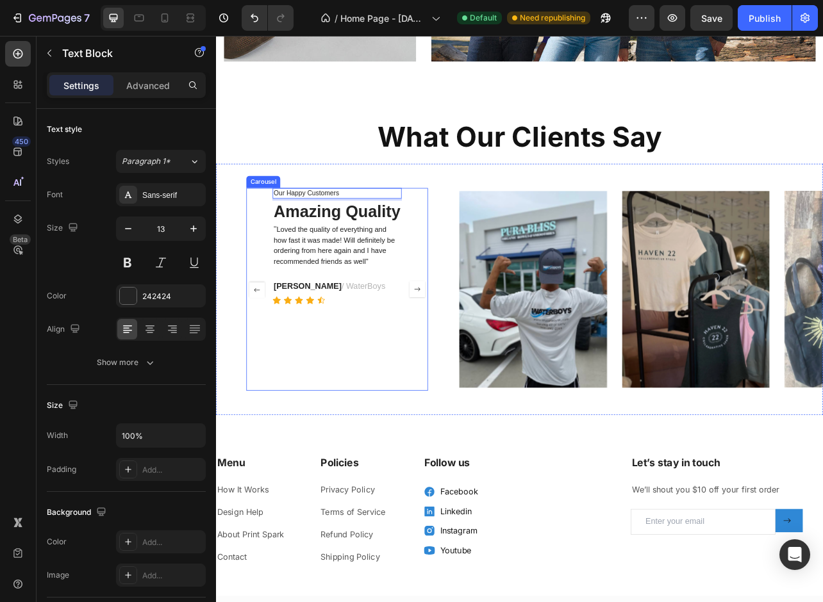
click at [441, 450] on div "Our Happy Customers Text Block 4 Amazing Quality Heading " Loved the quality of…" at bounding box center [369, 357] width 163 height 257
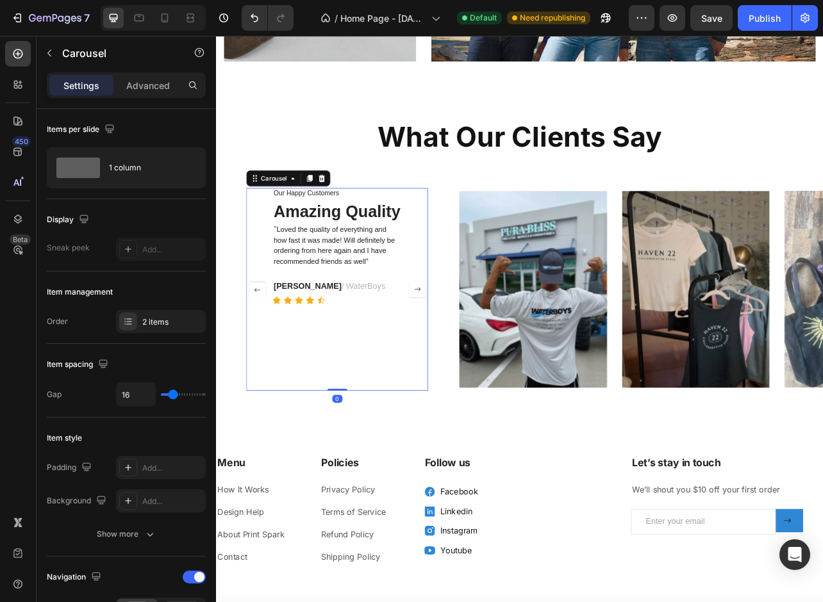
click at [469, 348] on rect "Carousel Next Arrow" at bounding box center [471, 356] width 19 height 19
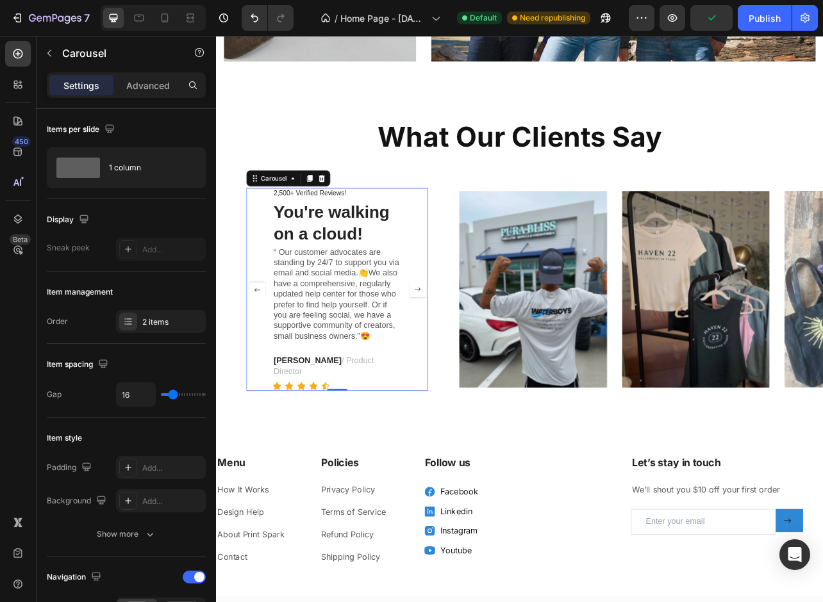
click at [322, 349] on p "“ Our customer advocates are standing by 24/7 to support you via email and soci…" at bounding box center [369, 364] width 161 height 120
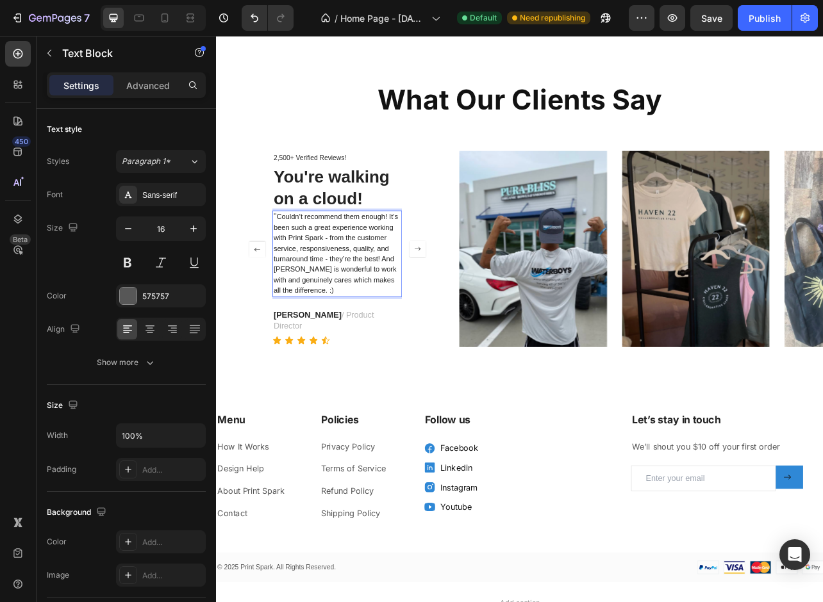
scroll to position [1833, 0]
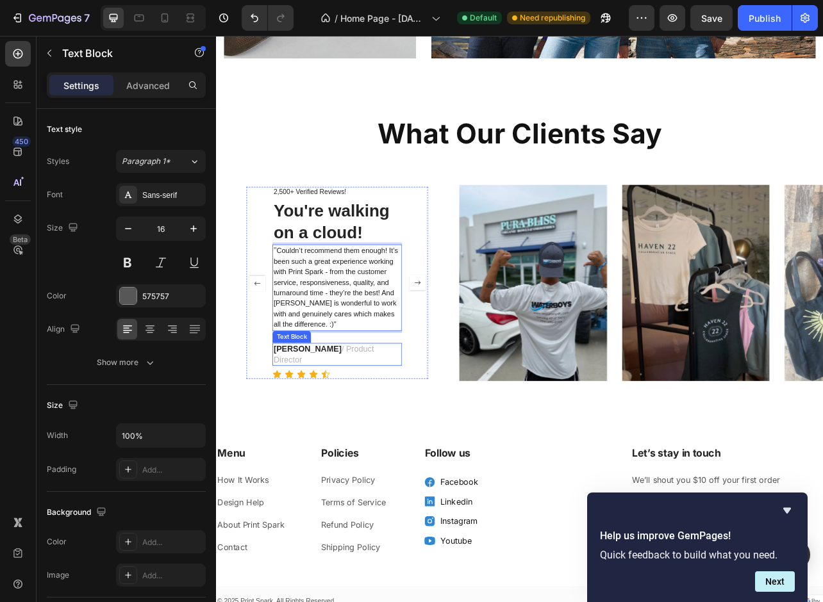
click at [317, 438] on strong "JAMES D." at bounding box center [332, 432] width 86 height 11
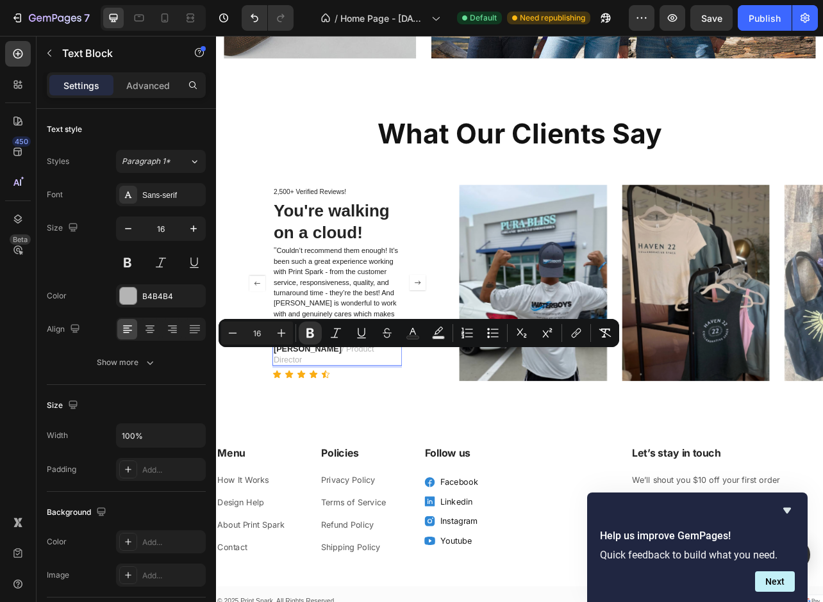
click at [336, 438] on strong "JAMES D." at bounding box center [332, 432] width 86 height 11
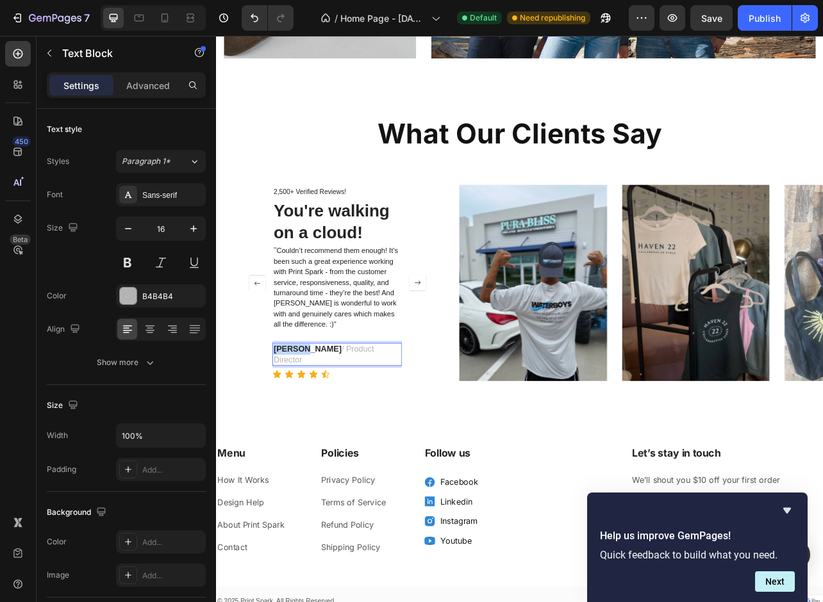
drag, startPoint x: 334, startPoint y: 444, endPoint x: 291, endPoint y: 445, distance: 43.0
click at [291, 438] on strong "JAMES D." at bounding box center [332, 432] width 86 height 11
drag, startPoint x: 433, startPoint y: 443, endPoint x: 350, endPoint y: 443, distance: 82.7
click at [350, 443] on p "Brittany A. / Product Director" at bounding box center [369, 440] width 161 height 27
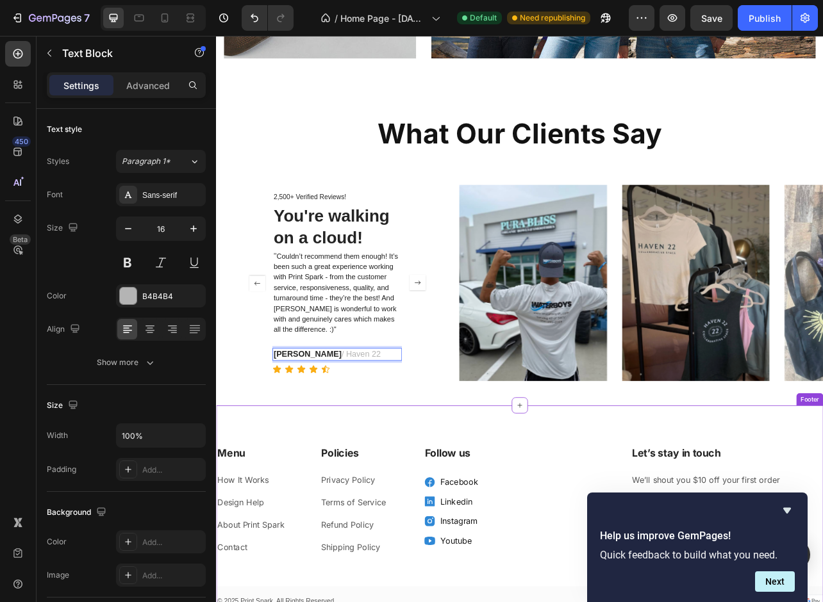
click at [464, 491] on div "Our Happy Customers Text Block Amazing Quality Heading " Loved the quality of e…" at bounding box center [600, 349] width 769 height 310
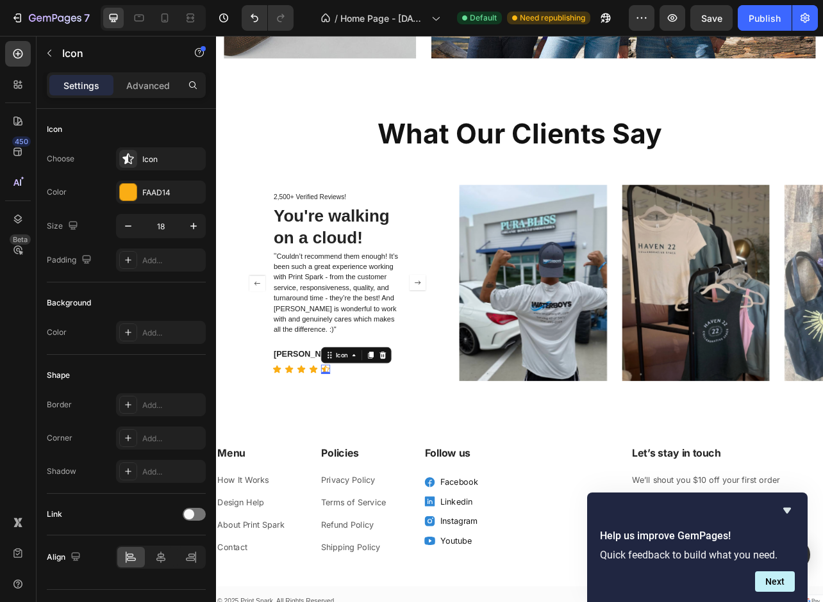
click at [360, 464] on div "Icon 0" at bounding box center [355, 459] width 12 height 12
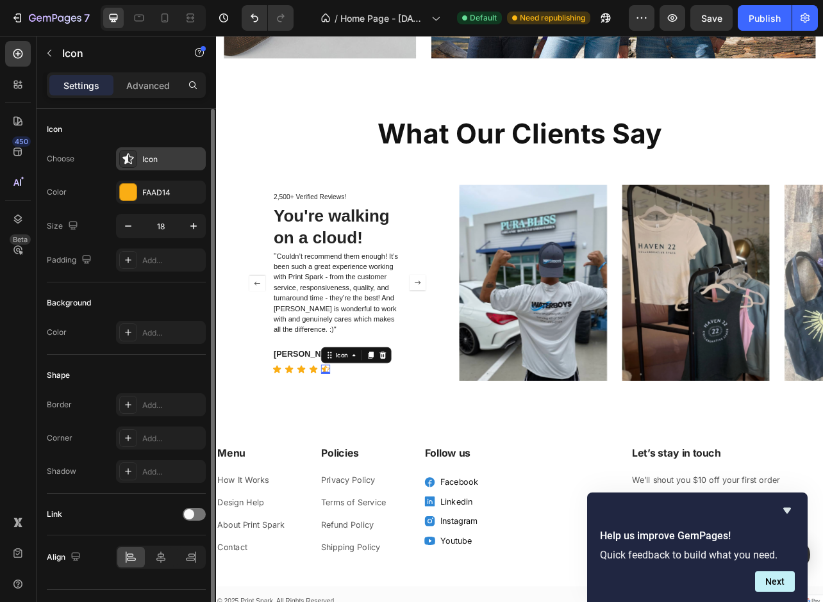
click at [155, 160] on div "Icon" at bounding box center [172, 160] width 60 height 12
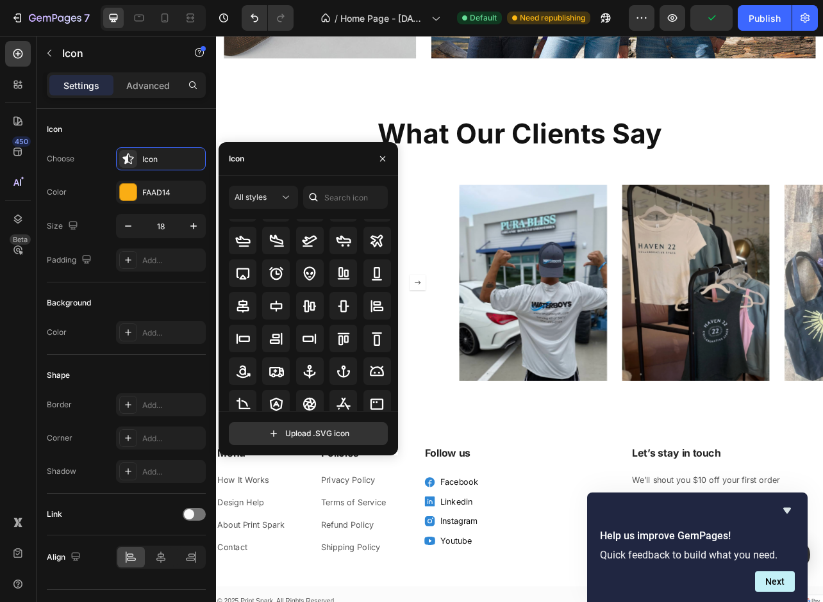
scroll to position [0, 0]
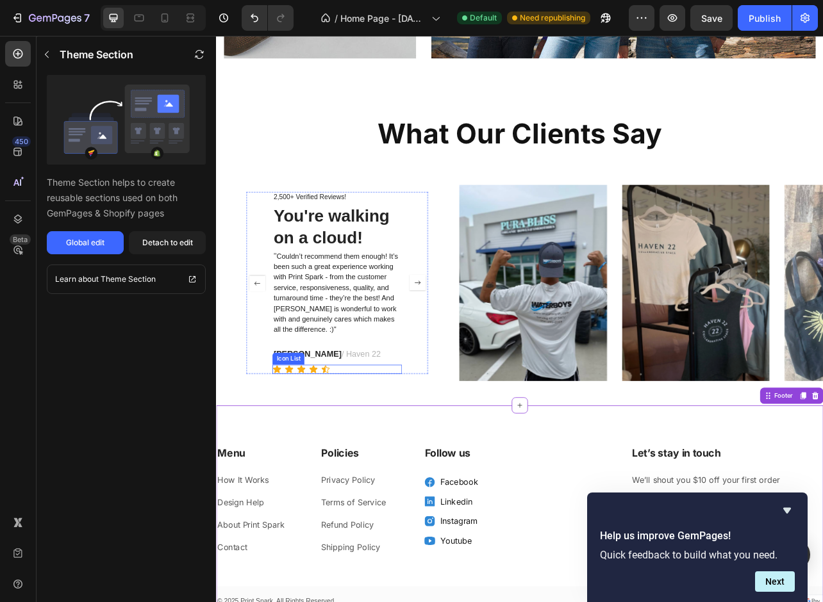
click at [352, 461] on icon at bounding box center [355, 459] width 10 height 10
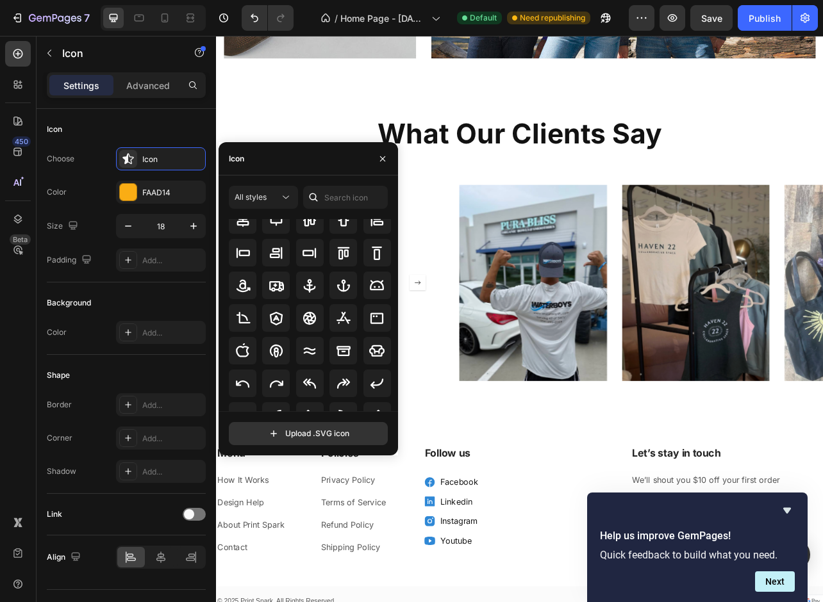
scroll to position [147, 0]
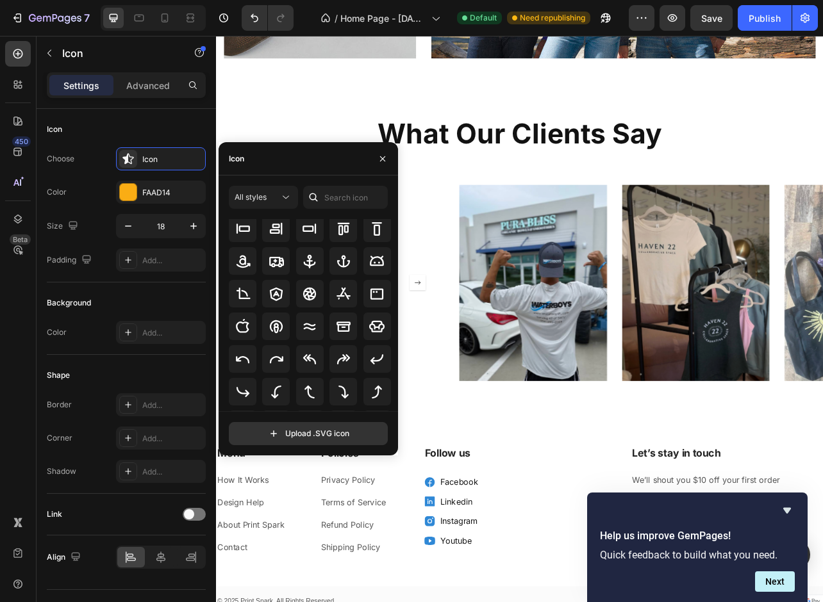
click at [271, 168] on div "Icon" at bounding box center [308, 158] width 179 height 33
click at [265, 163] on div "Icon" at bounding box center [308, 158] width 179 height 33
click at [254, 152] on div "Icon" at bounding box center [308, 158] width 179 height 33
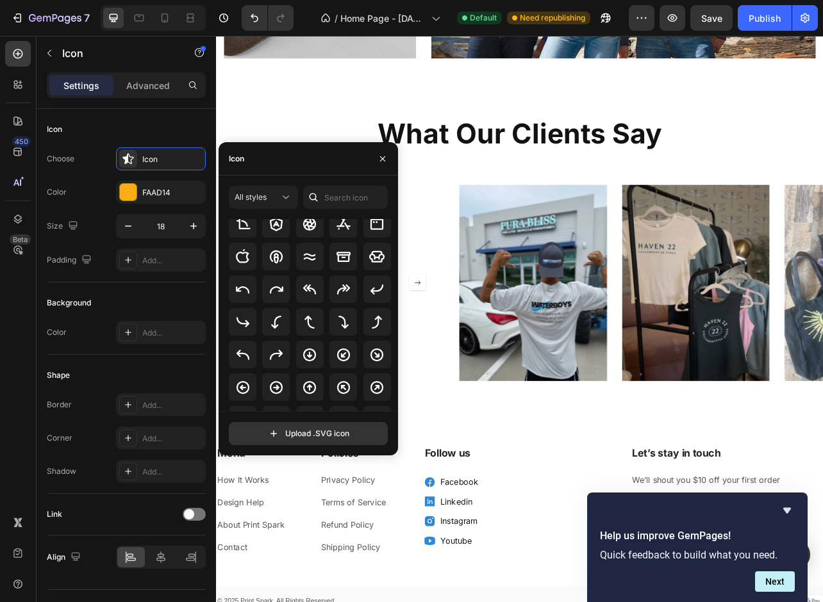
scroll to position [0, 0]
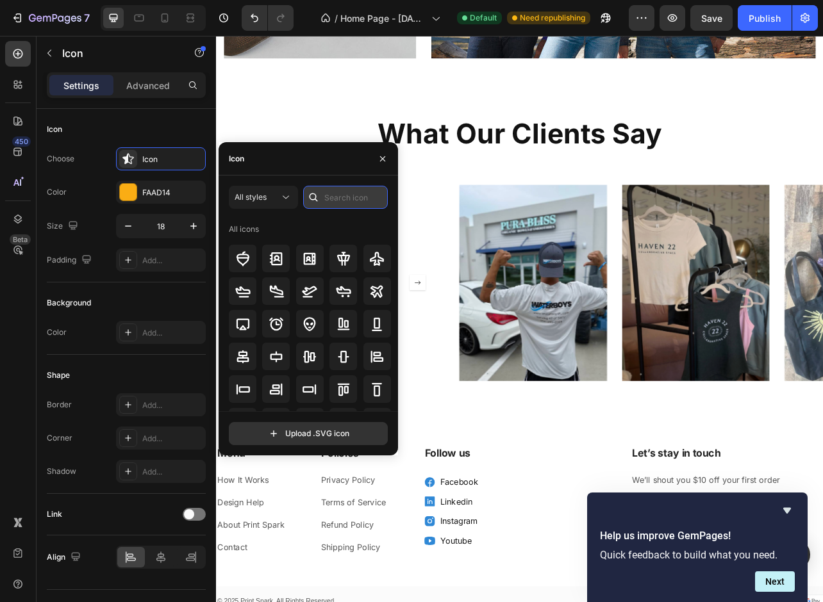
click at [342, 194] on input "text" at bounding box center [345, 197] width 85 height 23
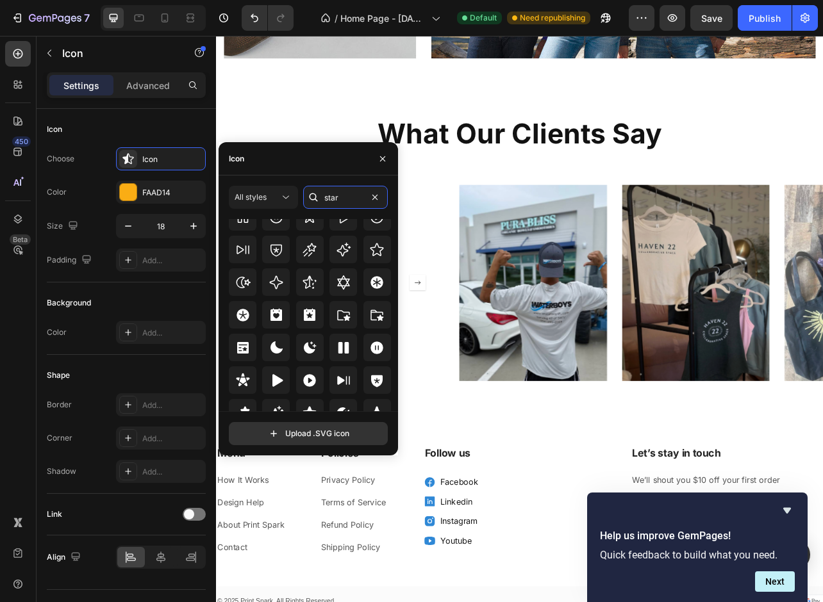
scroll to position [389, 0]
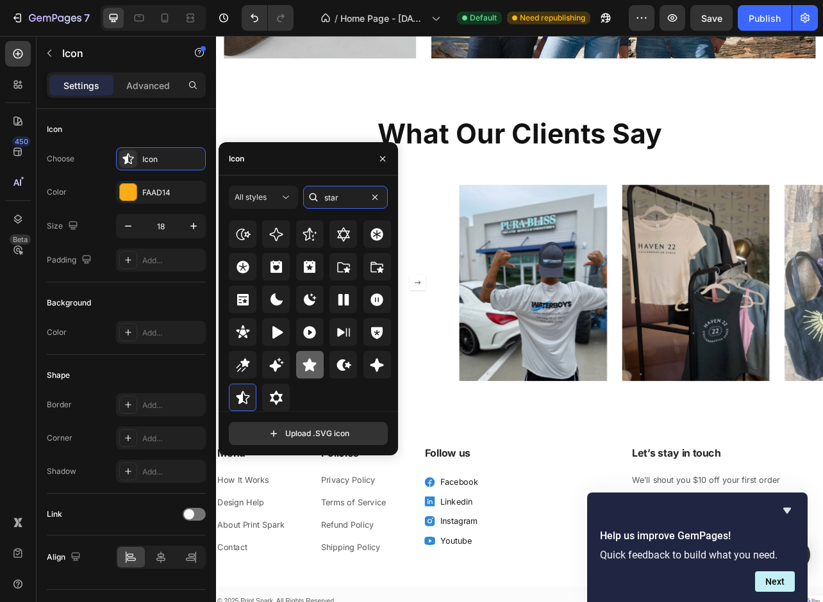
type input "star"
click at [309, 368] on icon at bounding box center [309, 364] width 13 height 13
click at [381, 157] on icon "button" at bounding box center [382, 159] width 10 height 10
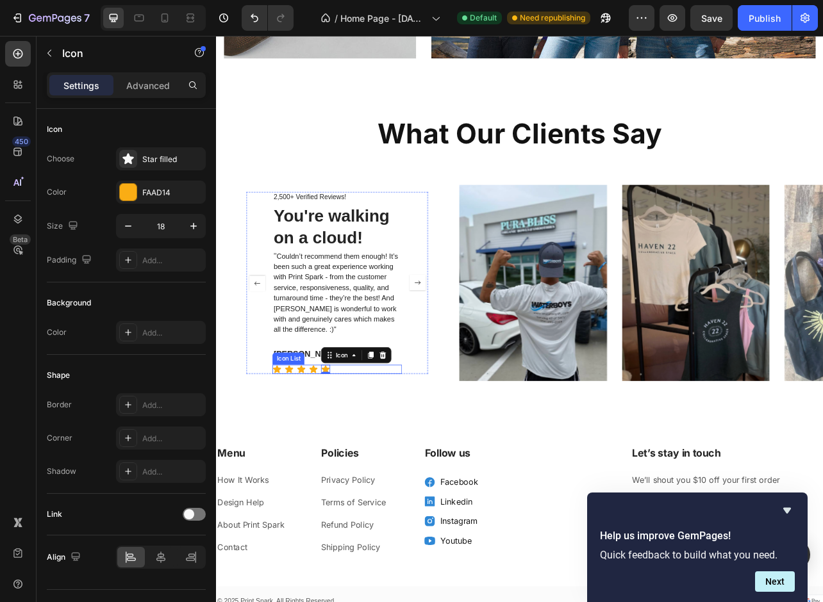
click at [399, 502] on div "Our Happy Customers Text Block Amazing Quality Heading " Loved the quality of e…" at bounding box center [600, 349] width 769 height 310
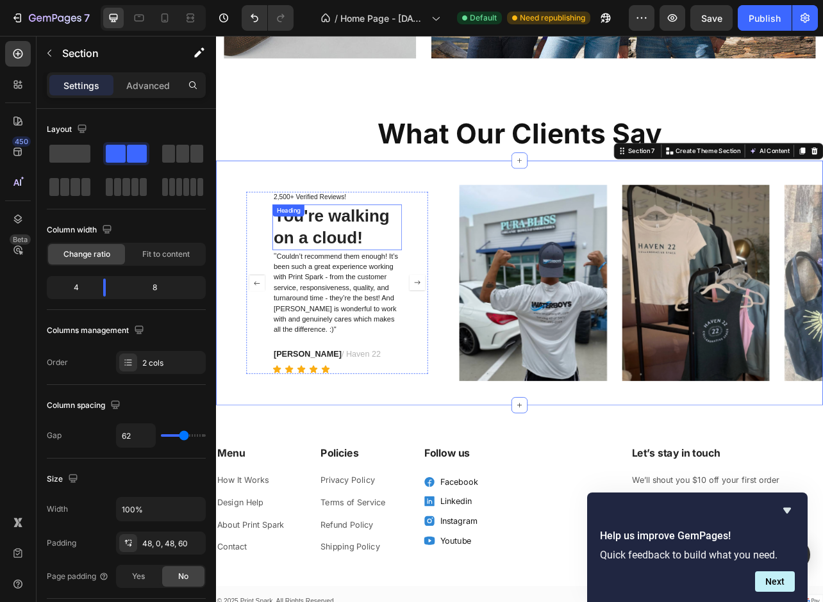
click at [347, 285] on h3 "You're walking on a cloud!" at bounding box center [369, 279] width 163 height 58
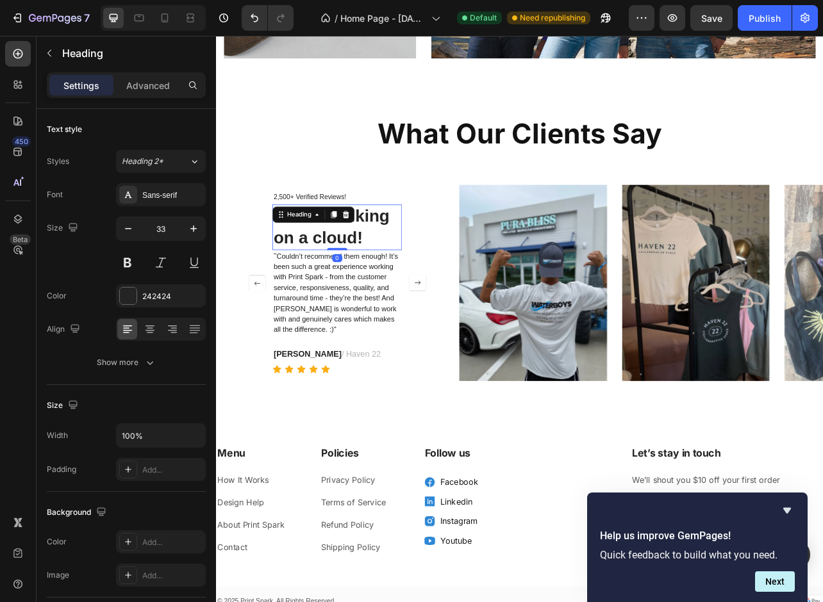
click at [347, 285] on h3 "You're walking on a cloud!" at bounding box center [369, 279] width 163 height 58
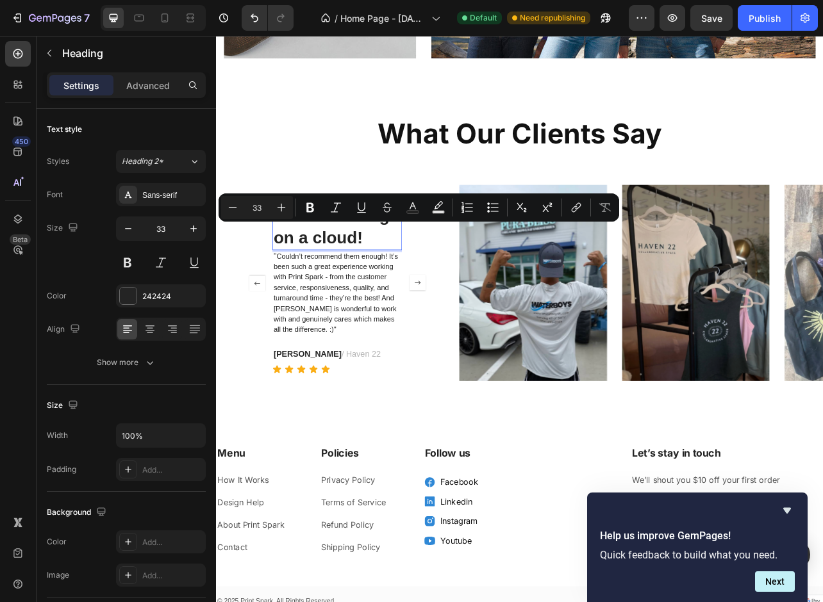
click at [347, 282] on p "You're walking on a cloud!" at bounding box center [369, 278] width 161 height 55
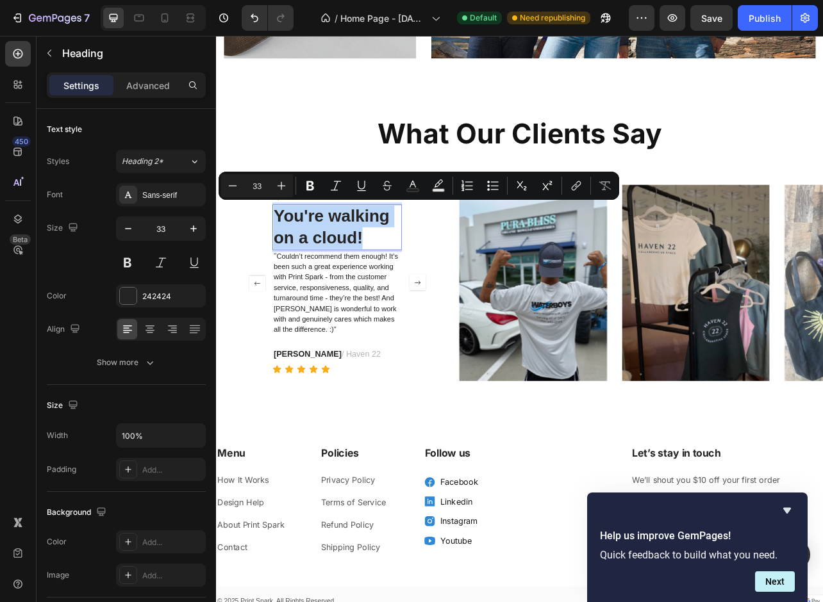
drag, startPoint x: 413, startPoint y: 291, endPoint x: 295, endPoint y: 265, distance: 120.7
click at [295, 265] on p "You're walking on a cloud!" at bounding box center [369, 278] width 161 height 55
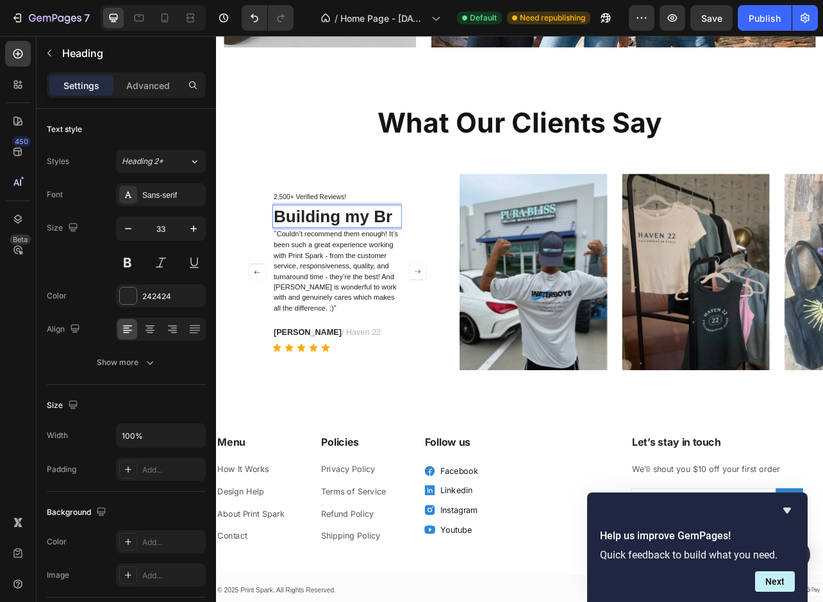
scroll to position [1833, 0]
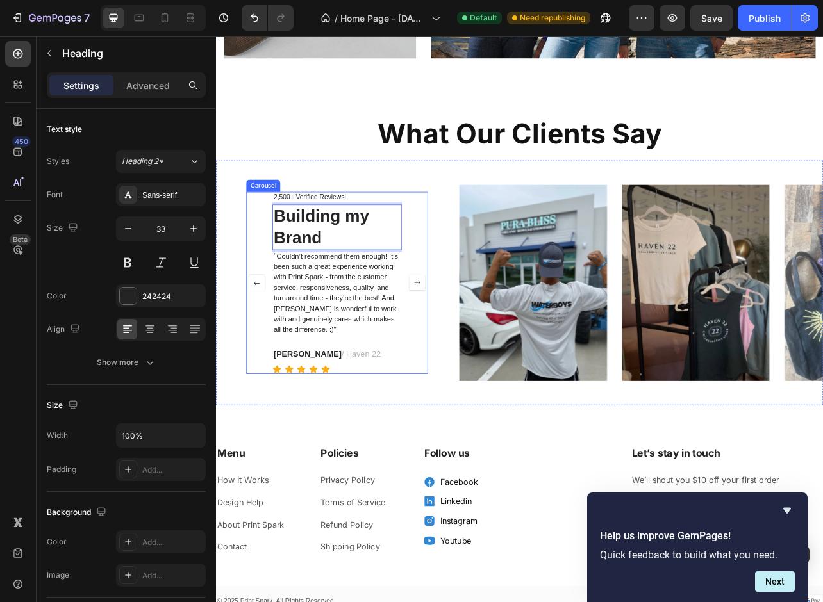
click at [454, 450] on div "Our Happy Customers Text Block Amazing Quality Heading " Loved the quality of e…" at bounding box center [369, 349] width 230 height 231
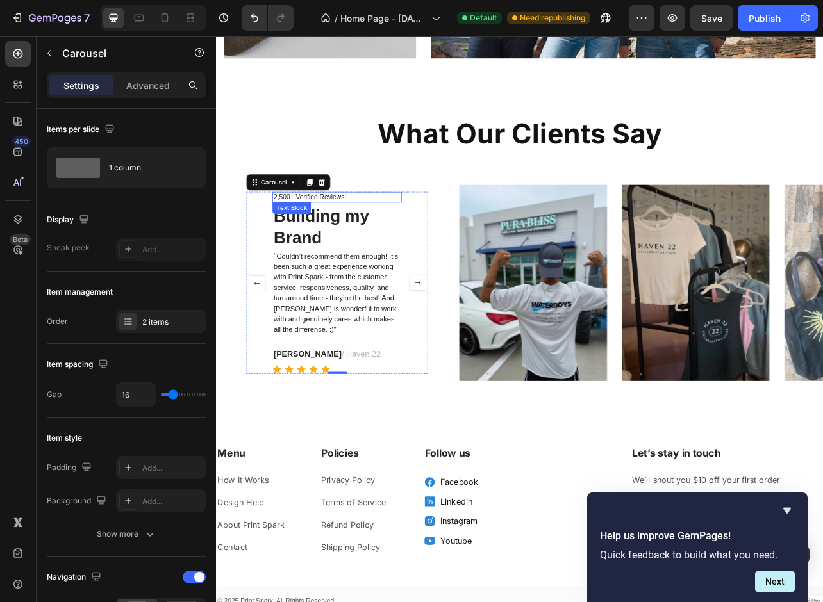
click at [356, 235] on p "2,500+ Verified Reviews!" at bounding box center [369, 240] width 161 height 11
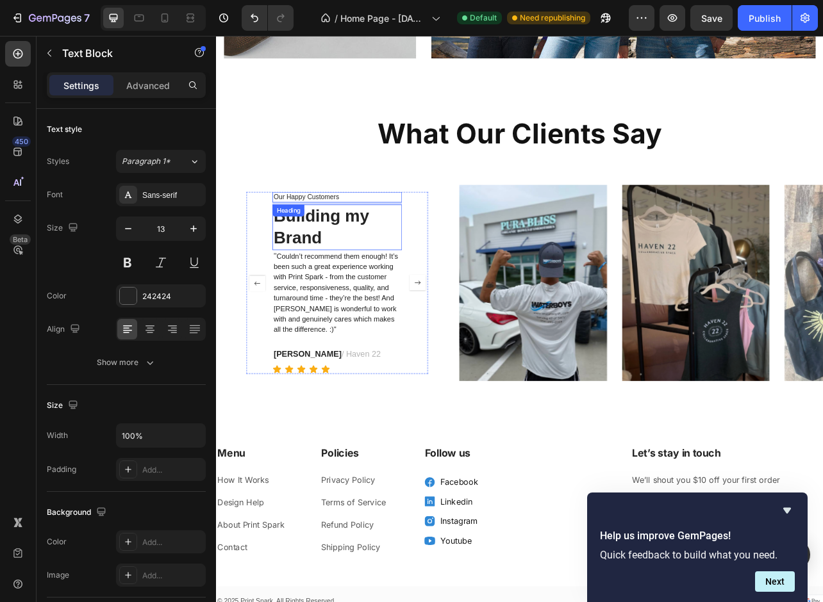
click at [340, 271] on p "Building my Brand" at bounding box center [369, 278] width 161 height 55
click at [359, 289] on p "Building my Brand" at bounding box center [369, 278] width 161 height 55
click at [471, 420] on div "Our Happy Customers Text Block Amazing Quality Heading " Loved the quality of e…" at bounding box center [369, 349] width 230 height 231
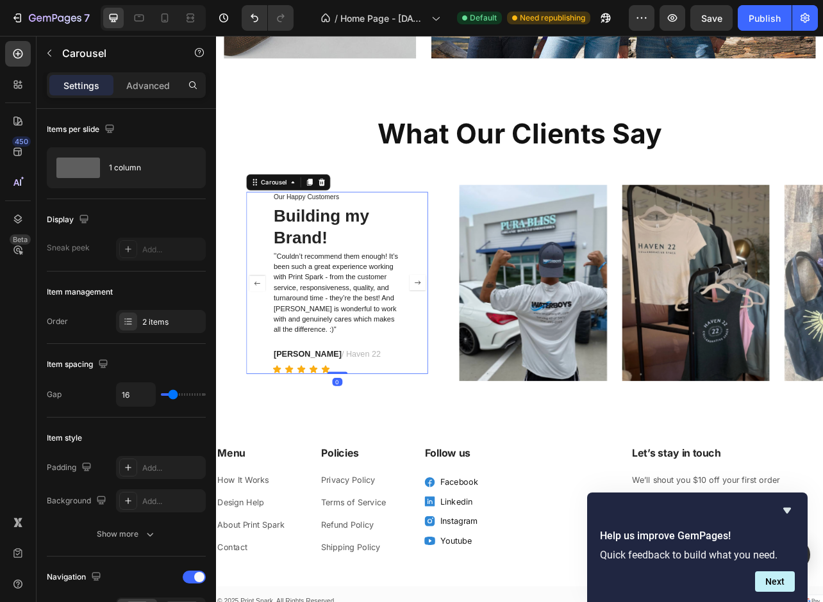
click at [467, 347] on rect "Carousel Next Arrow" at bounding box center [471, 349] width 19 height 19
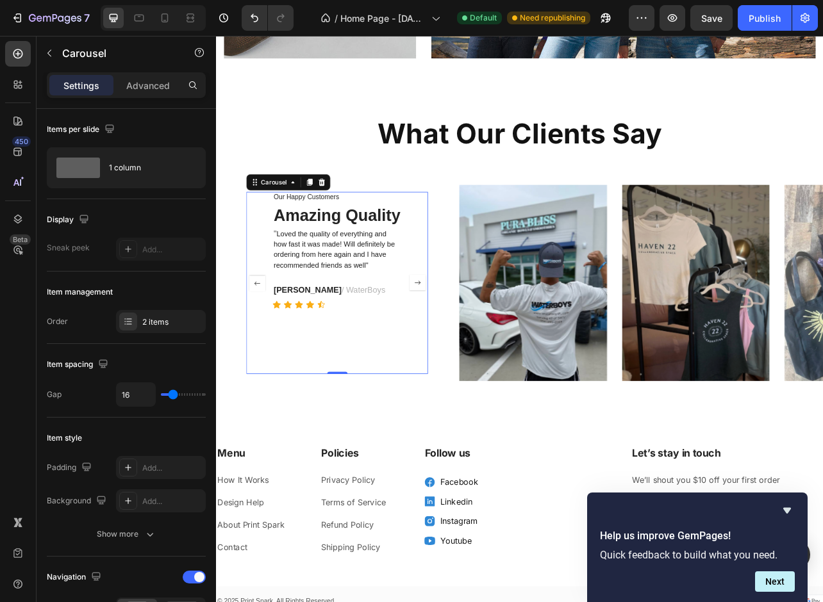
click at [354, 309] on span "Loved the quality of everything and how fast it was made! Will definitely be or…" at bounding box center [366, 307] width 154 height 50
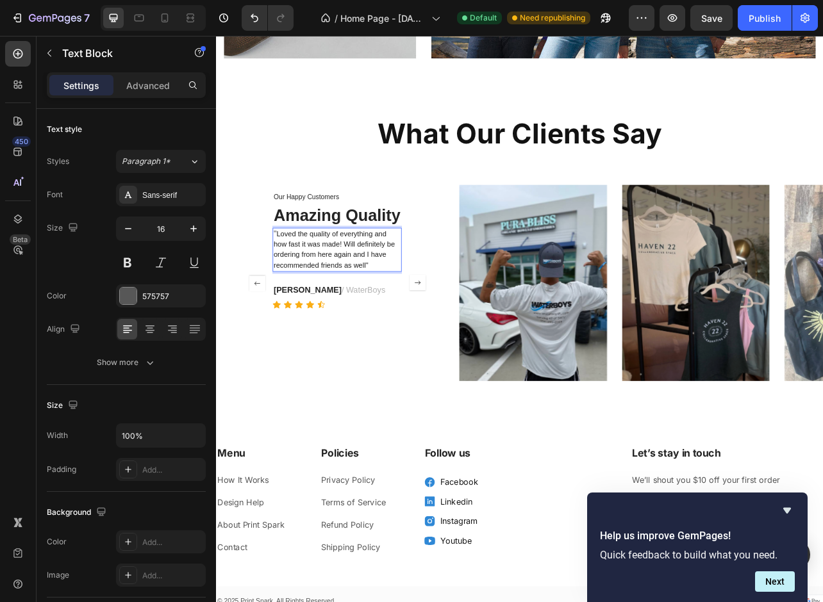
click at [347, 308] on span "Loved the quality of everything and how fast it was made! Will definitely be or…" at bounding box center [366, 307] width 154 height 50
click at [309, 257] on p "Amazing Quality" at bounding box center [369, 264] width 161 height 27
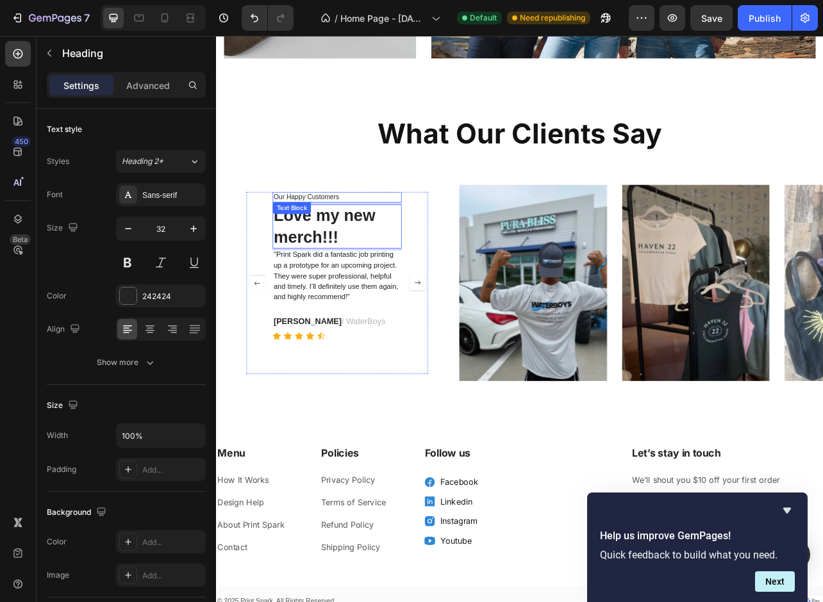
click at [330, 236] on p "Our Happy Customers" at bounding box center [369, 240] width 161 height 11
click at [384, 365] on span ""Print Spark did a fantastic job printing up a prototype for an upcoming projec…" at bounding box center [368, 339] width 158 height 63
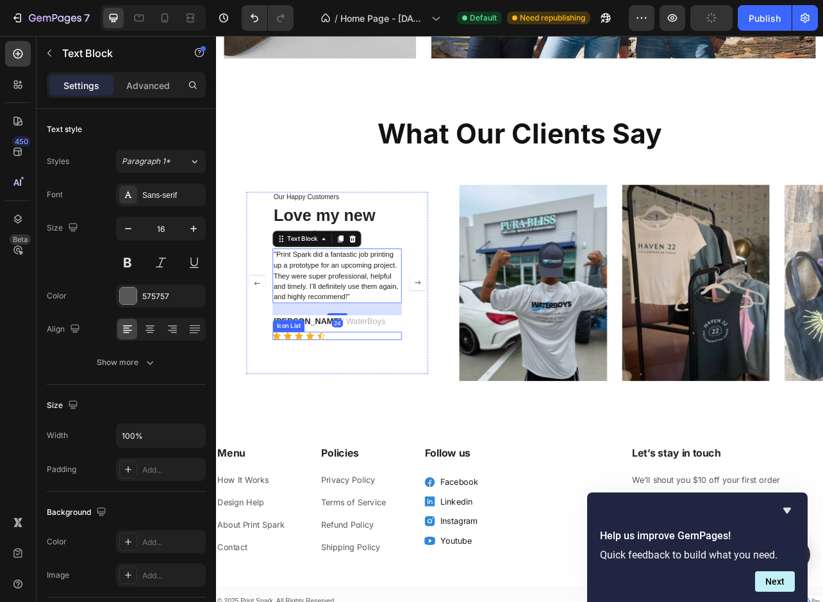
click at [372, 431] on div "Our Happy Customers Text Block Love my new merch!!! Heading "Print Spark did a …" at bounding box center [369, 349] width 163 height 231
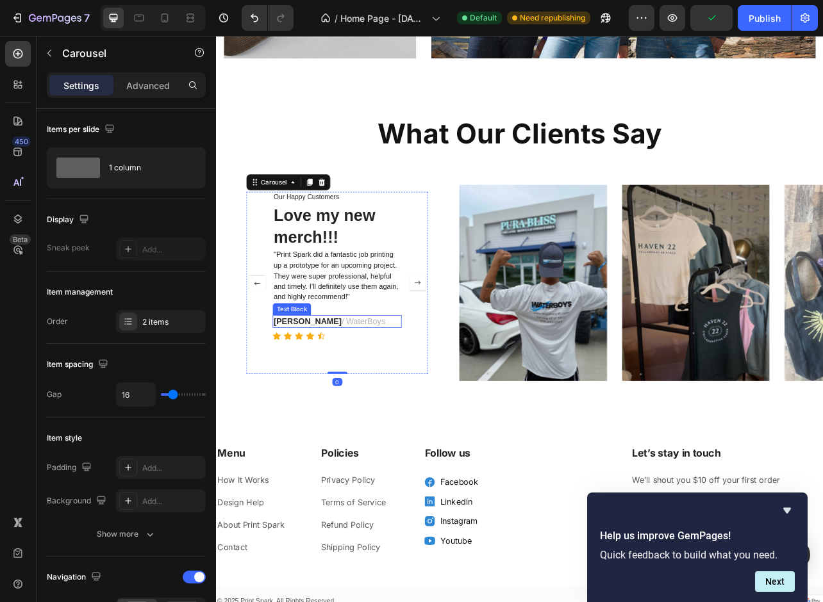
click at [327, 398] on strong "Liam Russel" at bounding box center [332, 397] width 86 height 11
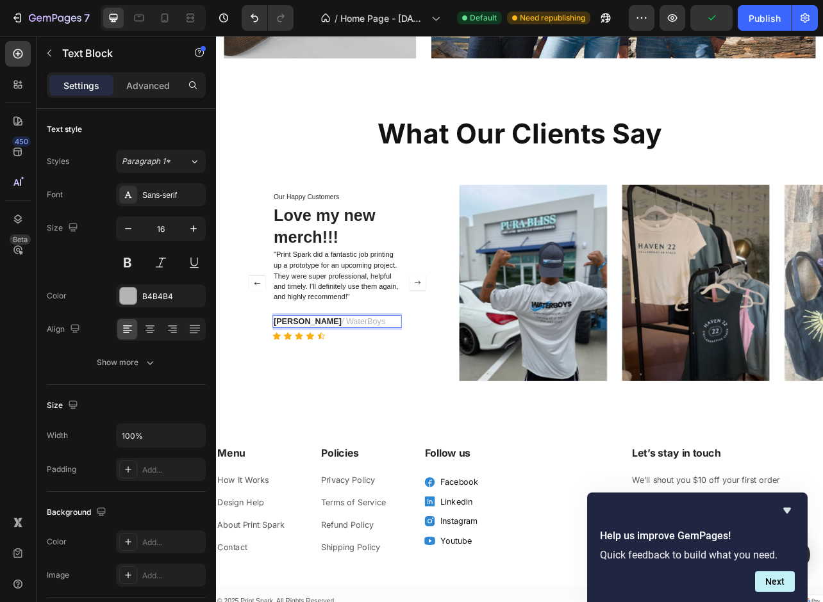
click at [345, 398] on strong "Liam Russel" at bounding box center [332, 397] width 86 height 11
drag, startPoint x: 349, startPoint y: 398, endPoint x: 291, endPoint y: 399, distance: 58.3
click at [291, 399] on p "Liam Russel / WaterBoys" at bounding box center [369, 398] width 161 height 13
click at [413, 398] on p "Susan Henderson / WaterBoys" at bounding box center [369, 398] width 161 height 13
drag, startPoint x: 435, startPoint y: 399, endPoint x: 386, endPoint y: 400, distance: 49.4
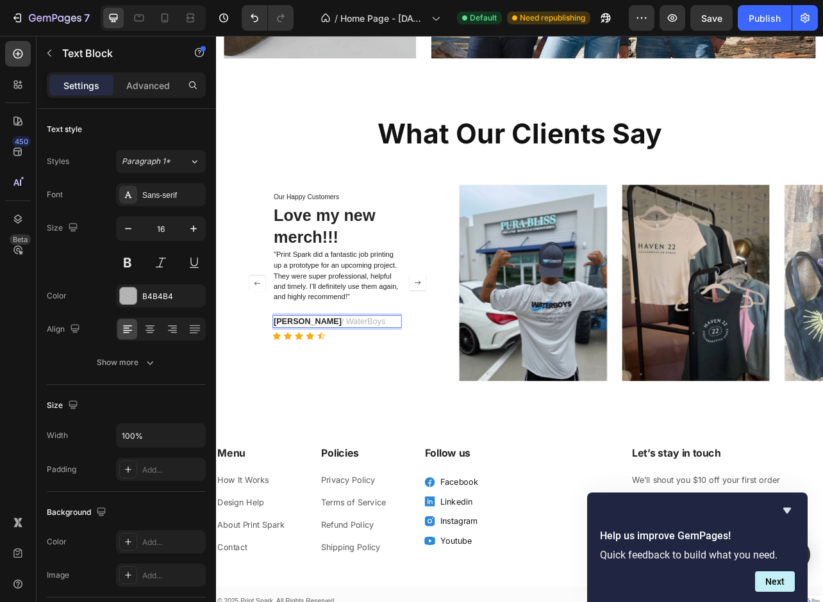
click at [386, 400] on p "Susan Henderson / WaterBoys" at bounding box center [369, 398] width 161 height 13
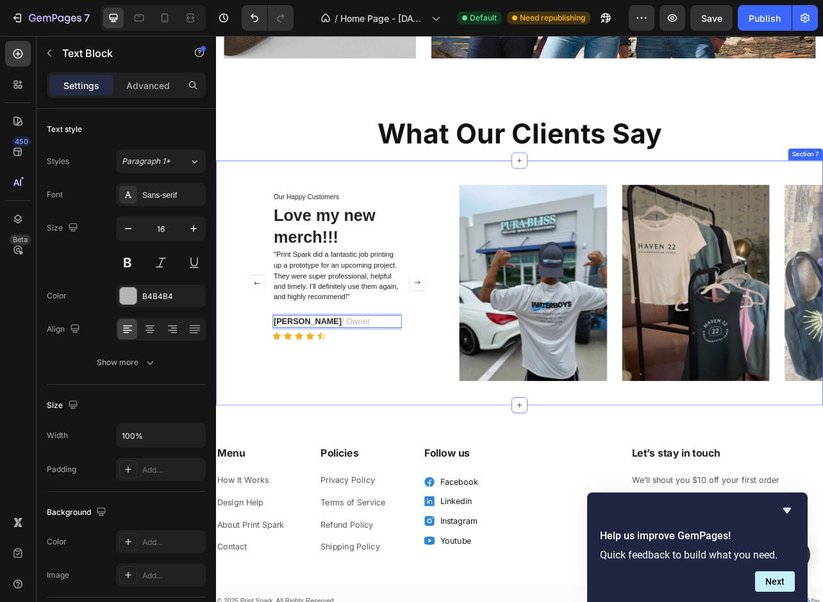
click at [422, 499] on div "Our Happy Customers Text Block Love my new merch!!! Heading "Print Spark did a …" at bounding box center [600, 349] width 769 height 310
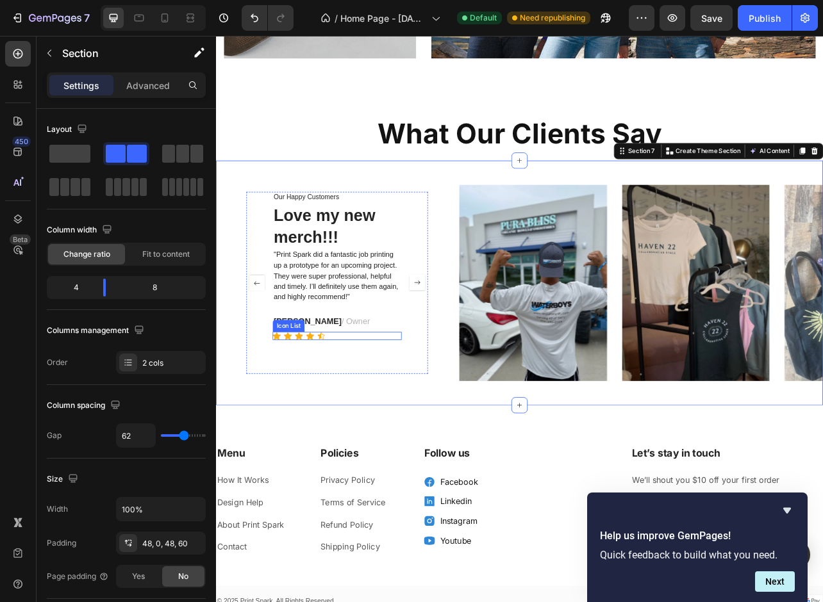
click at [398, 398] on p "Susan Henderson / Owner" at bounding box center [369, 398] width 161 height 13
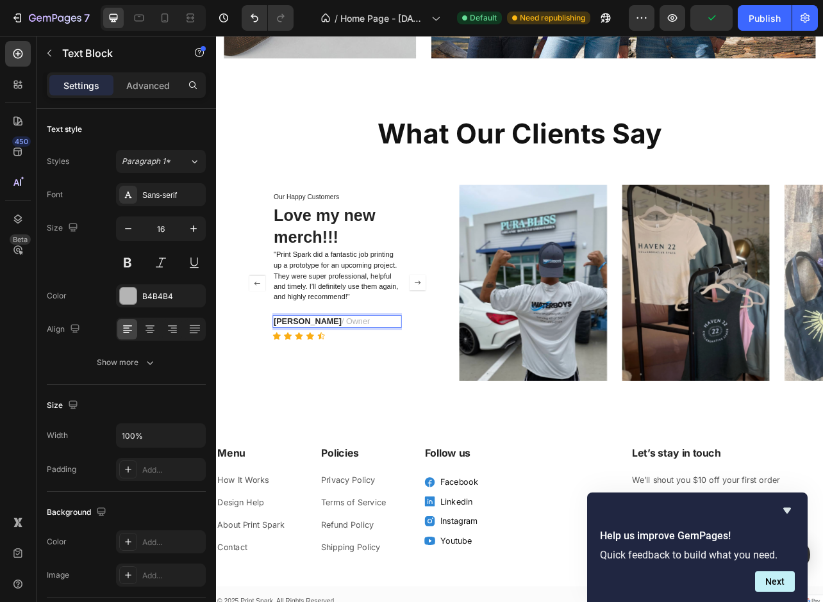
click at [438, 397] on p "Susan Henderson / Owner" at bounding box center [369, 398] width 161 height 13
click at [340, 420] on div "Icon Icon Icon Icon Icon" at bounding box center [369, 416] width 163 height 10
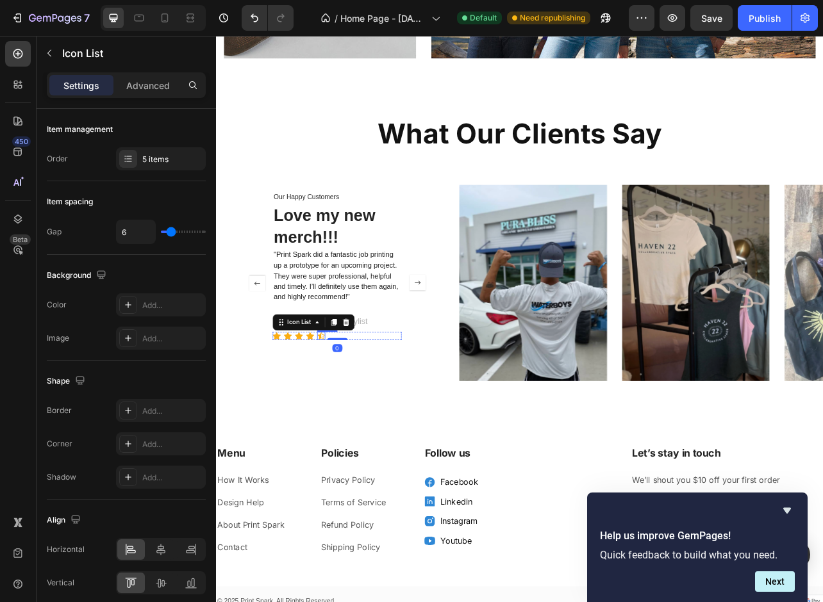
click at [348, 420] on div "Icon" at bounding box center [349, 416] width 10 height 10
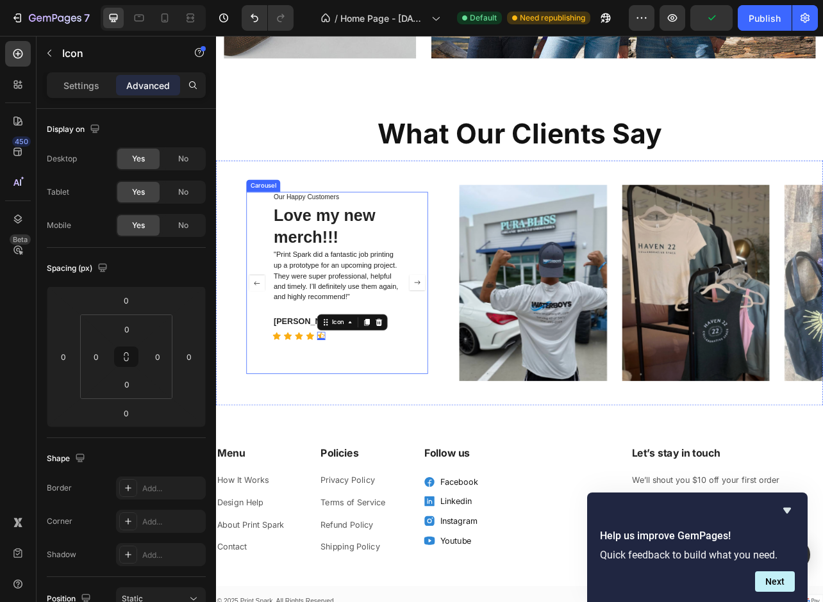
click at [400, 438] on div "Our Happy Customers Text Block Love my new merch!!! Heading "Print Spark did a …" at bounding box center [369, 349] width 163 height 231
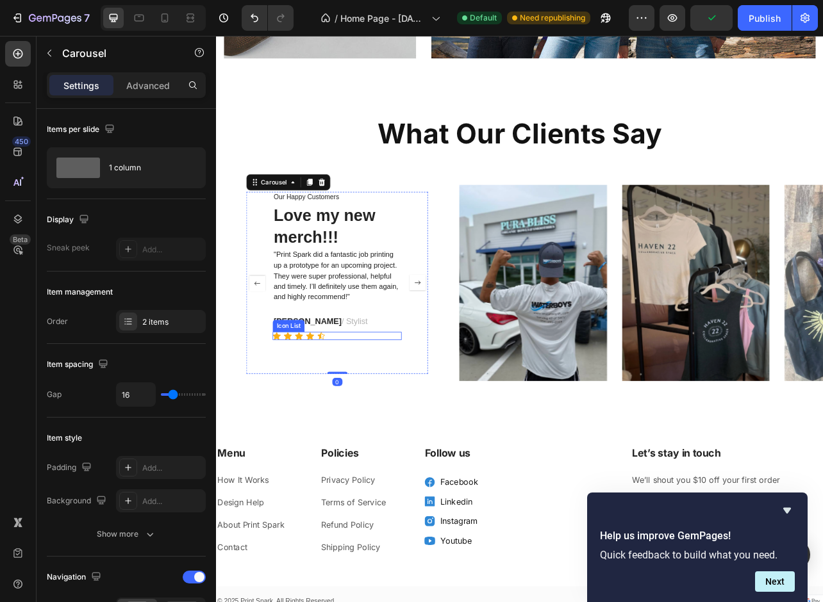
click at [351, 419] on icon at bounding box center [349, 416] width 9 height 8
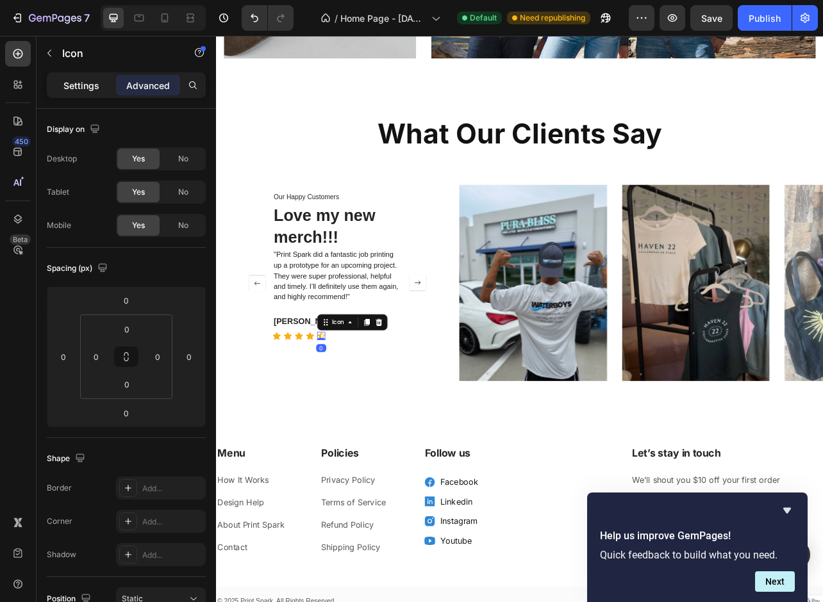
click at [76, 83] on p "Settings" at bounding box center [81, 85] width 36 height 13
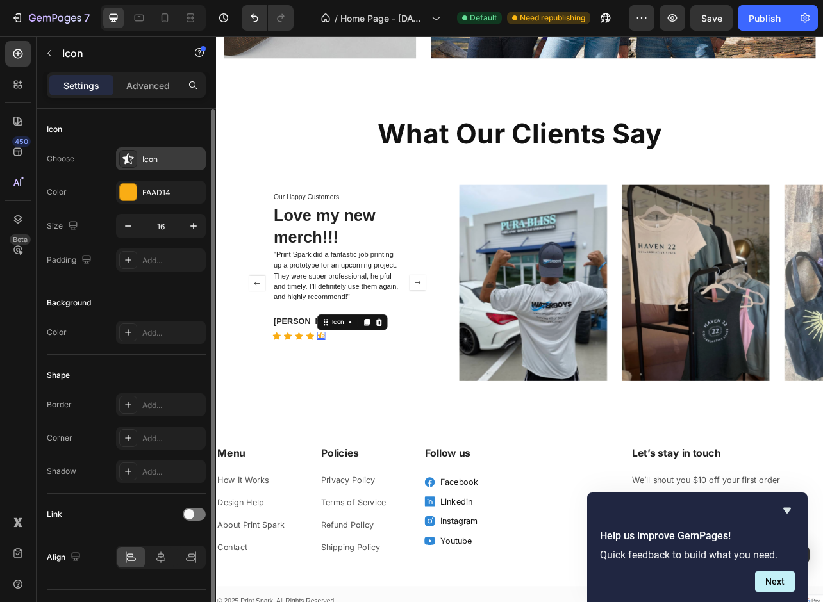
click at [158, 163] on div "Icon" at bounding box center [172, 160] width 60 height 12
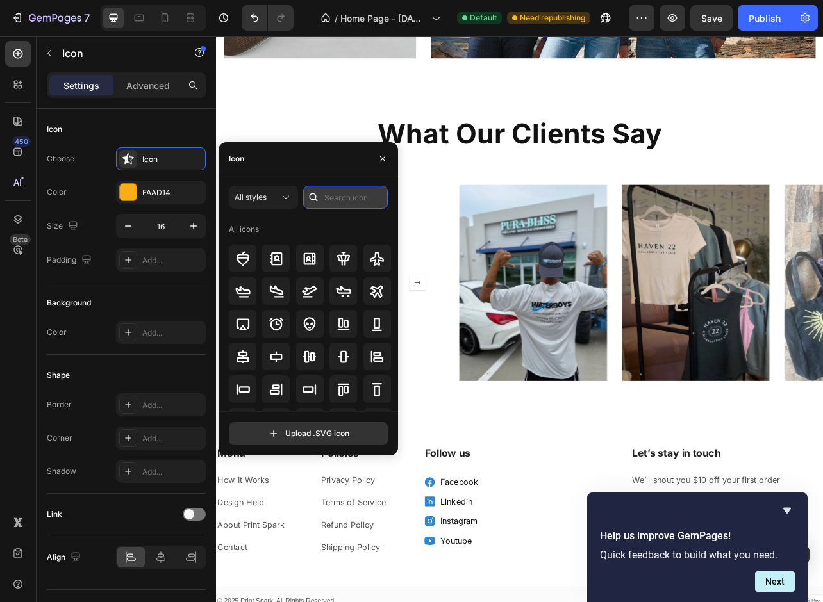
click at [338, 201] on input "text" at bounding box center [345, 197] width 85 height 23
type input "star"
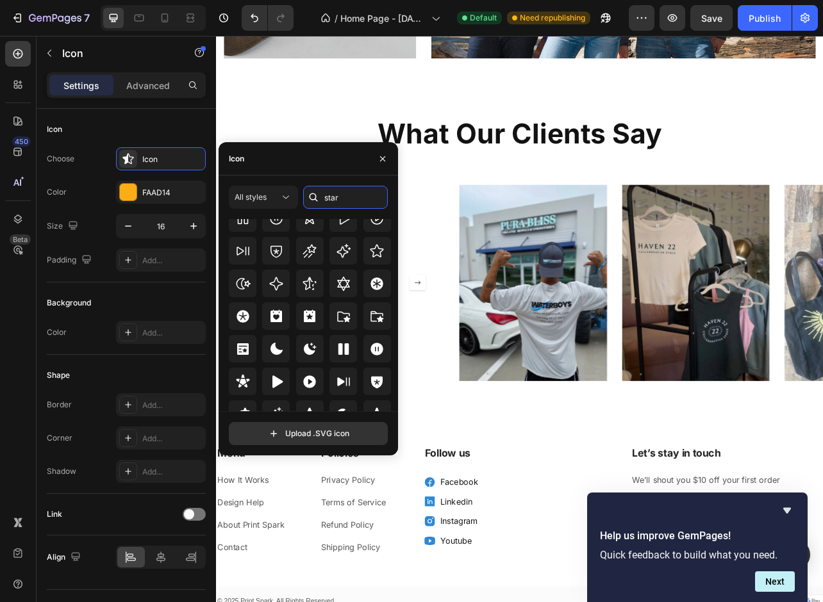
scroll to position [389, 0]
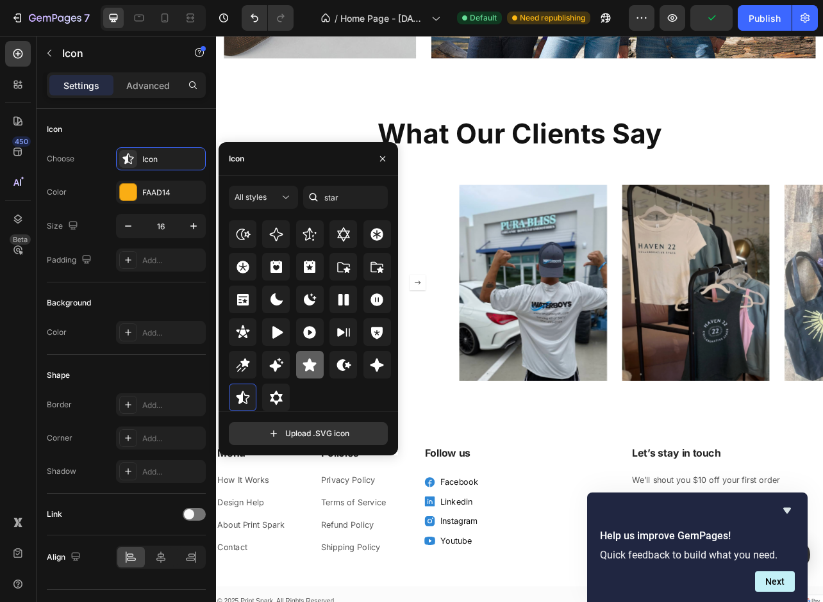
click at [303, 361] on icon at bounding box center [309, 365] width 15 height 15
click at [382, 161] on icon "button" at bounding box center [382, 159] width 10 height 10
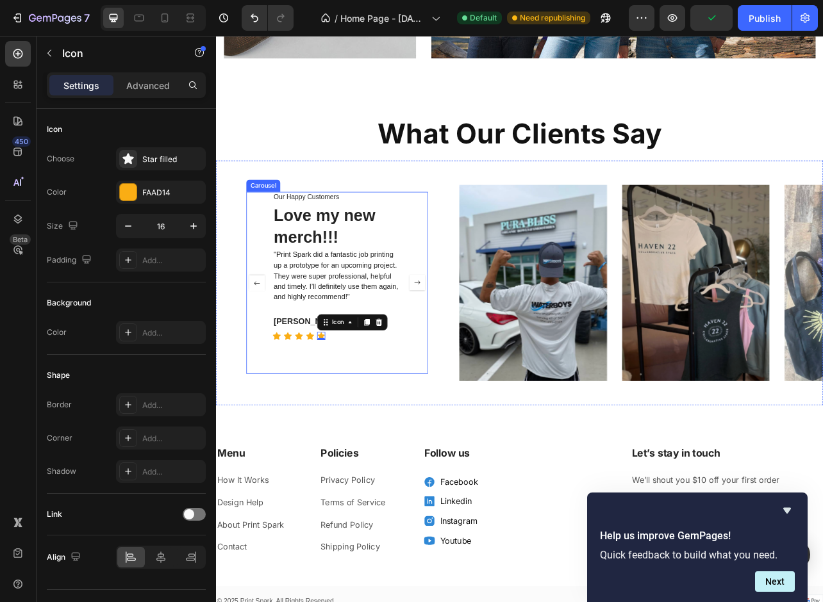
click at [429, 500] on div "Our Happy Customers Text Block Love my new merch!!! Heading "Print Spark did a …" at bounding box center [600, 349] width 769 height 310
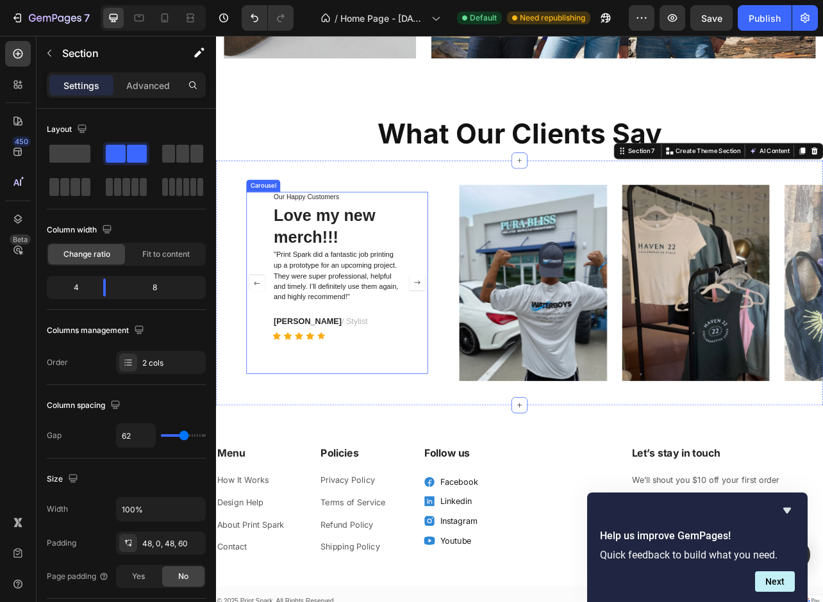
click at [472, 349] on rect "Carousel Next Arrow" at bounding box center [471, 349] width 19 height 19
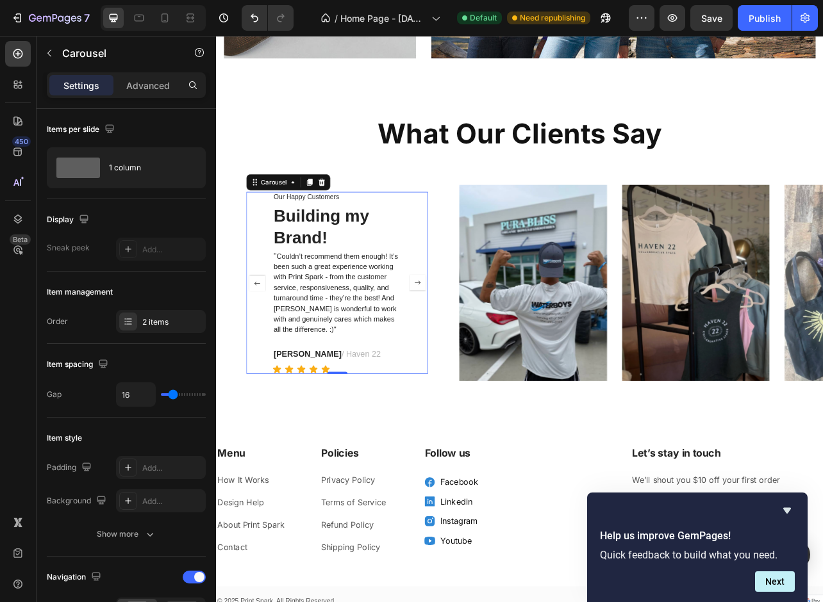
click at [472, 349] on rect "Carousel Next Arrow" at bounding box center [471, 349] width 19 height 19
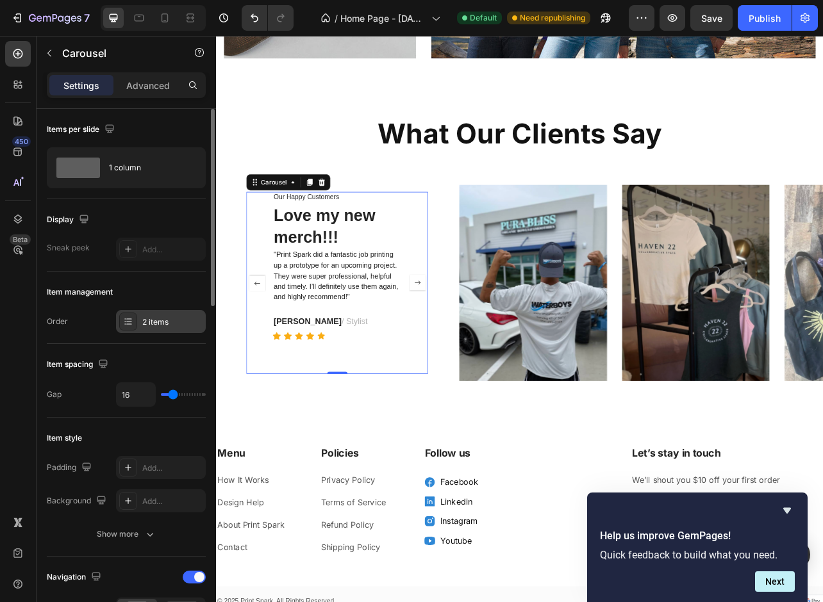
click at [165, 326] on div "2 items" at bounding box center [172, 323] width 60 height 12
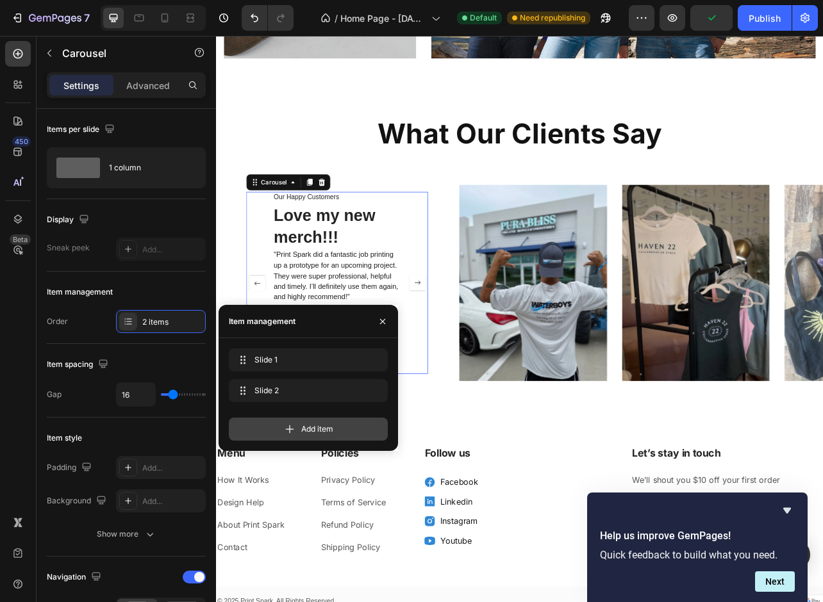
click at [282, 422] on div "Add item" at bounding box center [308, 429] width 159 height 23
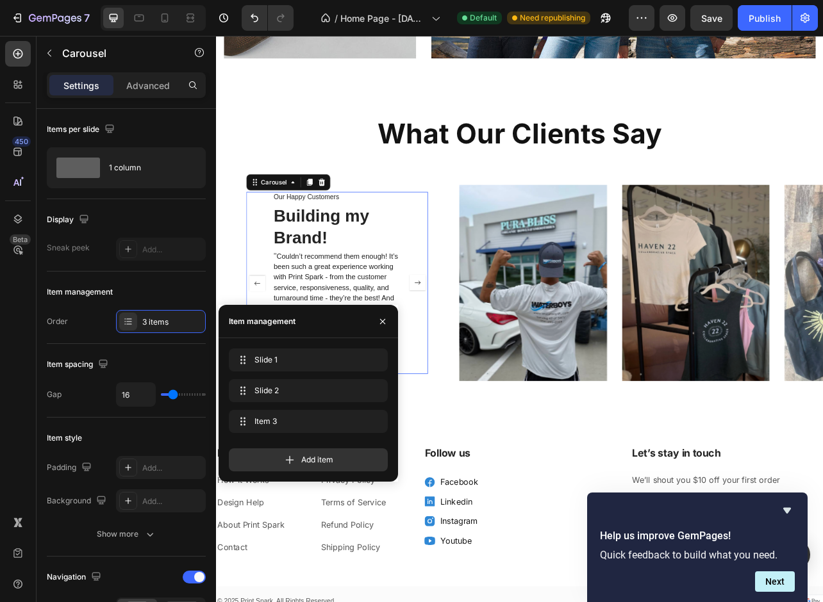
click at [332, 270] on p "Building my Brand!" at bounding box center [369, 278] width 161 height 55
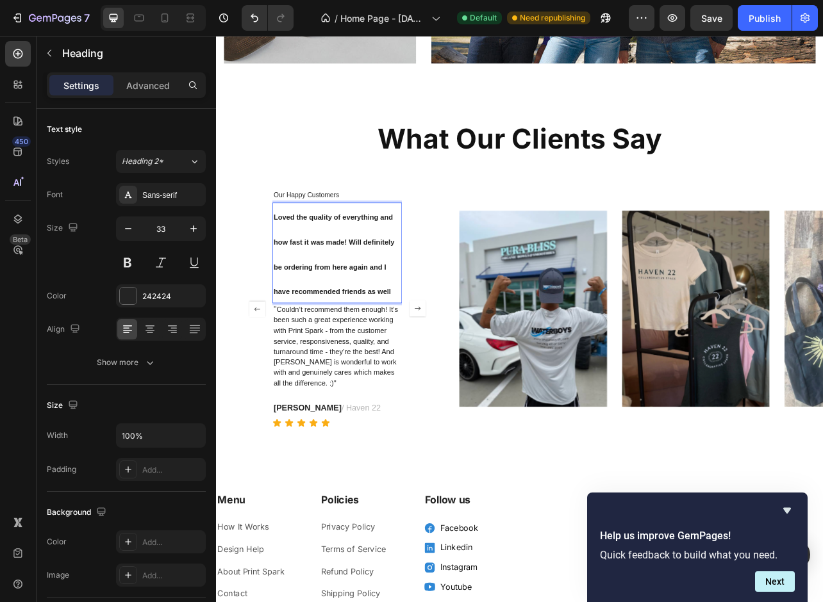
scroll to position [1833, 0]
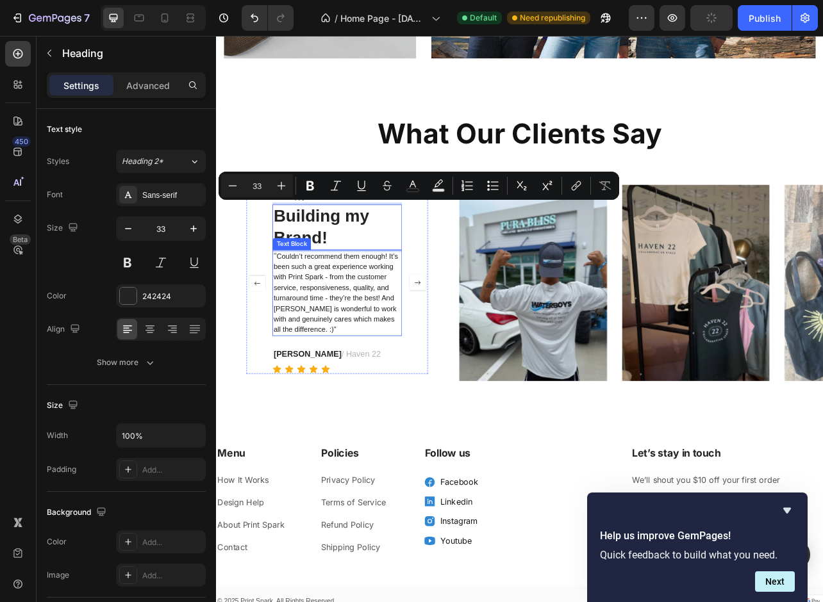
click at [352, 368] on span "Couldn’t recommend them enough! It’s been such a great experience working with …" at bounding box center [368, 362] width 158 height 104
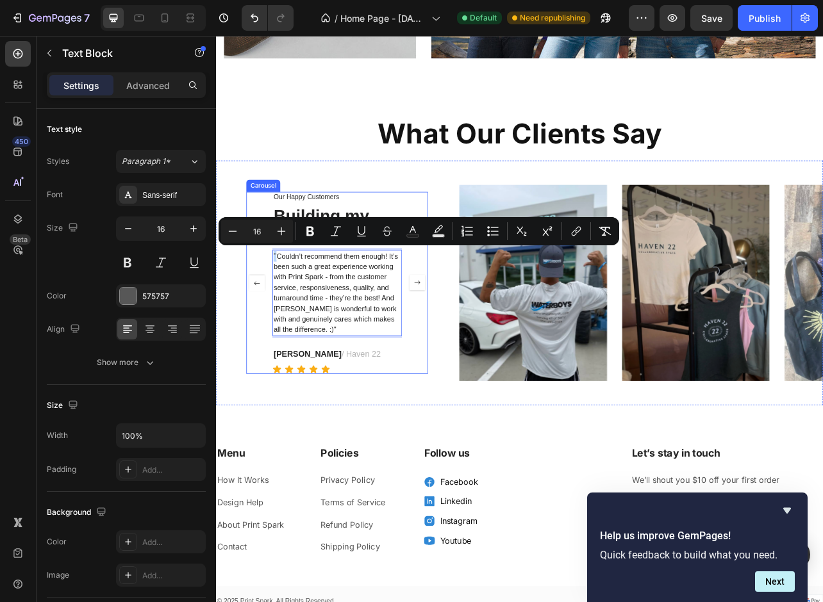
click at [499, 389] on div "Our Happy Customers Text Block Love my new merch!!! Heading "Print Spark did a …" at bounding box center [600, 349] width 769 height 310
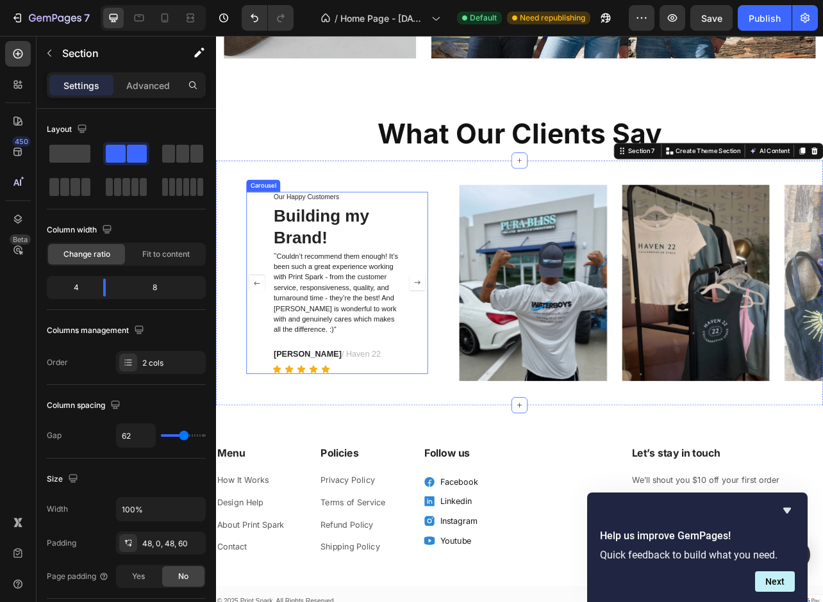
click at [472, 351] on rect "Carousel Next Arrow" at bounding box center [471, 349] width 19 height 19
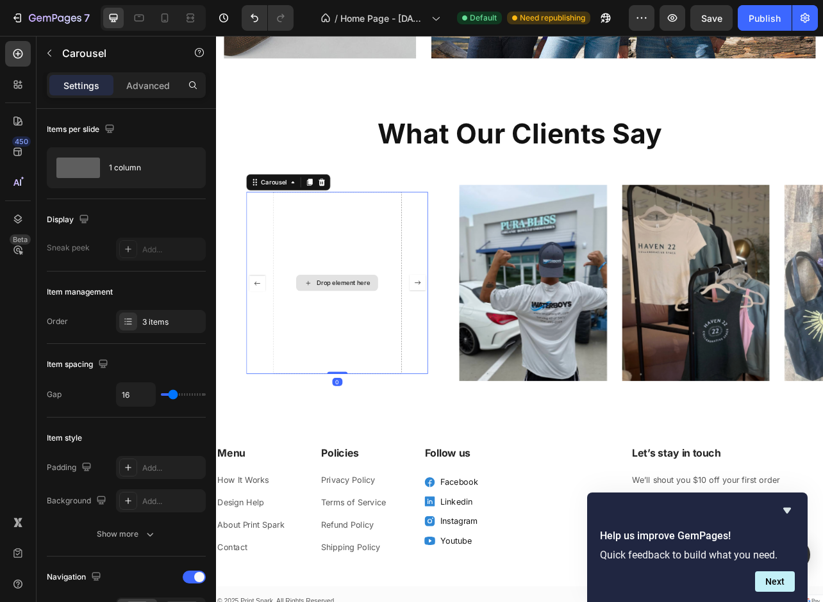
click at [379, 342] on div "Drop element here" at bounding box center [370, 349] width 104 height 21
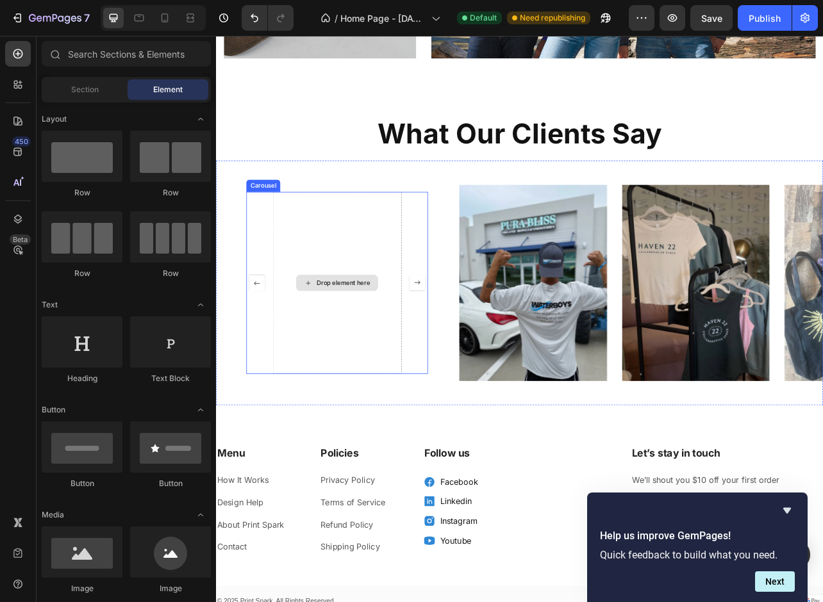
click at [378, 344] on div "Drop element here" at bounding box center [377, 349] width 68 height 10
click at [270, 351] on rect "Carousel Back Arrow" at bounding box center [267, 349] width 19 height 19
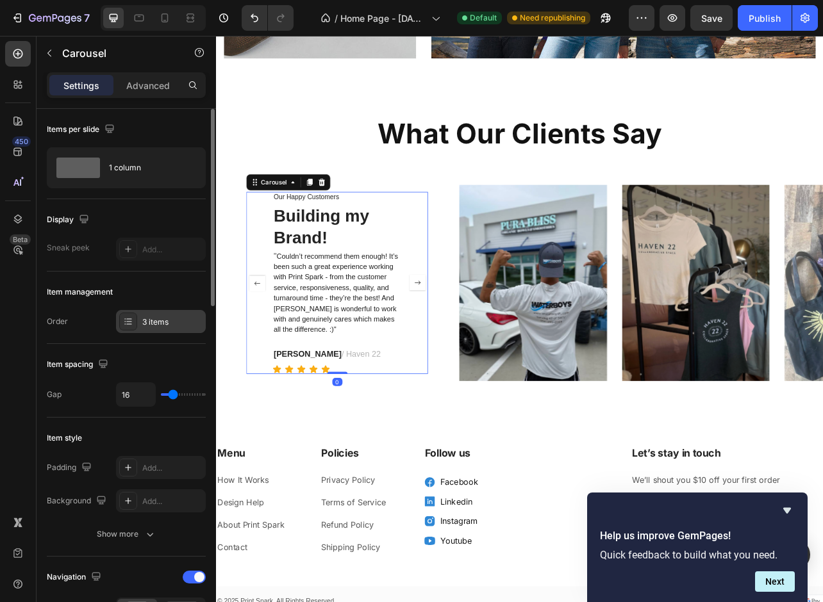
click at [151, 328] on div "3 items" at bounding box center [161, 321] width 90 height 23
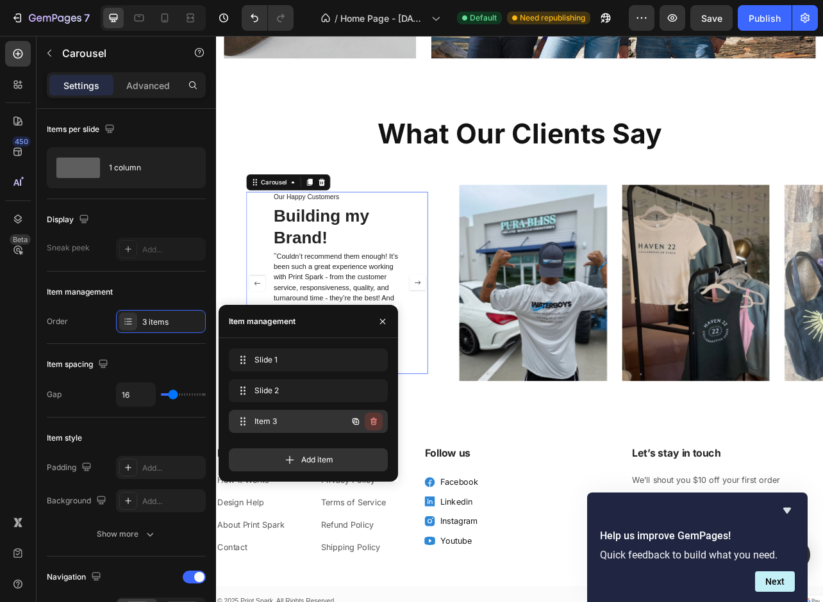
click at [376, 419] on icon "button" at bounding box center [373, 422] width 10 height 10
click at [358, 390] on icon "button" at bounding box center [356, 391] width 10 height 10
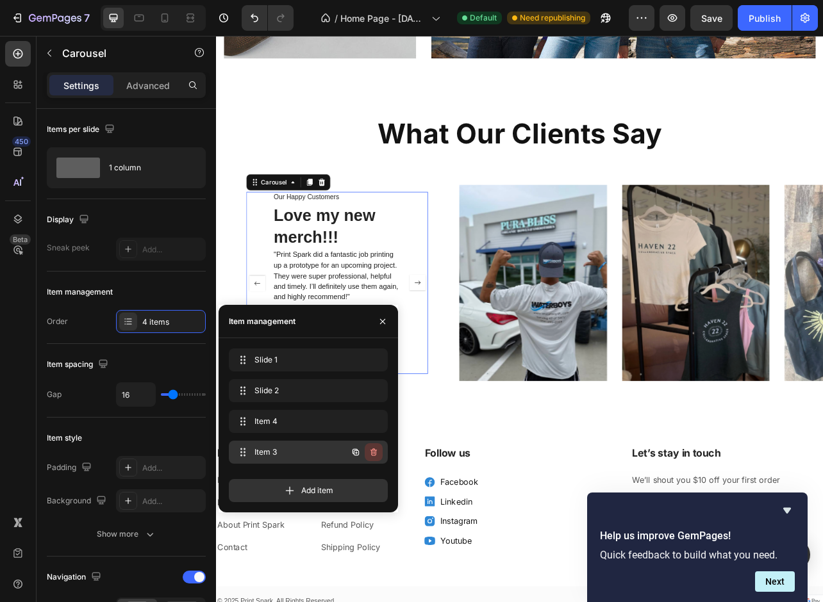
click at [373, 452] on icon "button" at bounding box center [373, 452] width 10 height 10
click at [363, 454] on div "Delete" at bounding box center [365, 453] width 24 height 12
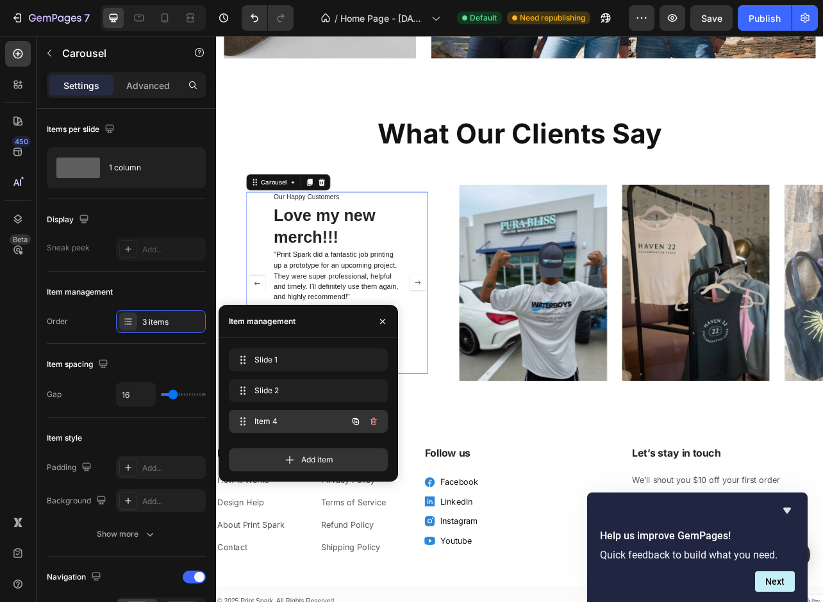
click at [306, 414] on div "Item 4 Item 4" at bounding box center [290, 422] width 113 height 18
click at [282, 421] on span "Item 4" at bounding box center [299, 422] width 95 height 12
click at [382, 318] on icon "button" at bounding box center [382, 322] width 10 height 10
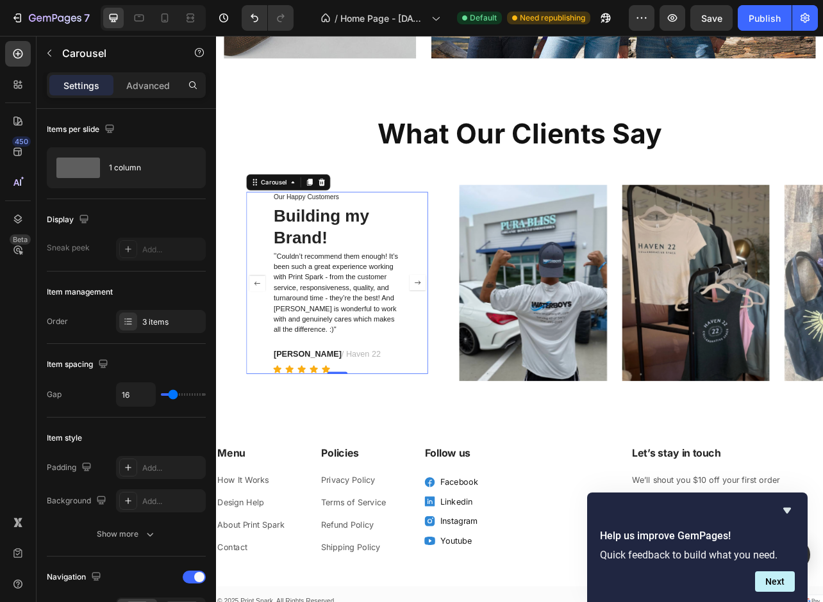
click at [470, 345] on rect "Carousel Next Arrow" at bounding box center [471, 349] width 19 height 19
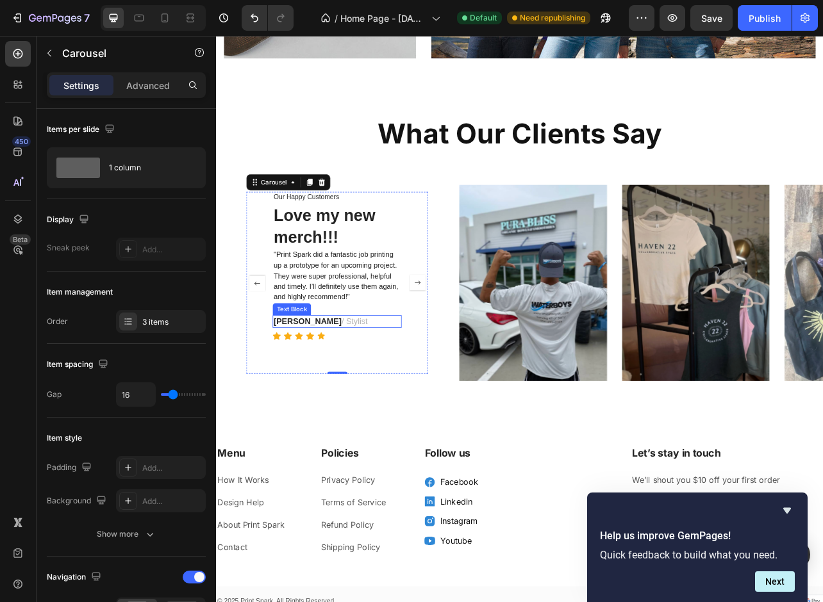
click at [349, 399] on strong "Susan Henderson" at bounding box center [332, 397] width 86 height 11
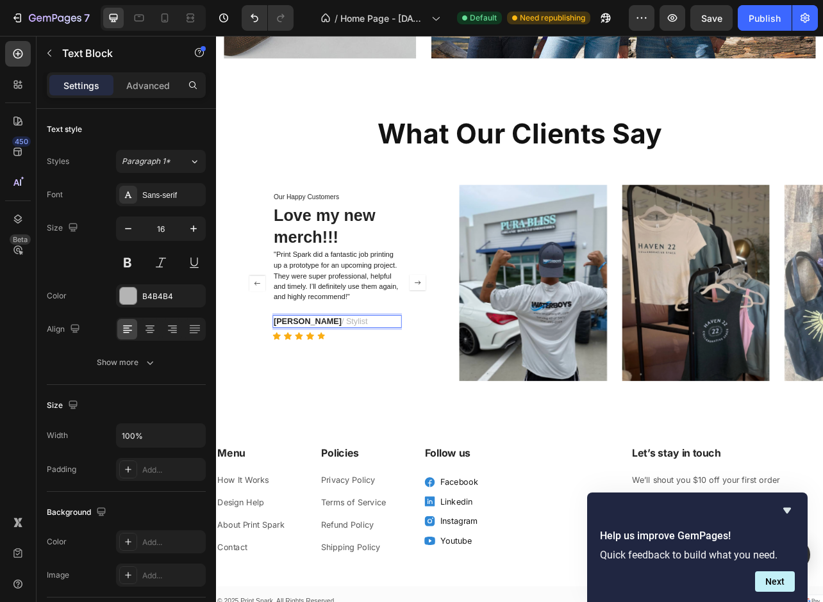
click at [365, 399] on strong "Susan Henderson" at bounding box center [332, 397] width 86 height 11
drag, startPoint x: 374, startPoint y: 399, endPoint x: 329, endPoint y: 404, distance: 44.4
click at [329, 403] on strong "Susan Henderson" at bounding box center [332, 397] width 86 height 11
click at [374, 393] on p "Susan H. / Stylist" at bounding box center [369, 398] width 161 height 13
click at [420, 444] on div "Our Happy Customers Text Block Love my new merch!!! Heading "Print Spark did a …" at bounding box center [369, 349] width 163 height 231
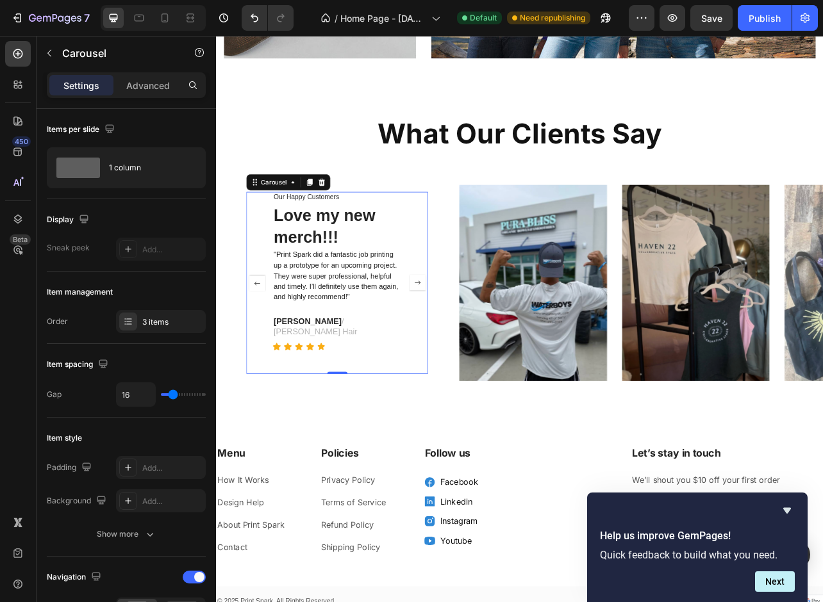
click at [469, 347] on rect "Carousel Next Arrow" at bounding box center [471, 349] width 19 height 19
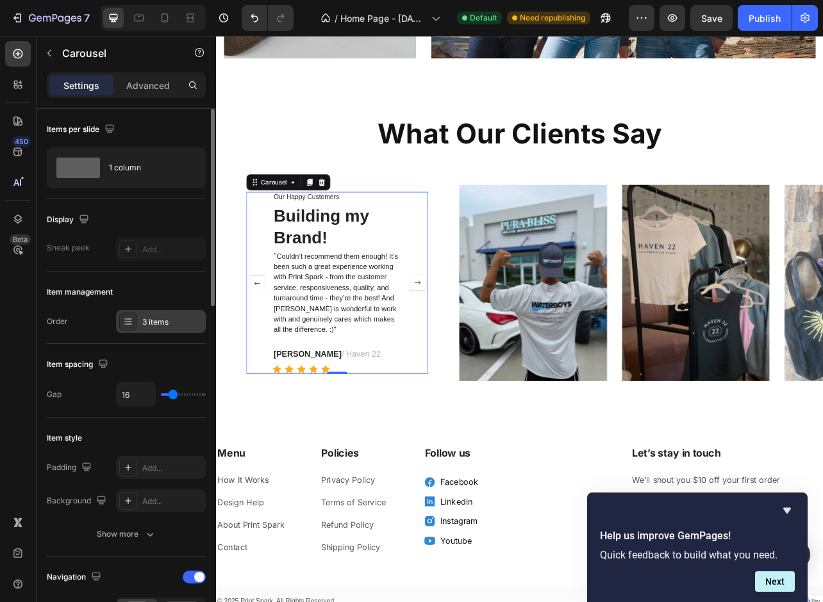
click at [174, 320] on div "3 items" at bounding box center [172, 323] width 60 height 12
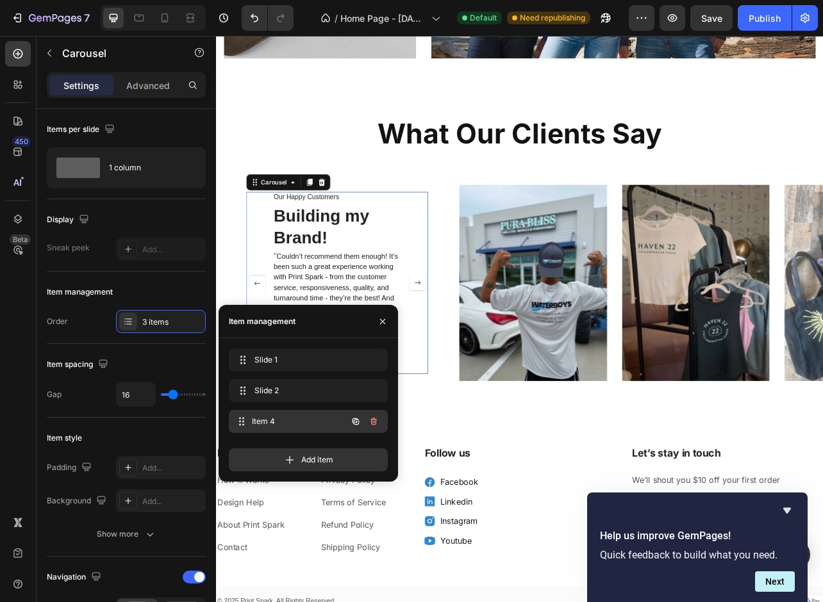
click at [274, 418] on span "Item 4" at bounding box center [299, 422] width 95 height 12
click at [377, 421] on icon "button" at bounding box center [373, 422] width 10 height 10
click at [362, 422] on div "Delete" at bounding box center [365, 422] width 24 height 12
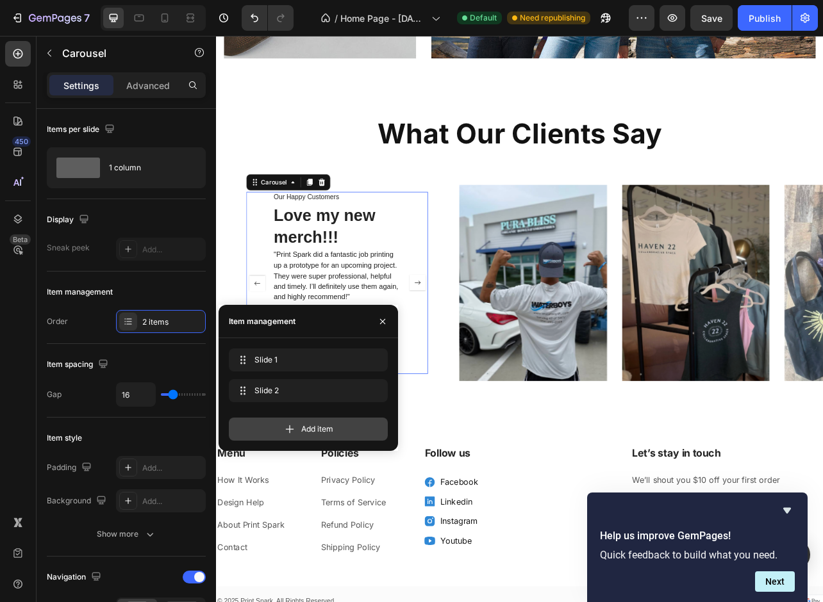
click at [322, 428] on span "Add item" at bounding box center [317, 430] width 32 height 12
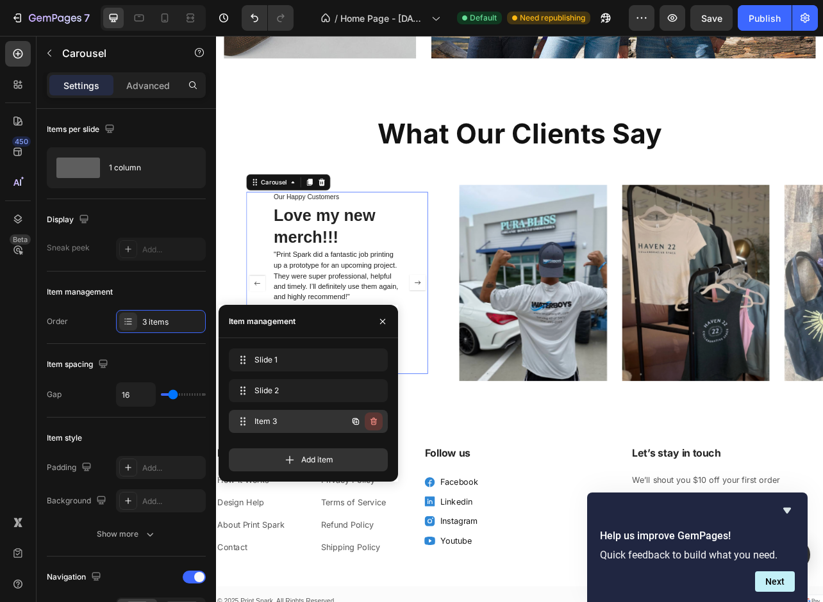
click at [374, 418] on icon "button" at bounding box center [373, 422] width 6 height 8
click at [367, 421] on div "Delete" at bounding box center [365, 422] width 24 height 12
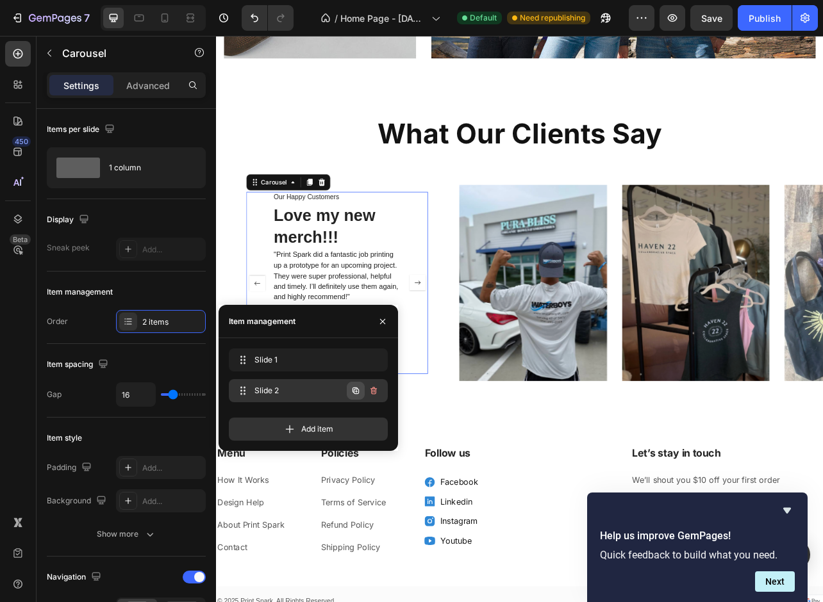
click at [357, 391] on icon "button" at bounding box center [356, 391] width 10 height 10
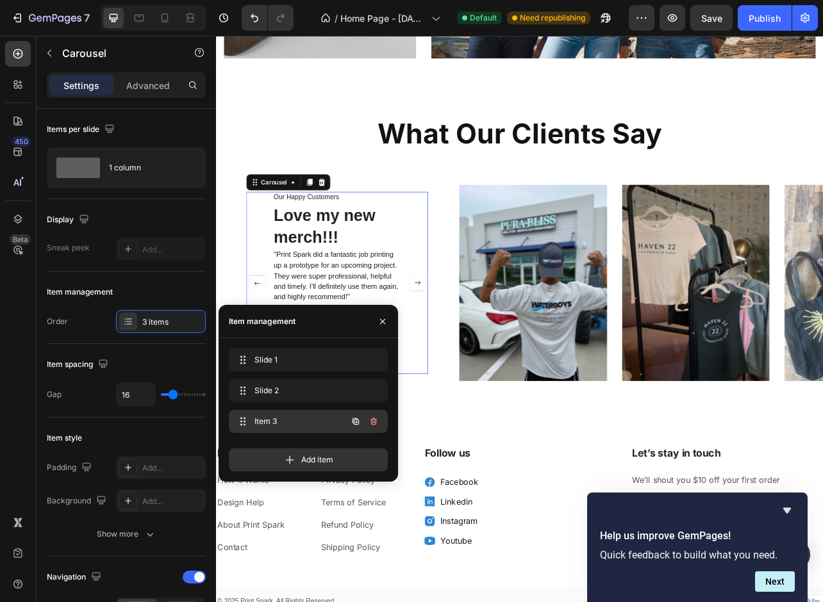
click at [341, 411] on div "Item 3 Item 3" at bounding box center [308, 421] width 159 height 23
click at [384, 320] on icon "button" at bounding box center [382, 320] width 5 height 5
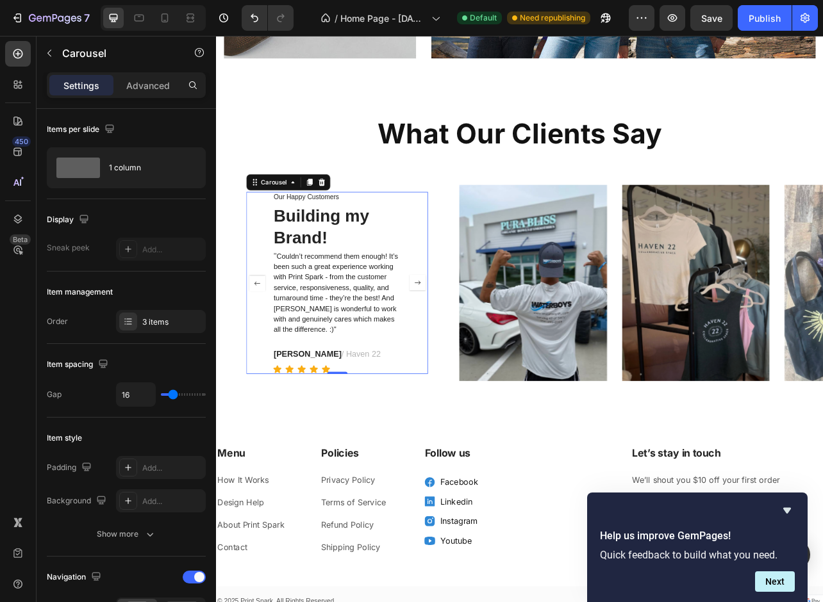
click at [470, 349] on rect "Carousel Next Arrow" at bounding box center [471, 349] width 19 height 19
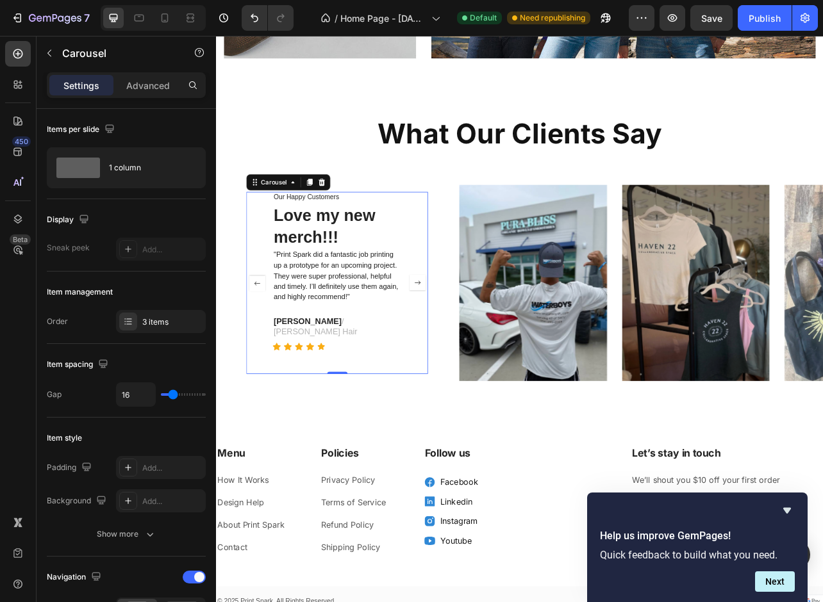
click at [470, 349] on rect "Carousel Next Arrow" at bounding box center [471, 349] width 19 height 19
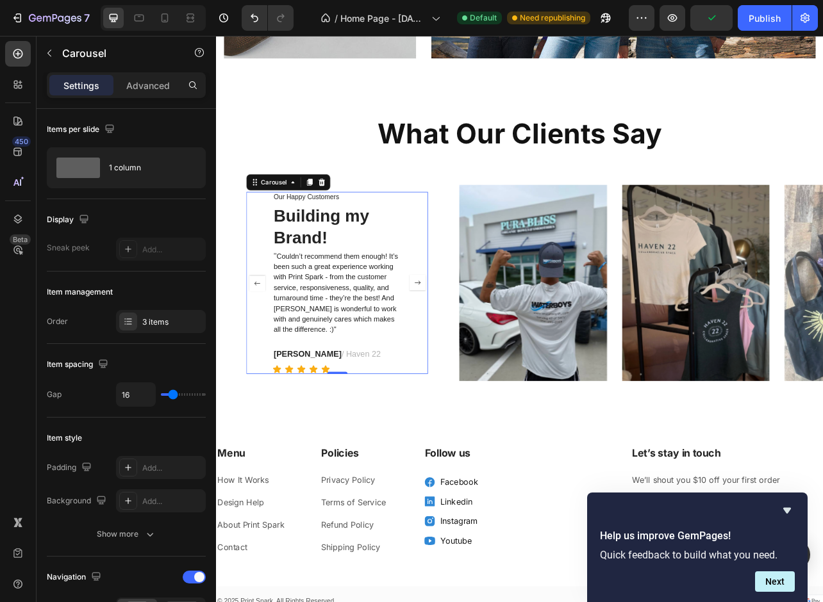
click at [470, 349] on rect "Carousel Next Arrow" at bounding box center [471, 349] width 19 height 19
click at [319, 268] on div "Building my Brand! Heading" at bounding box center [369, 279] width 163 height 58
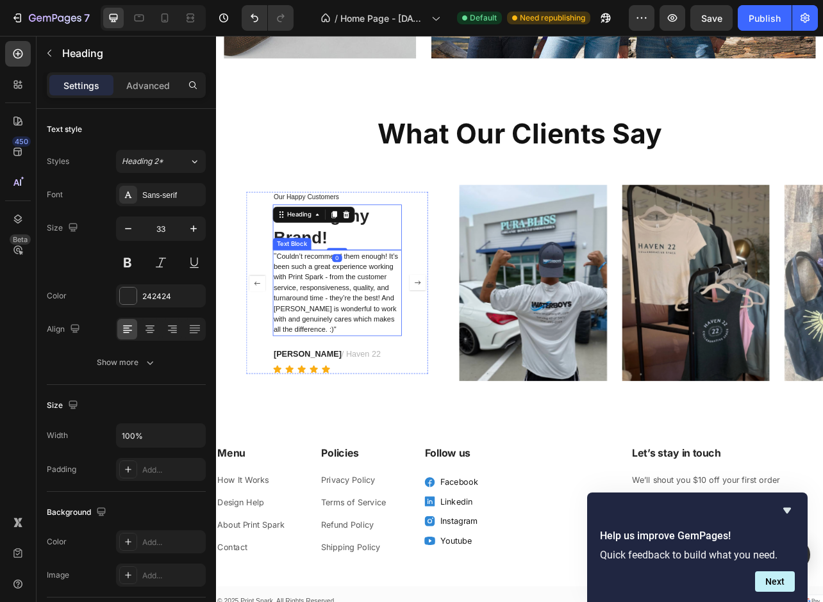
click at [326, 359] on p "" Couldn’t recommend them enough! It’s been such a great experience working wit…" at bounding box center [369, 362] width 161 height 106
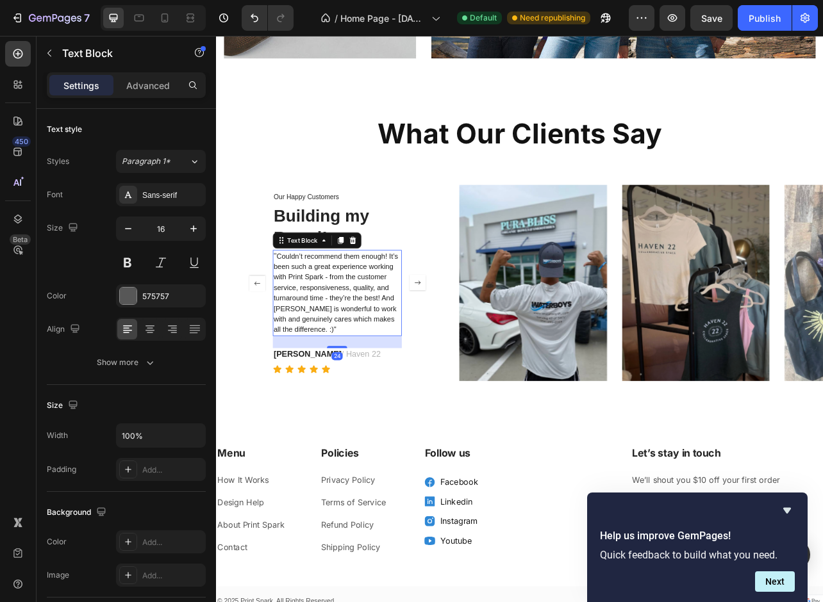
click at [326, 359] on p "" Couldn’t recommend them enough! It’s been such a great experience working wit…" at bounding box center [369, 362] width 161 height 106
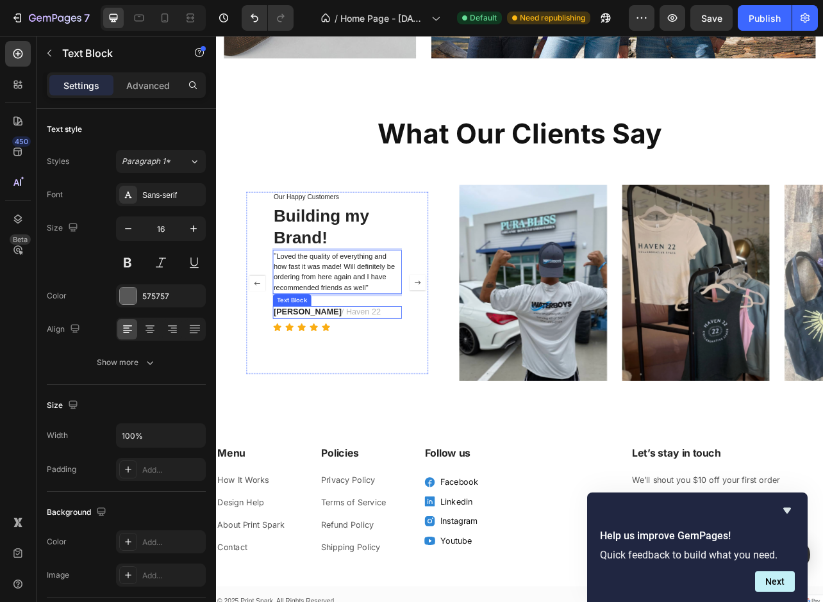
click at [329, 385] on strong "[PERSON_NAME]" at bounding box center [332, 386] width 86 height 11
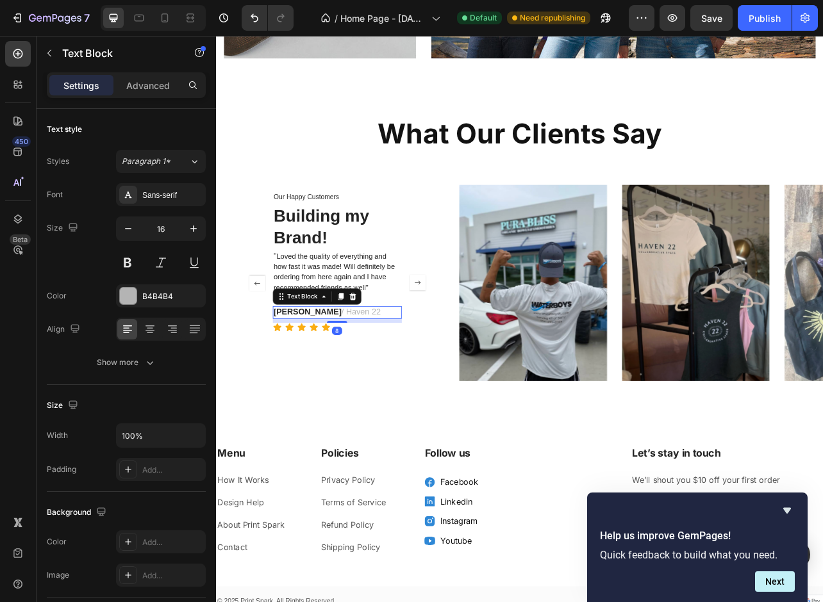
click at [329, 385] on strong "[PERSON_NAME]" at bounding box center [332, 386] width 86 height 11
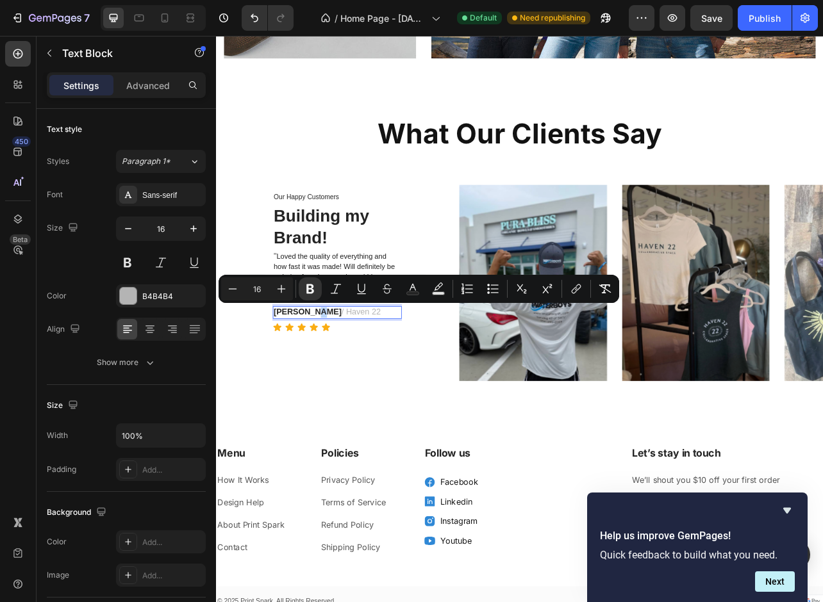
click at [338, 385] on strong "[PERSON_NAME]" at bounding box center [332, 386] width 86 height 11
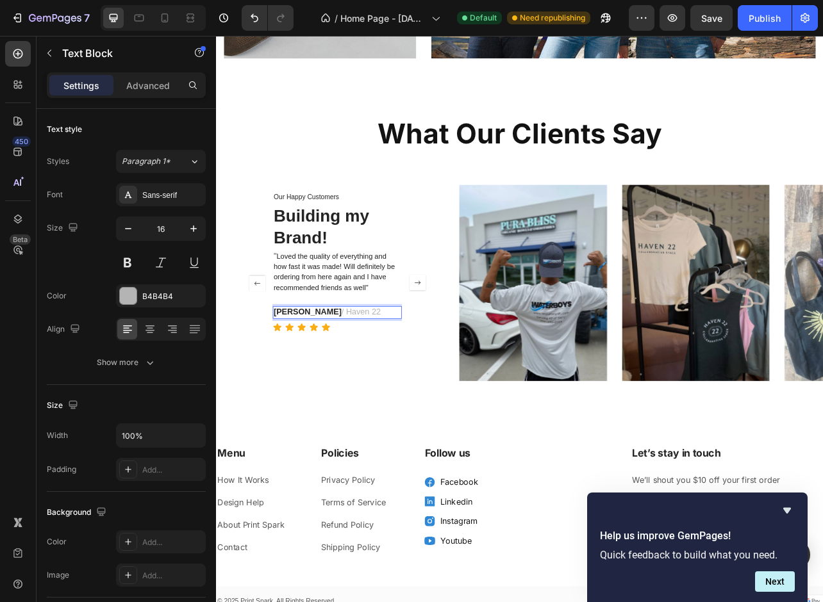
click at [339, 386] on strong "[PERSON_NAME]" at bounding box center [332, 386] width 86 height 11
click at [326, 277] on h3 "Building my Brand!" at bounding box center [369, 279] width 163 height 58
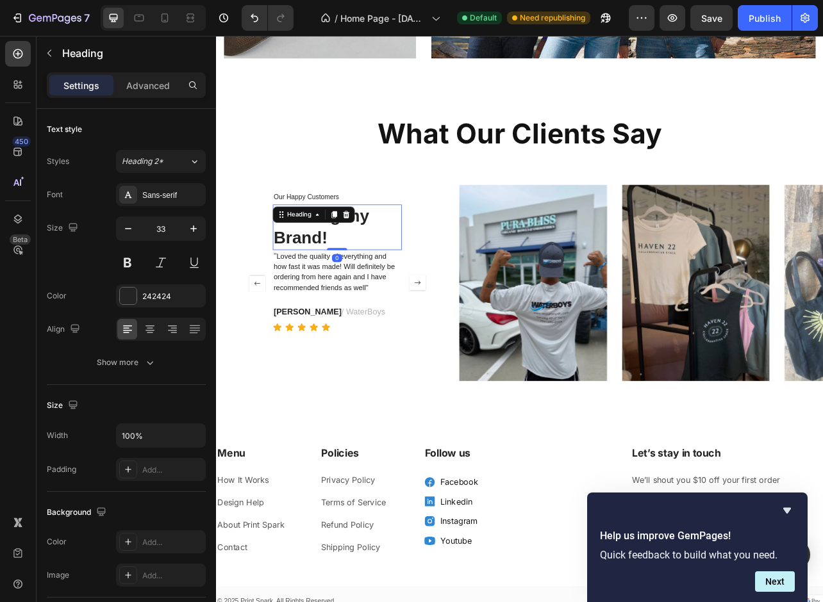
click at [326, 277] on h3 "Building my Brand!" at bounding box center [369, 279] width 163 height 58
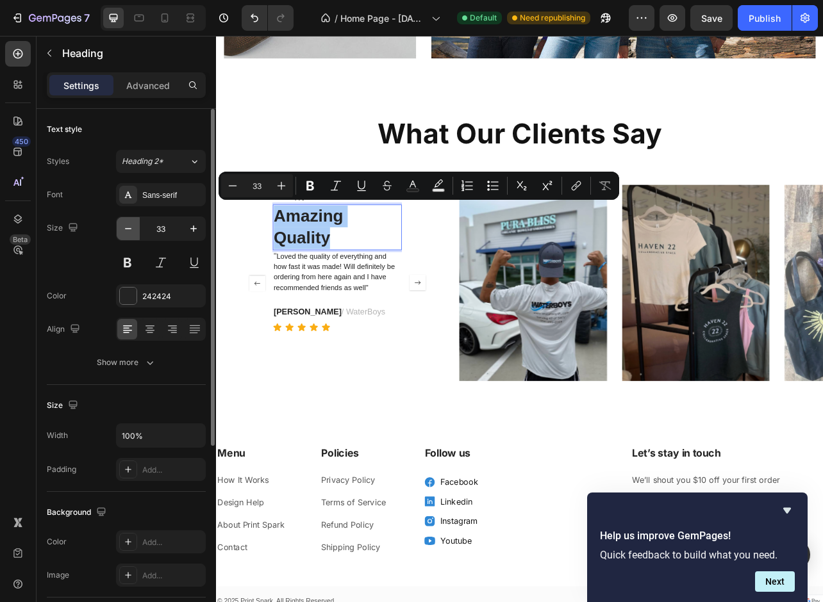
click at [136, 229] on button "button" at bounding box center [128, 228] width 23 height 23
type input "32"
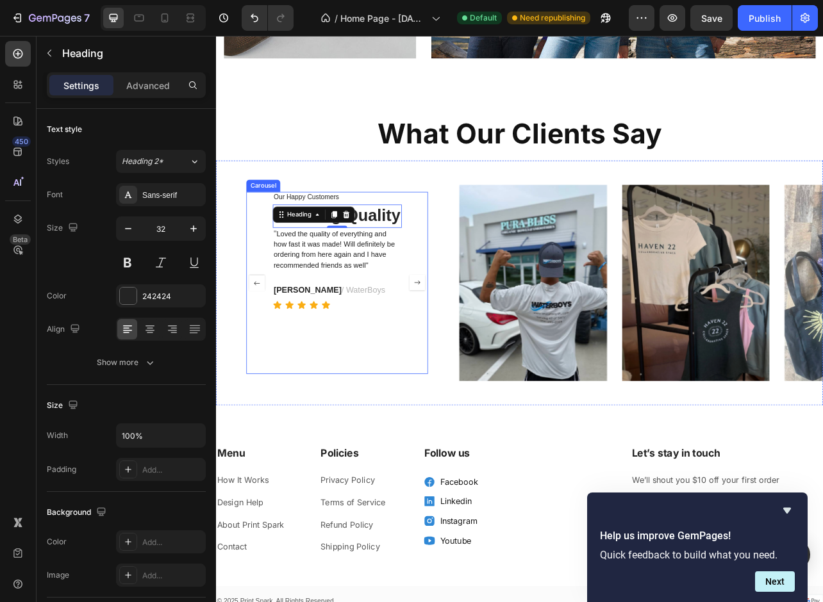
click at [336, 458] on div "Our Happy Customers Text Block Amazing Quality Heading 0 " Loved the quality of…" at bounding box center [369, 349] width 163 height 231
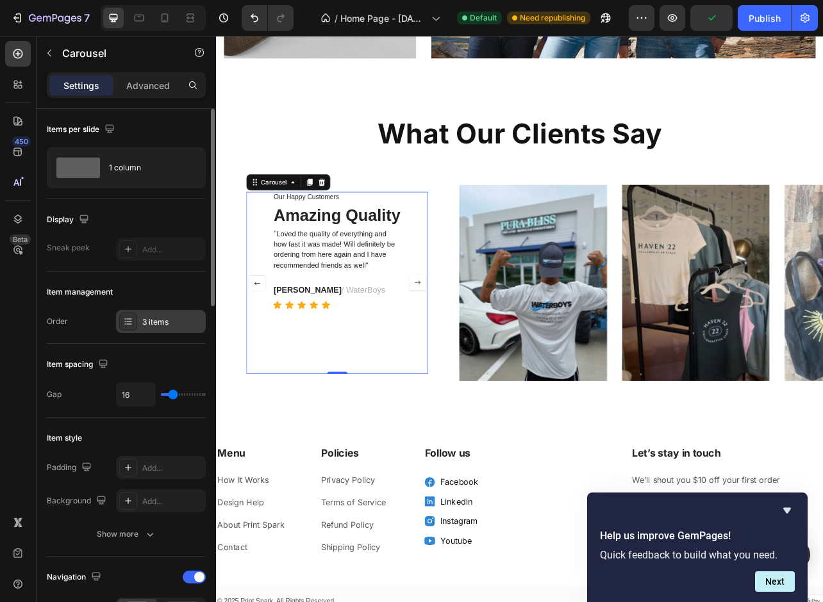
click at [156, 325] on div "3 items" at bounding box center [172, 323] width 60 height 12
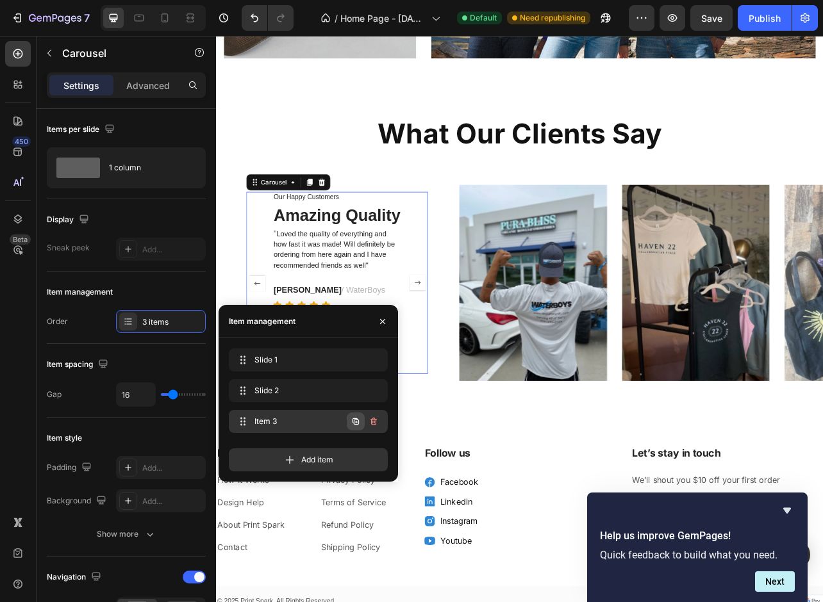
click at [359, 421] on icon "button" at bounding box center [356, 422] width 10 height 10
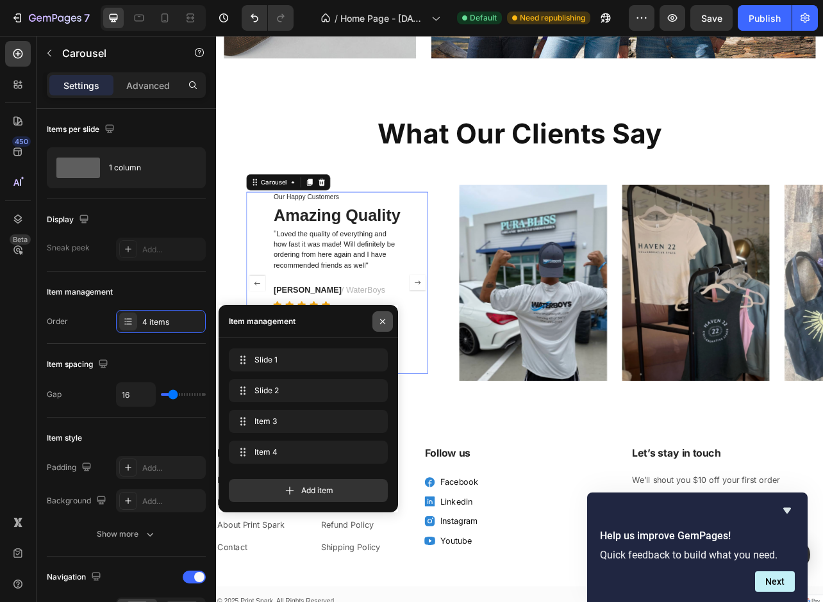
click at [383, 320] on icon "button" at bounding box center [382, 320] width 5 height 5
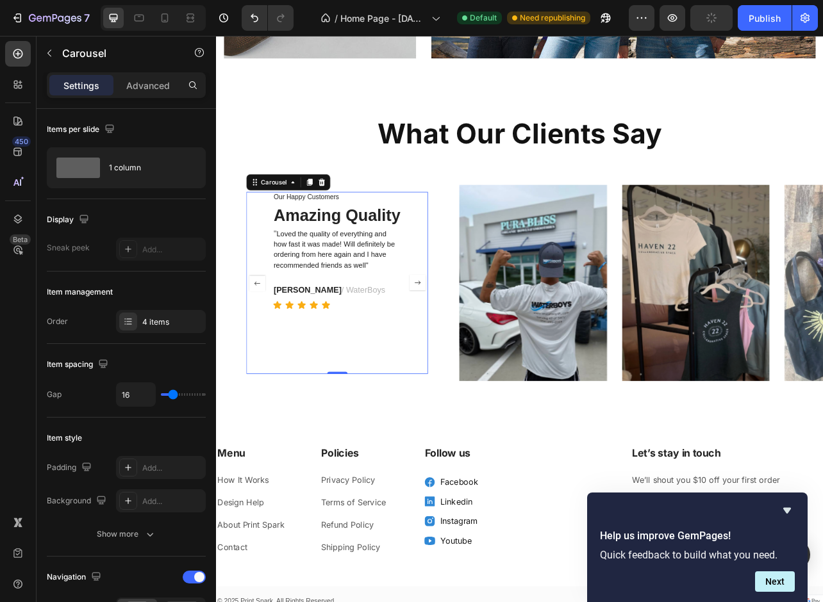
click at [475, 345] on rect "Carousel Next Arrow" at bounding box center [471, 349] width 19 height 19
click at [340, 292] on p "" Loved the quality of everything and how fast it was made! Will definitely be …" at bounding box center [369, 307] width 161 height 53
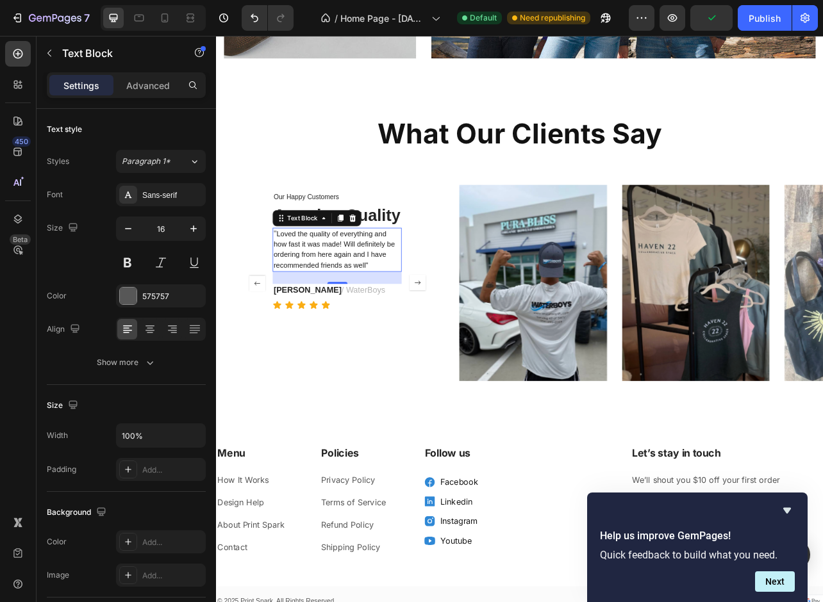
click at [340, 292] on p "" Loved the quality of everything and how fast it was made! Will definitely be …" at bounding box center [369, 307] width 161 height 53
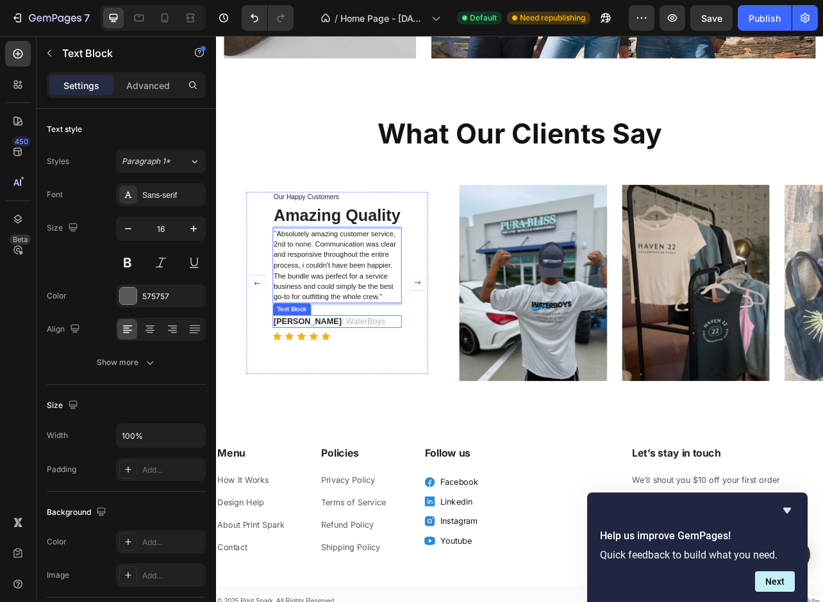
click at [309, 402] on strong "[PERSON_NAME]" at bounding box center [332, 397] width 86 height 11
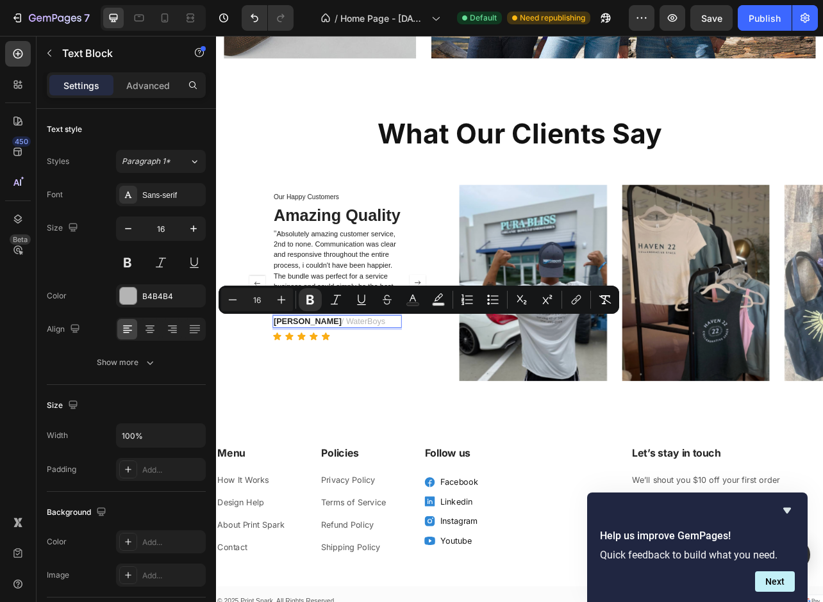
click at [324, 402] on strong "[PERSON_NAME]" at bounding box center [332, 397] width 86 height 11
drag, startPoint x: 322, startPoint y: 402, endPoint x: 290, endPoint y: 402, distance: 32.0
click at [290, 402] on strong "[PERSON_NAME]" at bounding box center [332, 397] width 86 height 11
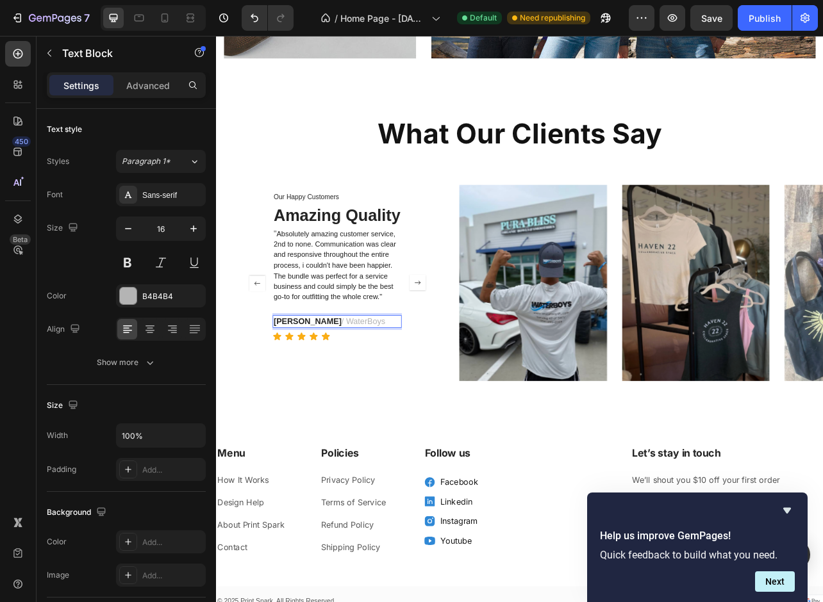
drag, startPoint x: 393, startPoint y: 399, endPoint x: 340, endPoint y: 401, distance: 53.2
click at [340, 401] on p "Josh W. / WaterBoys" at bounding box center [369, 398] width 161 height 13
click at [388, 450] on div "Our Happy Customers Text Block Amazing Quality Heading " Absolutely amazing cus…" at bounding box center [369, 349] width 163 height 231
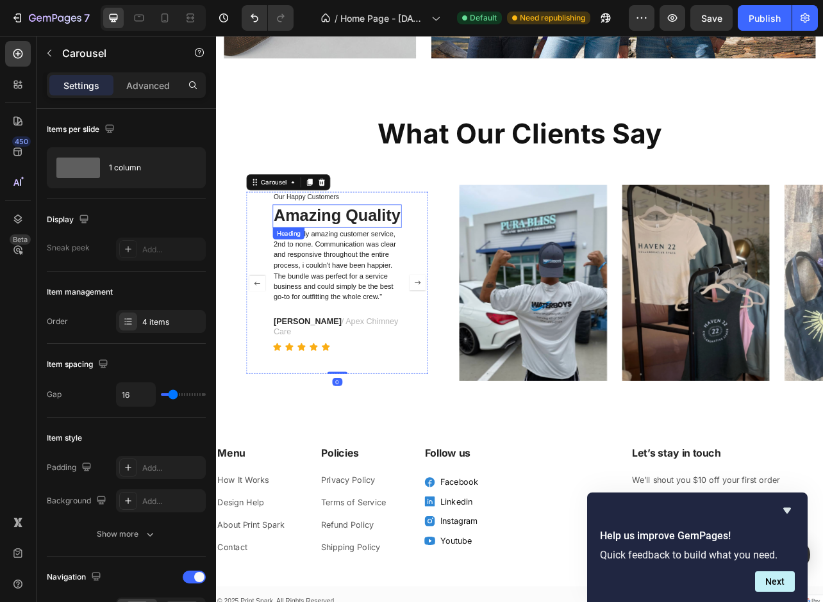
click at [360, 265] on h3 "Amazing Quality" at bounding box center [369, 264] width 163 height 29
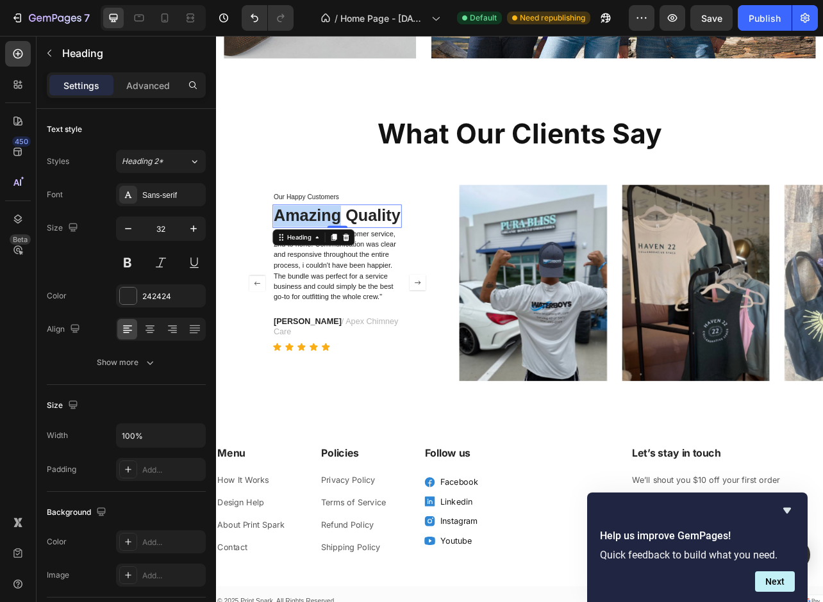
click at [360, 265] on h3 "Amazing Quality" at bounding box center [369, 264] width 163 height 29
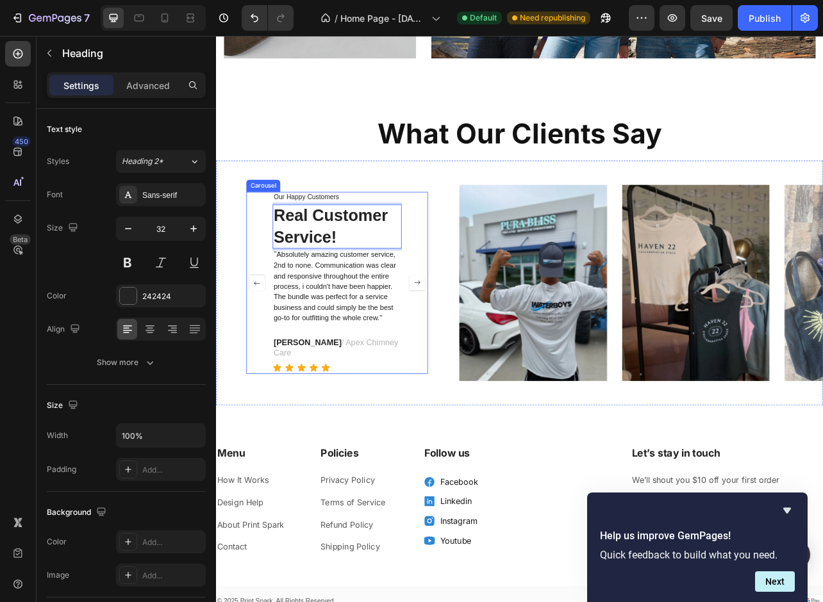
click at [472, 341] on rect "Carousel Next Arrow" at bounding box center [471, 349] width 19 height 19
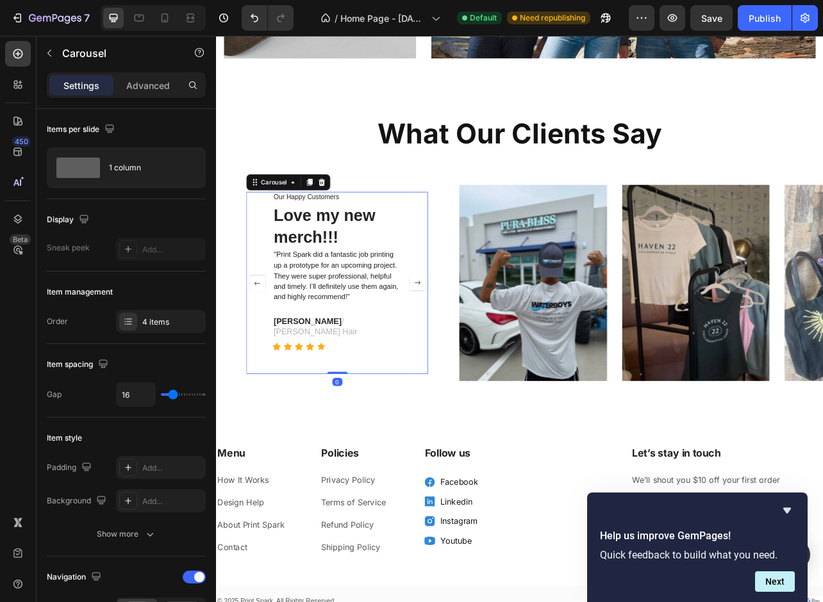
click at [472, 341] on rect "Carousel Next Arrow" at bounding box center [471, 349] width 19 height 19
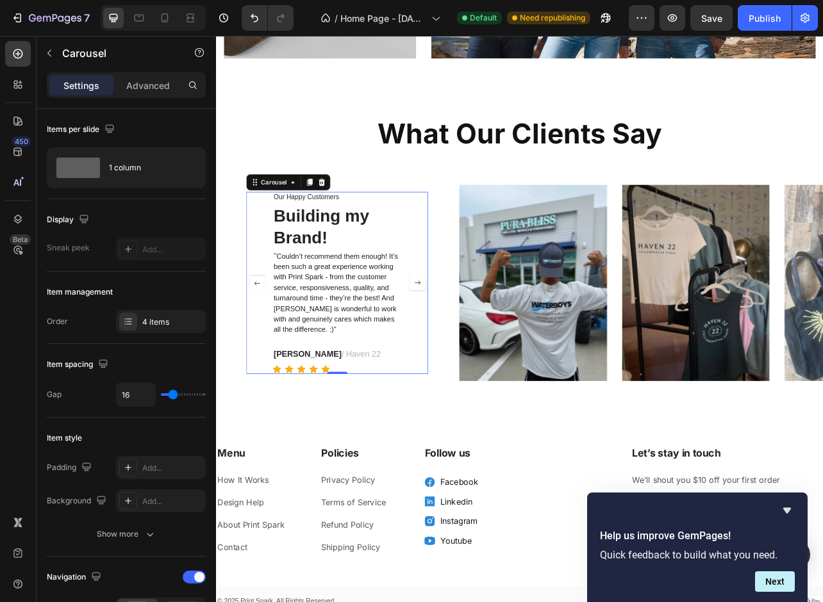
click at [265, 352] on rect "Carousel Back Arrow" at bounding box center [267, 349] width 19 height 19
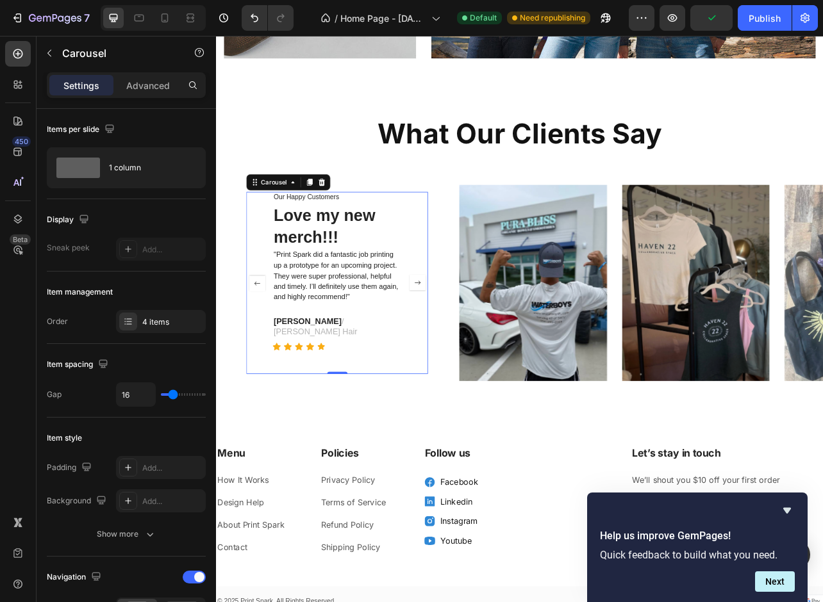
click at [467, 345] on rect "Carousel Next Arrow" at bounding box center [471, 349] width 19 height 19
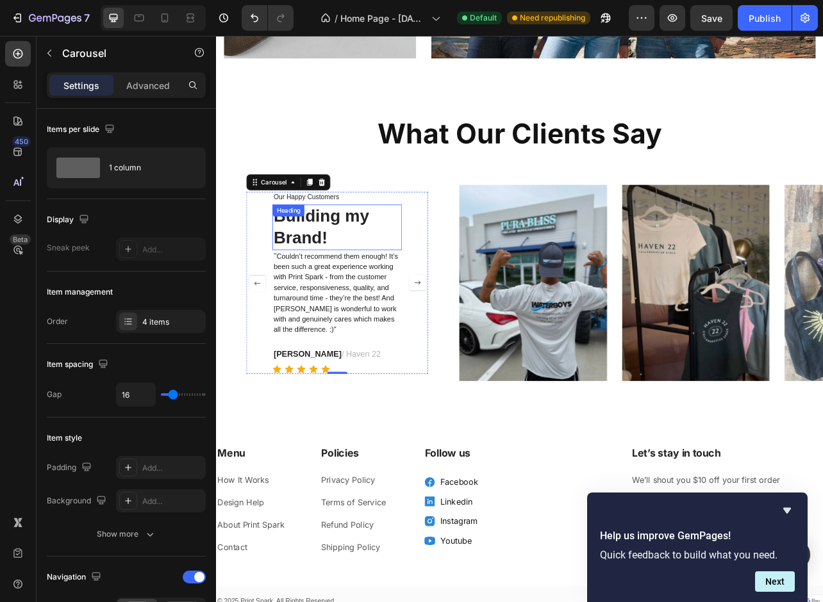
click at [363, 292] on p "Building my Brand!" at bounding box center [369, 278] width 161 height 55
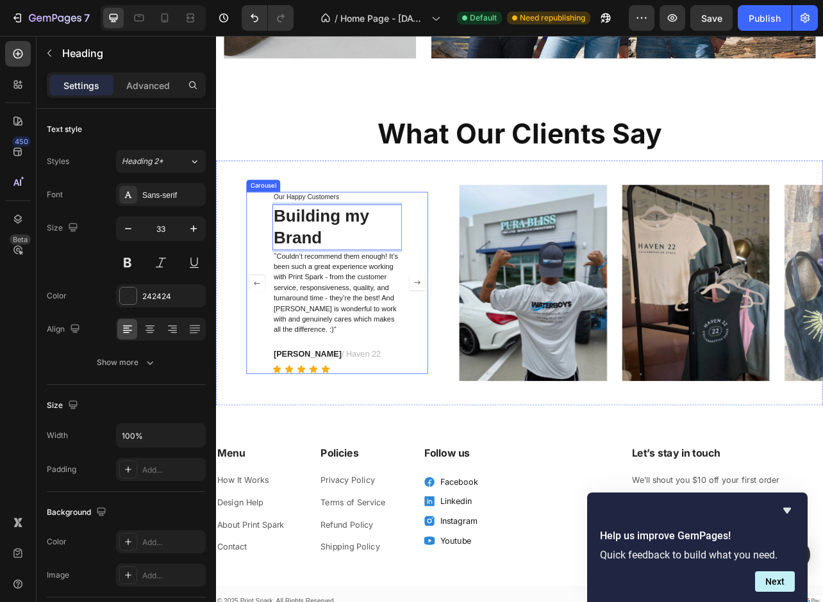
click at [475, 351] on rect "Carousel Next Arrow" at bounding box center [471, 349] width 19 height 19
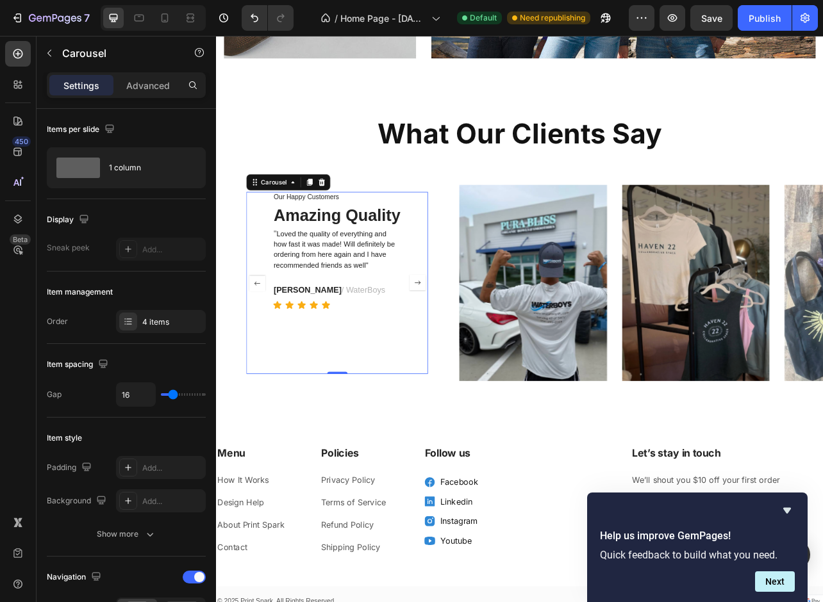
click at [475, 351] on rect "Carousel Next Arrow" at bounding box center [471, 349] width 19 height 19
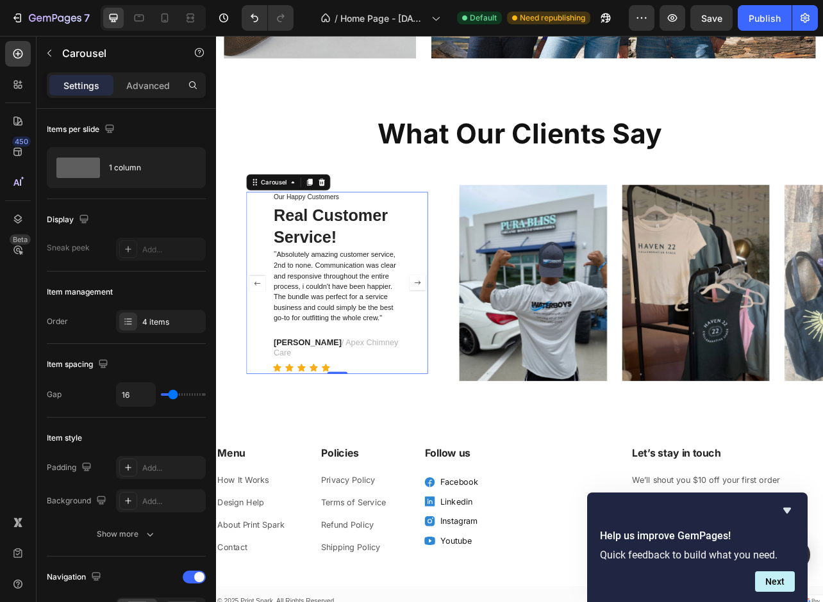
click at [475, 351] on rect "Carousel Next Arrow" at bounding box center [471, 349] width 19 height 19
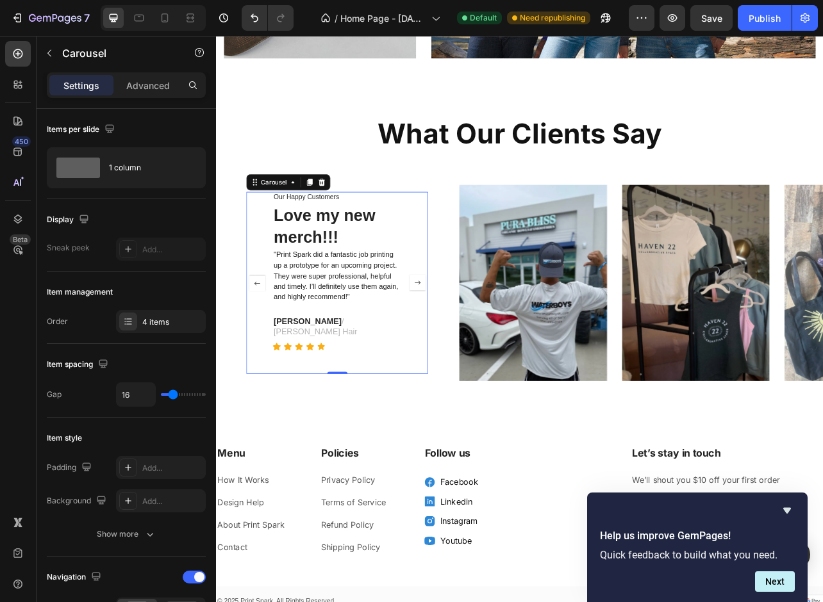
click at [475, 351] on rect "Carousel Next Arrow" at bounding box center [471, 349] width 19 height 19
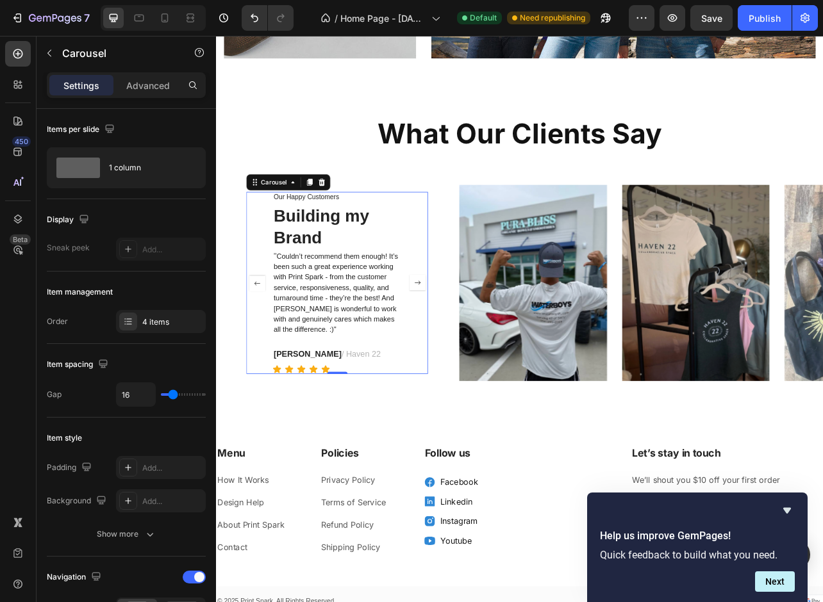
click at [475, 351] on rect "Carousel Next Arrow" at bounding box center [471, 349] width 19 height 19
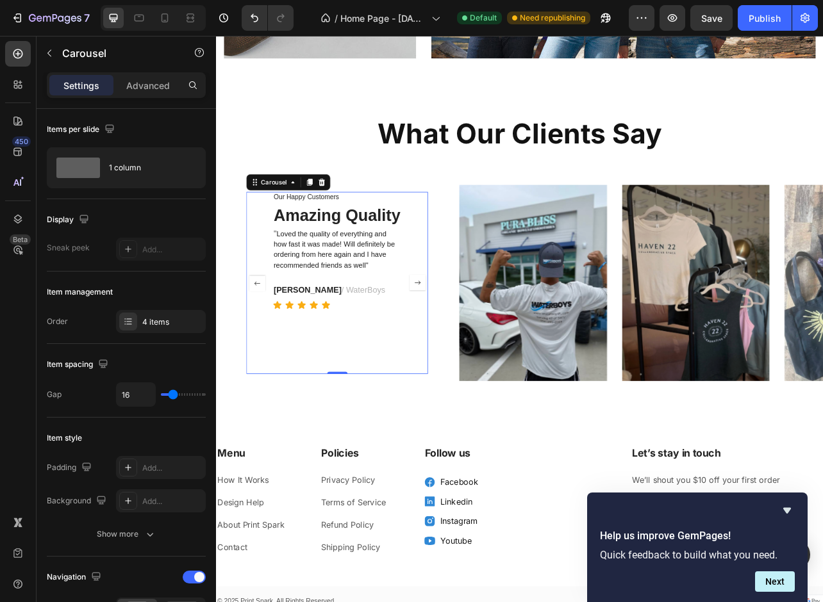
click at [475, 351] on rect "Carousel Next Arrow" at bounding box center [471, 349] width 19 height 19
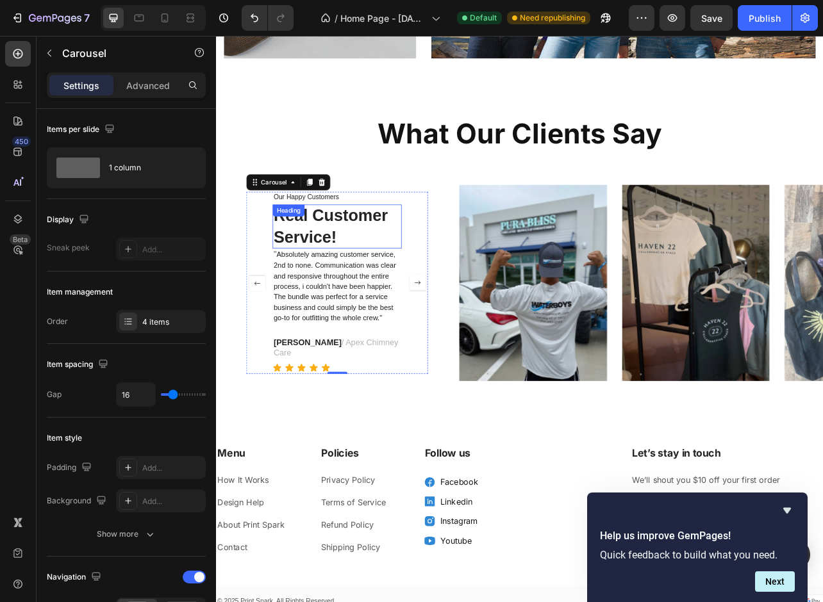
click at [376, 287] on p "Real Customer Service!" at bounding box center [369, 277] width 161 height 53
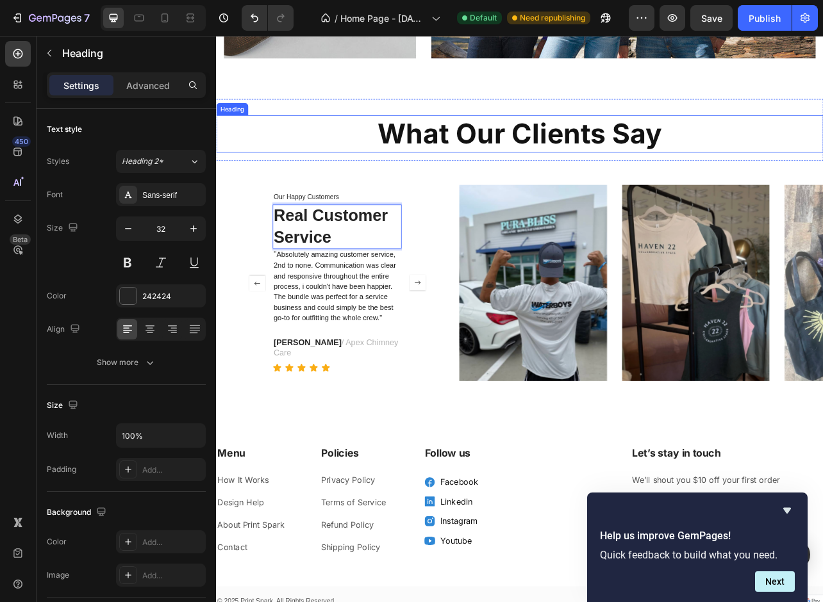
click at [304, 172] on h2 "What Our Clients Say" at bounding box center [600, 159] width 769 height 47
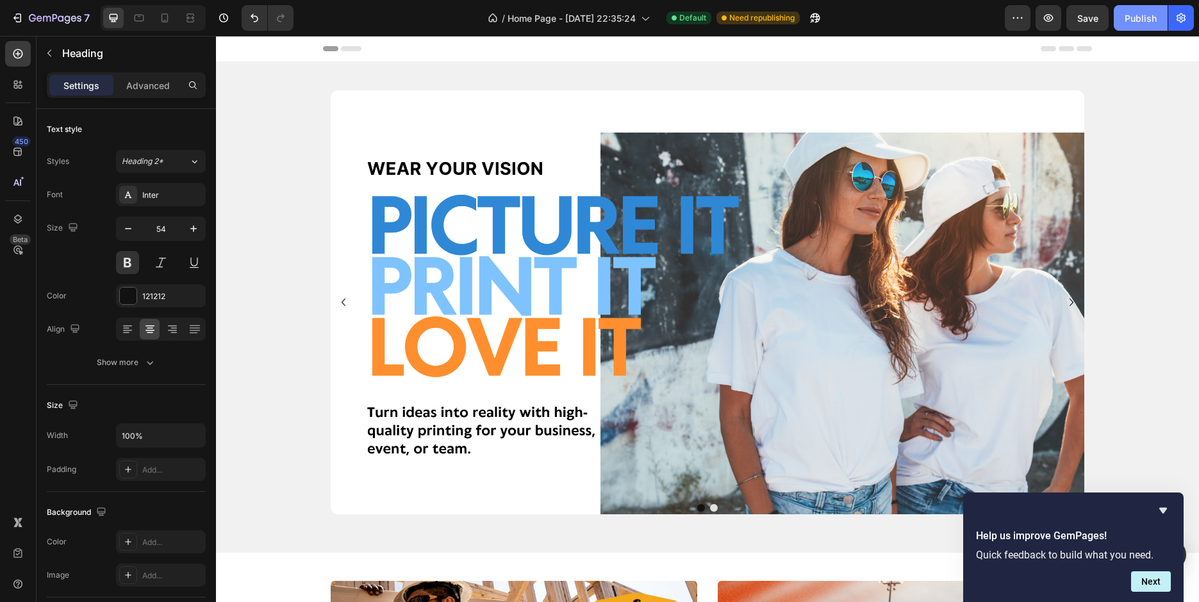
click at [822, 17] on div "Publish" at bounding box center [1141, 18] width 32 height 13
